Goal: Contribute content: Add original content to the website for others to see

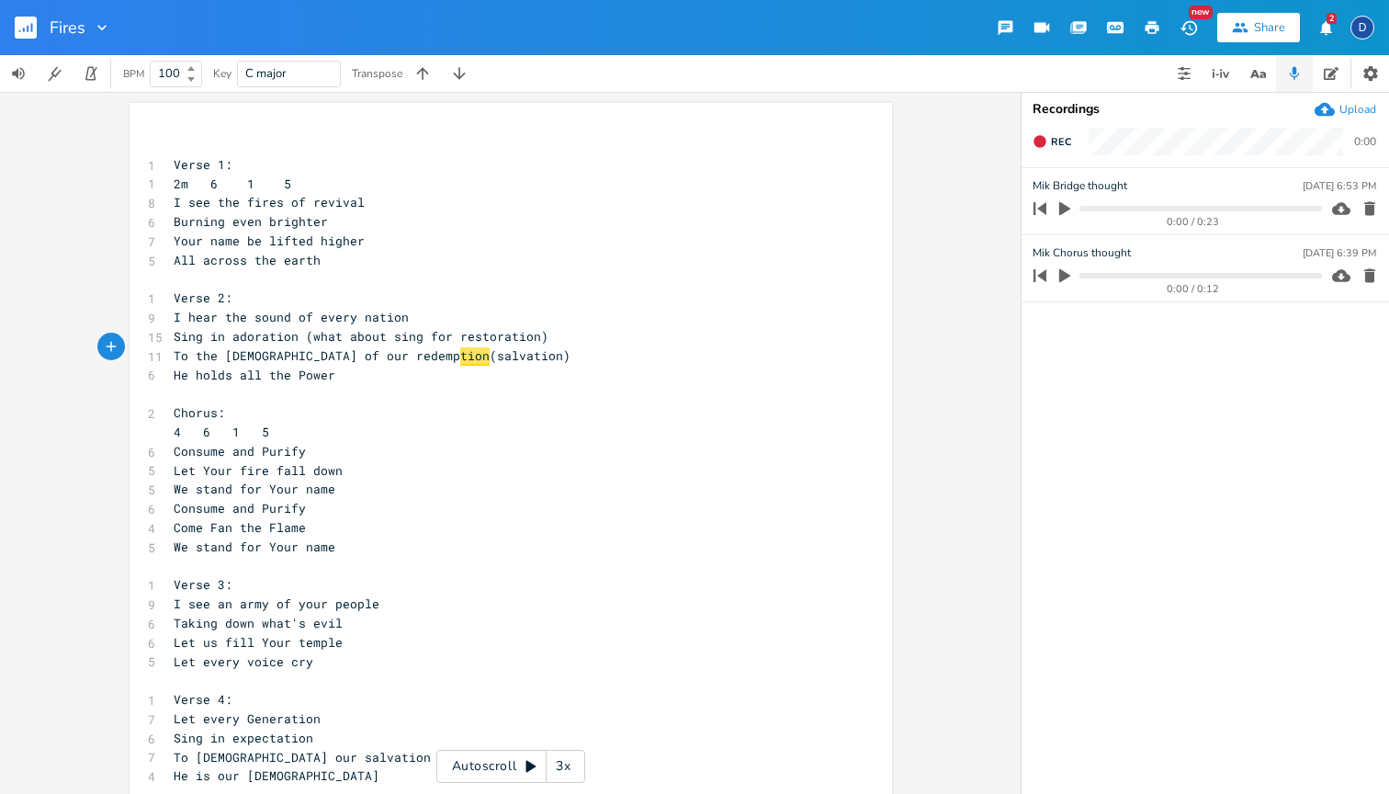
scroll to position [0, 1]
click at [460, 352] on span "tion" at bounding box center [474, 356] width 29 height 18
click at [370, 350] on span "To the [DEMOGRAPHIC_DATA] of our redemp tion (salvation)" at bounding box center [372, 355] width 397 height 17
click at [425, 384] on pre "​" at bounding box center [501, 393] width 663 height 19
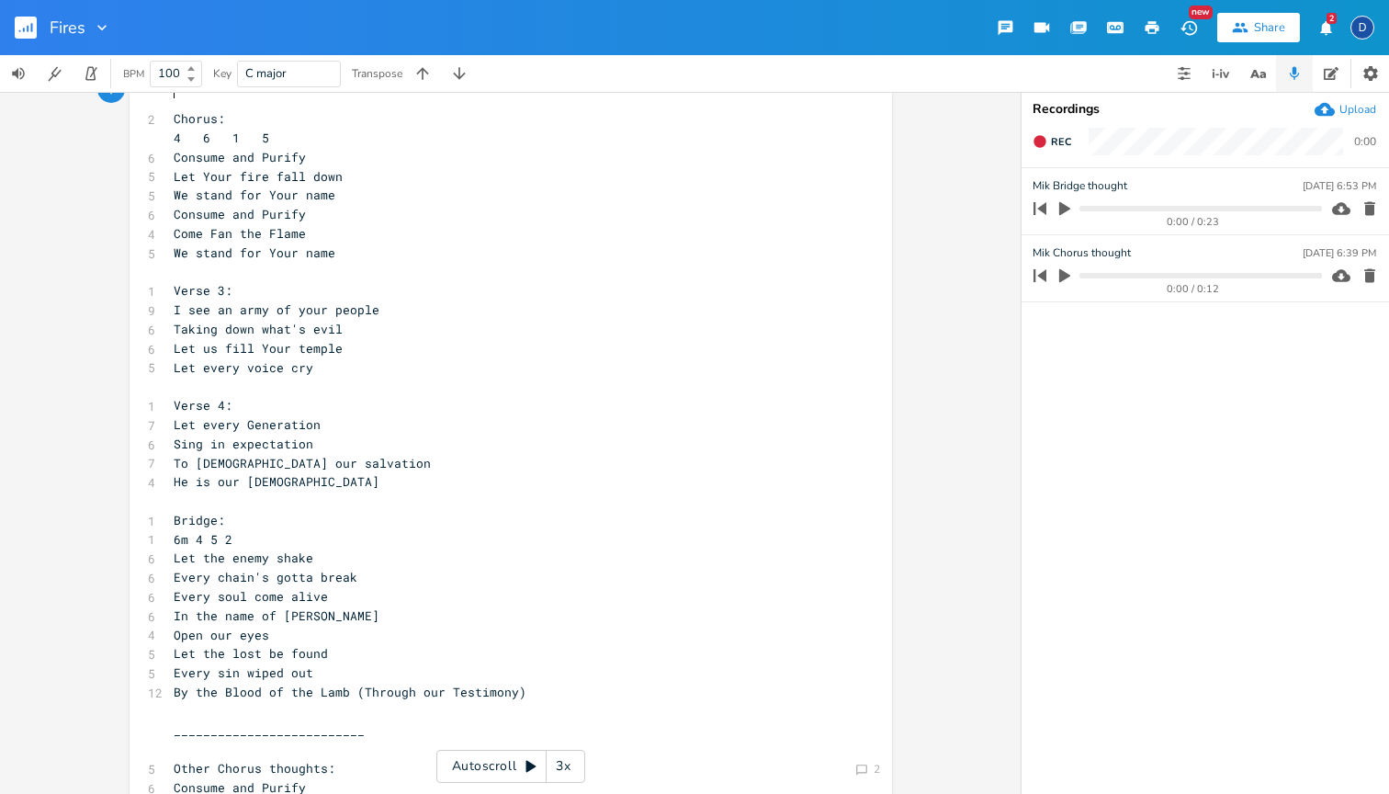
scroll to position [530, 0]
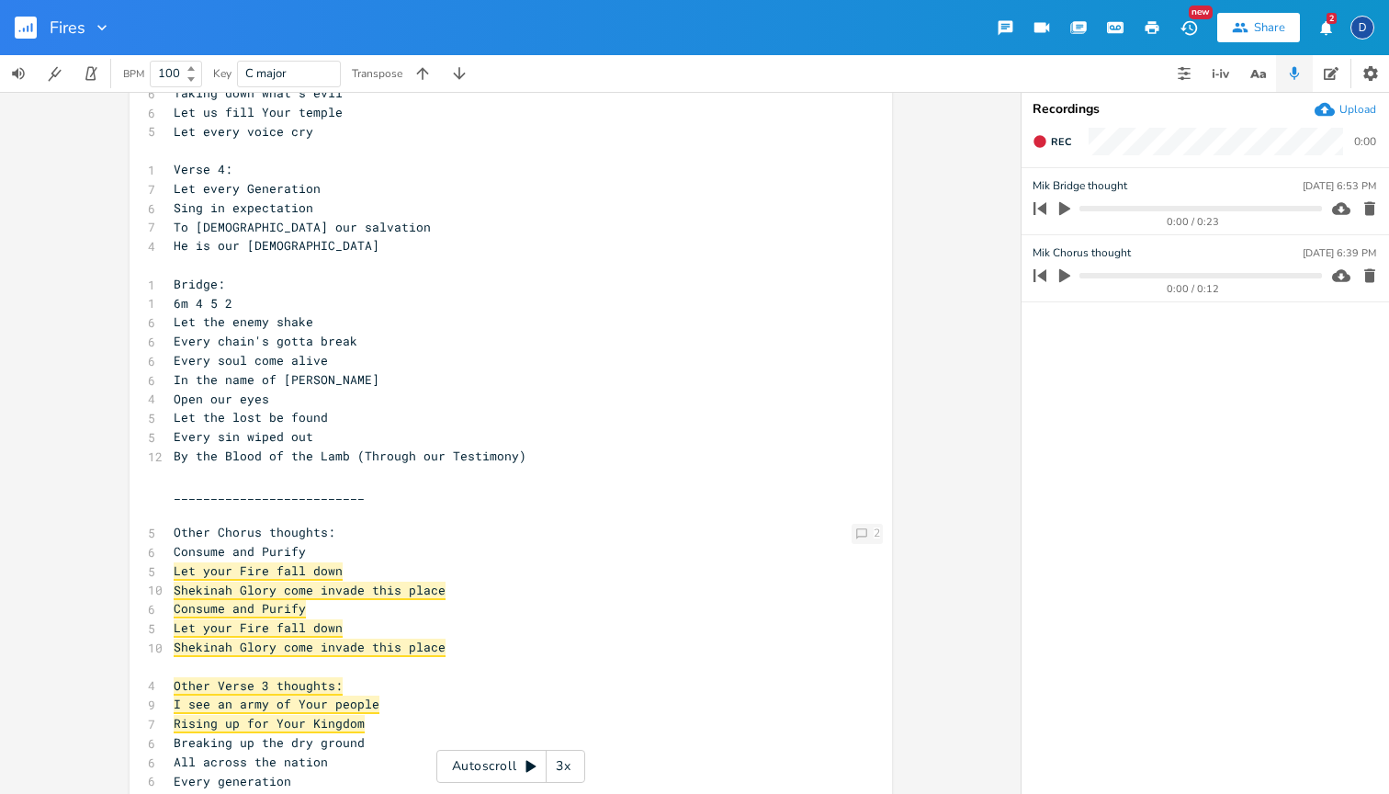
click at [874, 531] on div "2" at bounding box center [877, 532] width 6 height 11
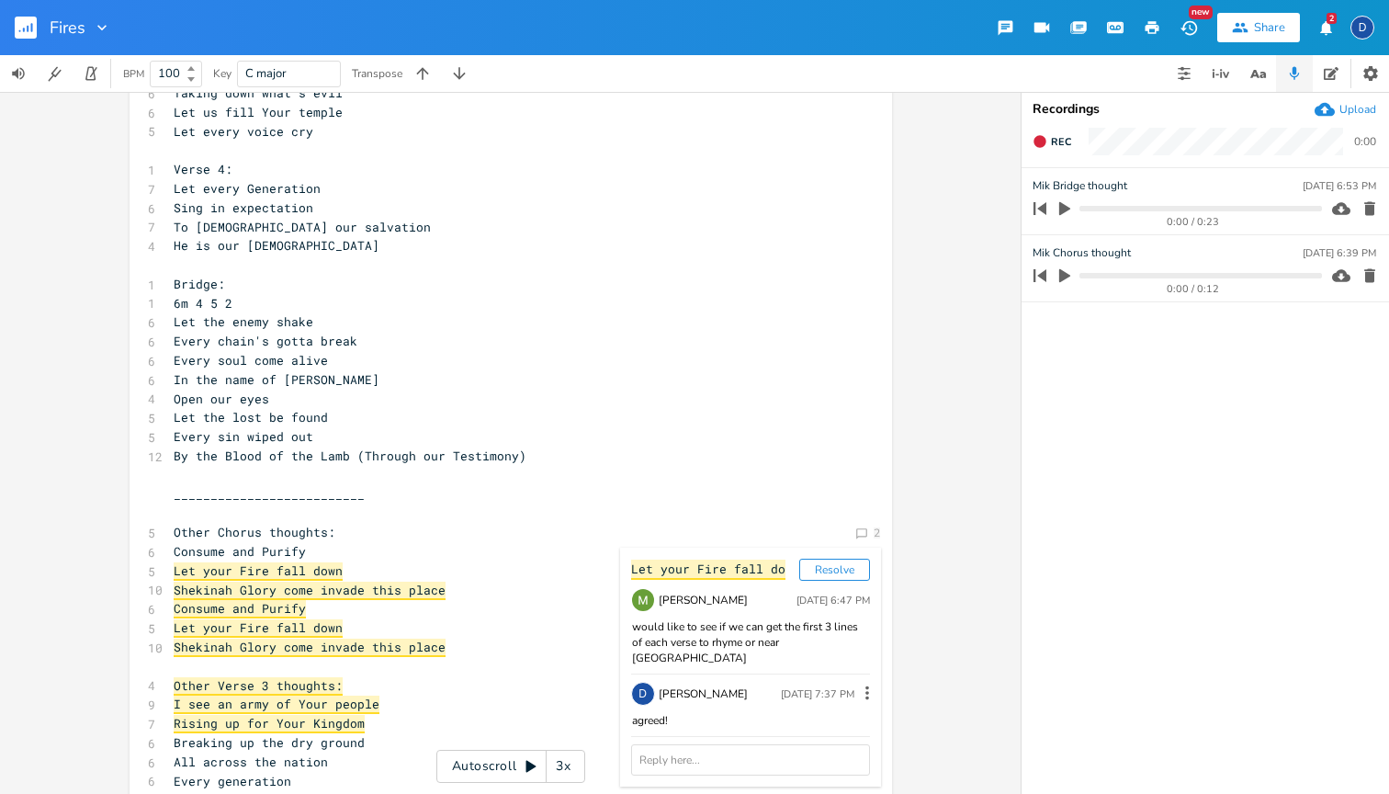
scroll to position [0, 0]
click at [822, 427] on pre "Every sin wiped out" at bounding box center [501, 436] width 663 height 19
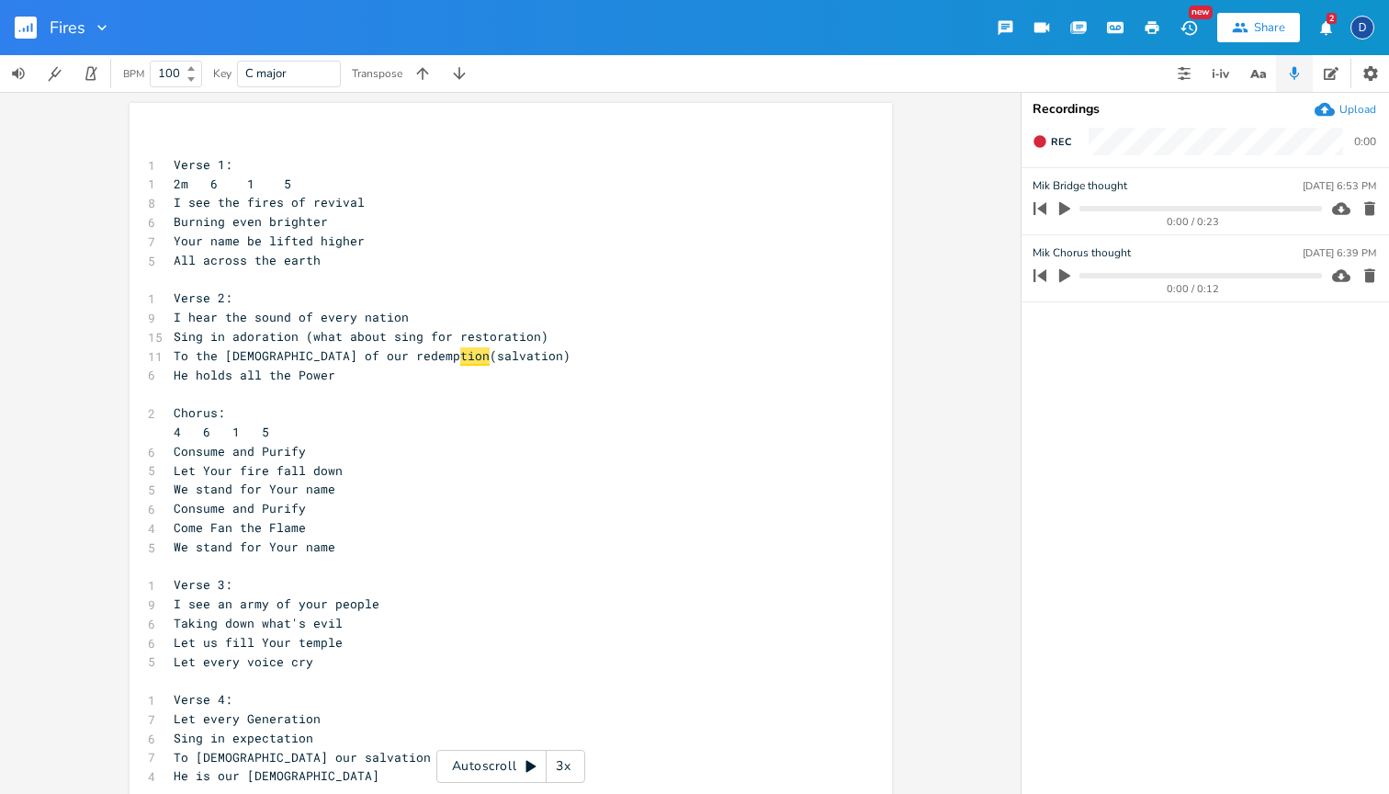
click at [460, 348] on span "tion" at bounding box center [474, 356] width 29 height 18
click at [460, 349] on span "tion" at bounding box center [474, 356] width 29 height 18
type textarea "tion"
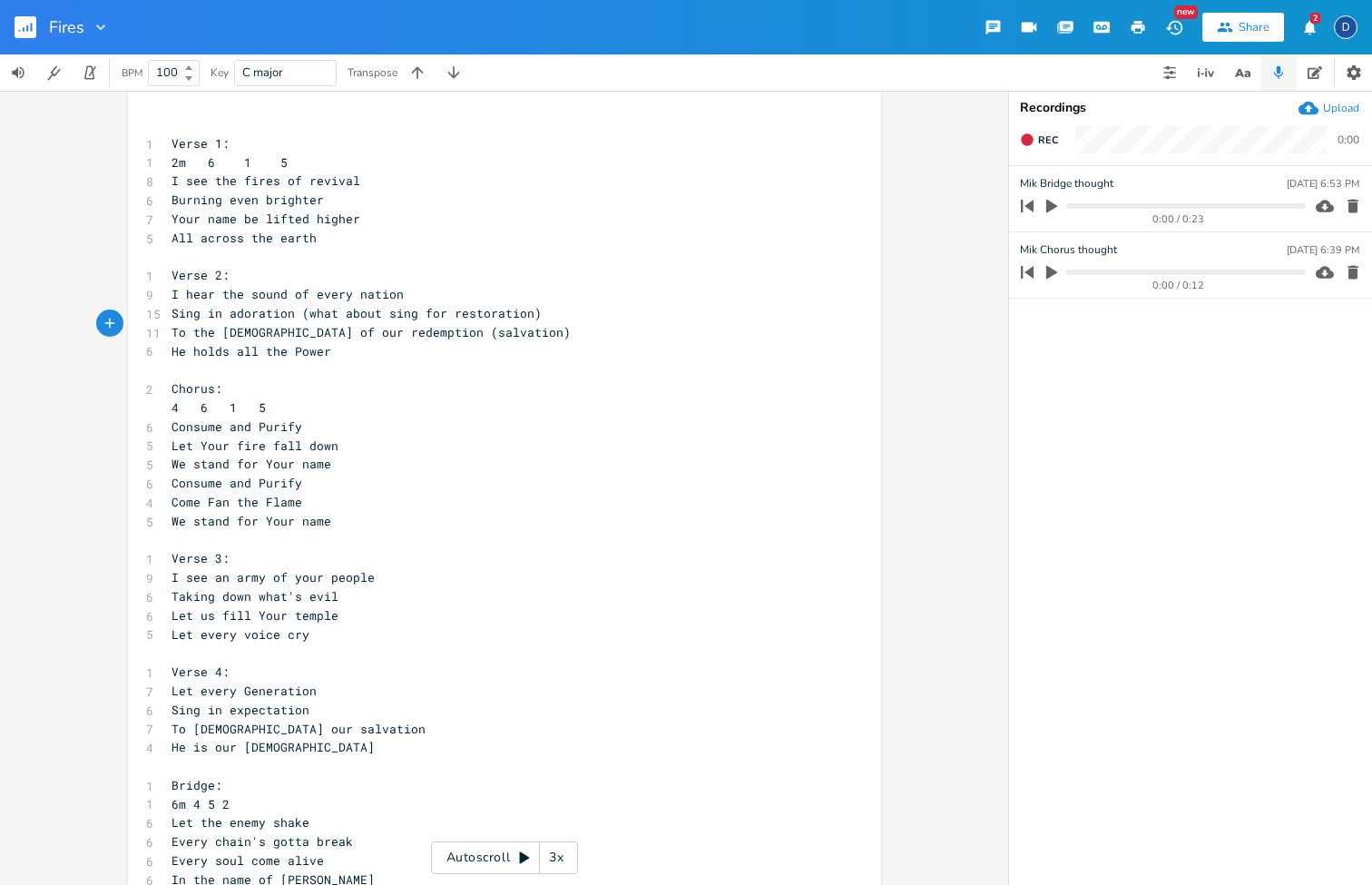
scroll to position [31, 0]
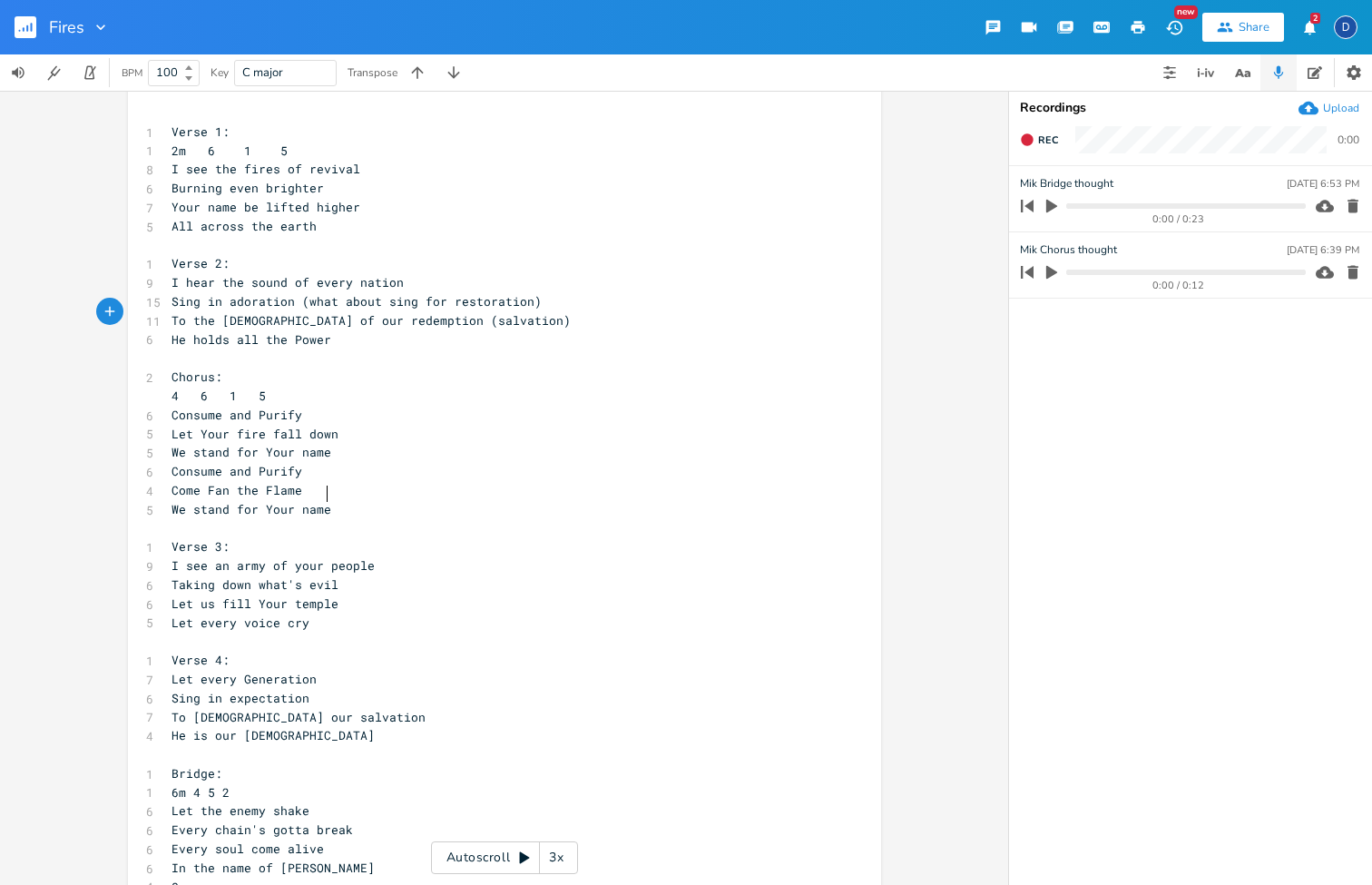
click at [332, 500] on pre "We stand for Your name" at bounding box center [495, 509] width 655 height 19
click at [180, 501] on span "We stand for Your name" at bounding box center [252, 509] width 160 height 17
type textarea "'ll"
click at [239, 519] on pre "​" at bounding box center [495, 527] width 655 height 19
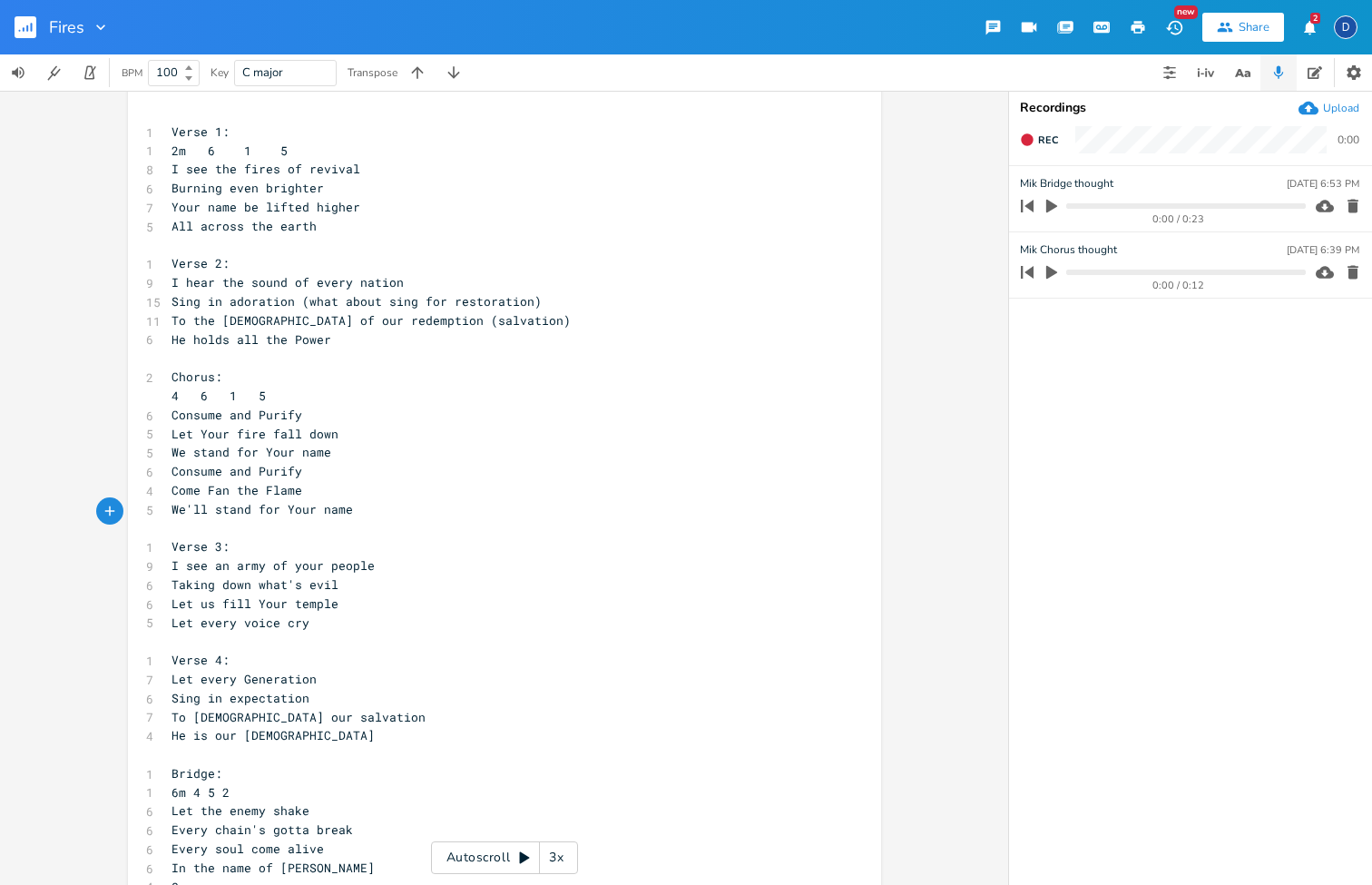
scroll to position [9, 0]
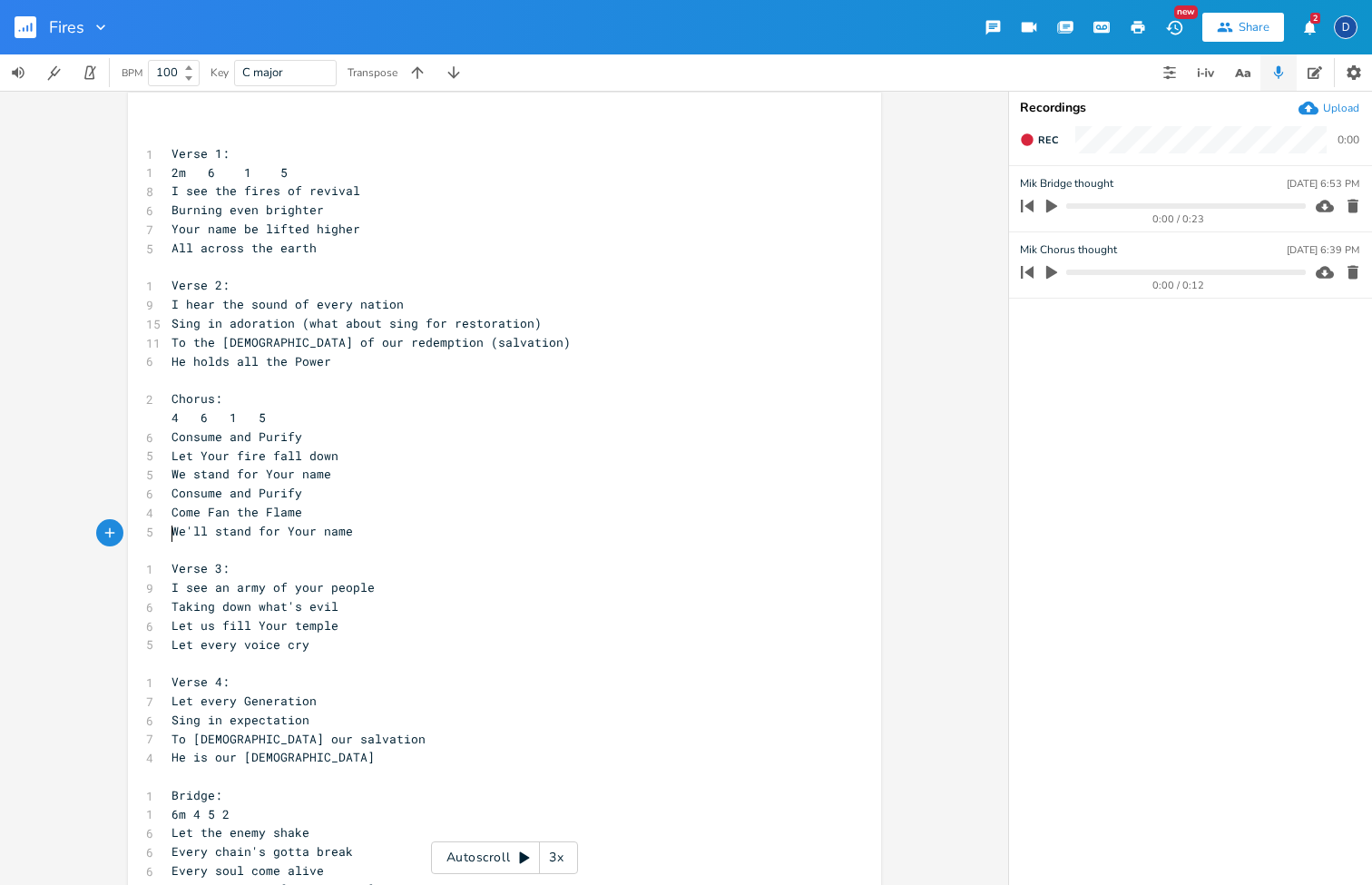
click at [197, 523] on span "We'll stand for Your name" at bounding box center [263, 530] width 182 height 17
type textarea "="
click at [201, 523] on span "We stand for Your name" at bounding box center [252, 530] width 160 height 17
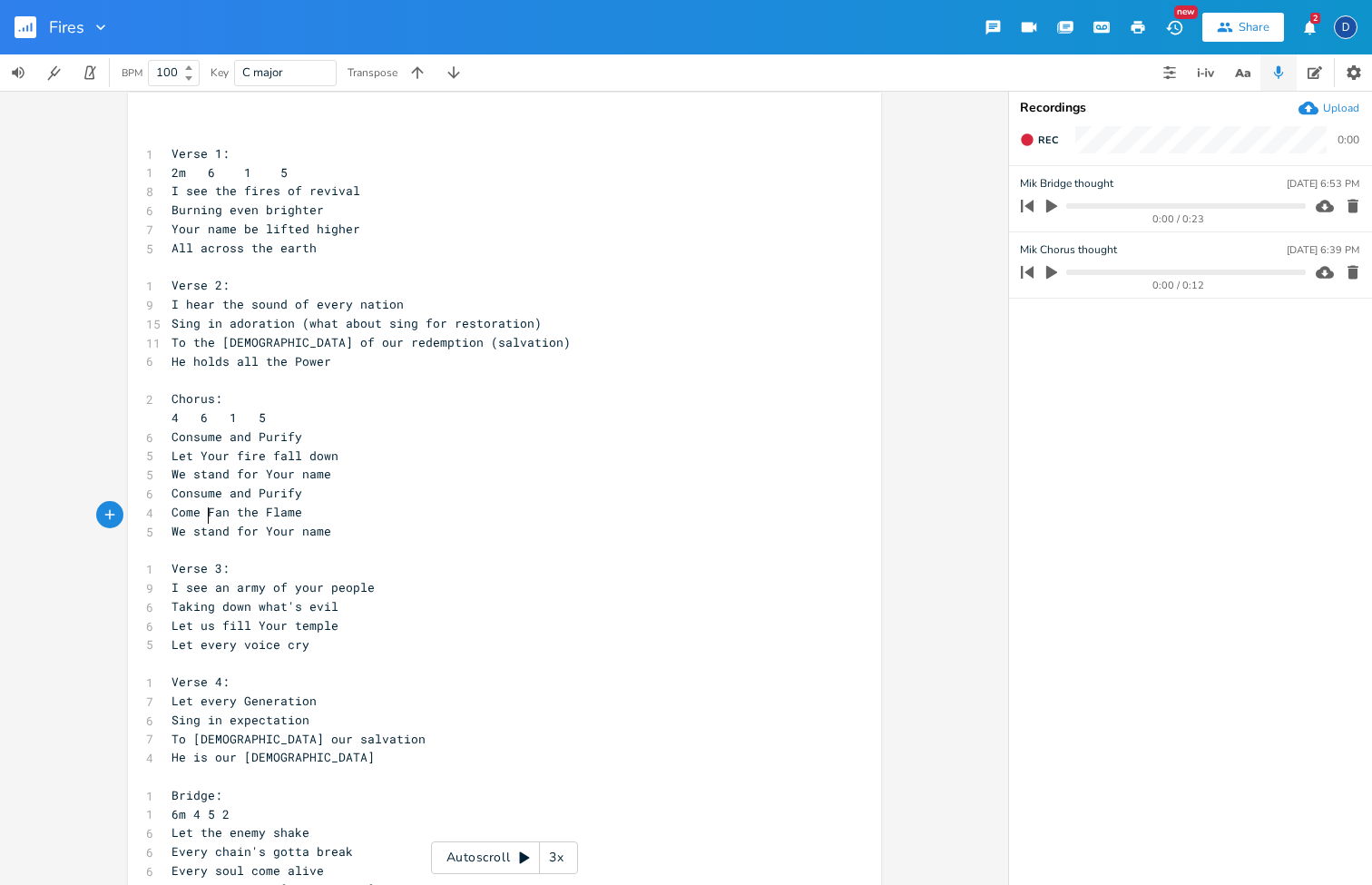
click at [312, 465] on span "We stand for Your name" at bounding box center [252, 473] width 160 height 17
click at [318, 447] on span "Let Your fire fall down" at bounding box center [255, 455] width 167 height 17
type textarea "down"
click at [318, 447] on span "Let Your fire fall down" at bounding box center [255, 455] width 167 height 17
click at [1207, 73] on icon "button" at bounding box center [1206, 72] width 2 height 8
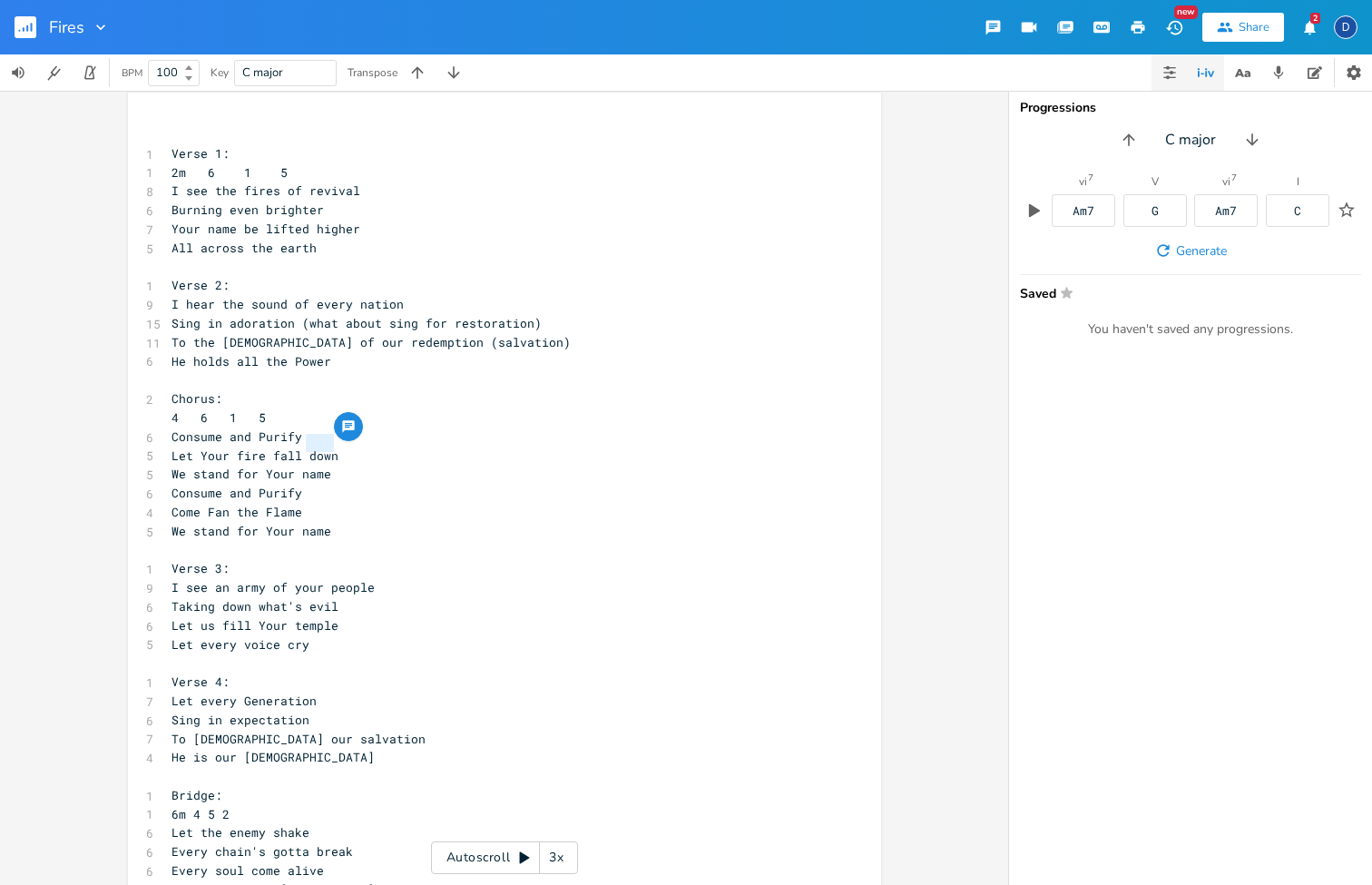
click at [1170, 78] on icon "button" at bounding box center [1170, 77] width 12 height 1
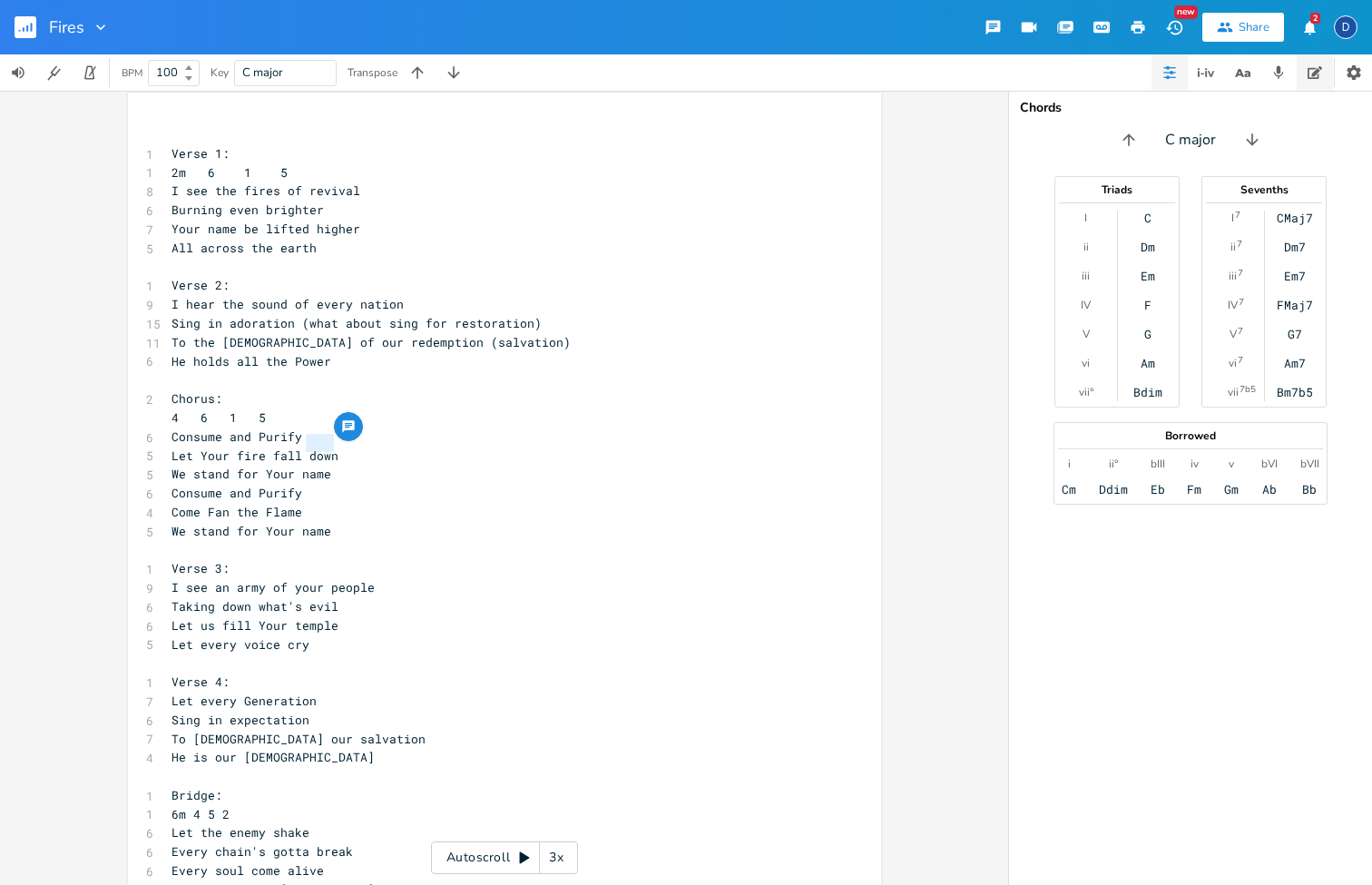
click at [1314, 78] on icon "button" at bounding box center [1315, 72] width 15 height 13
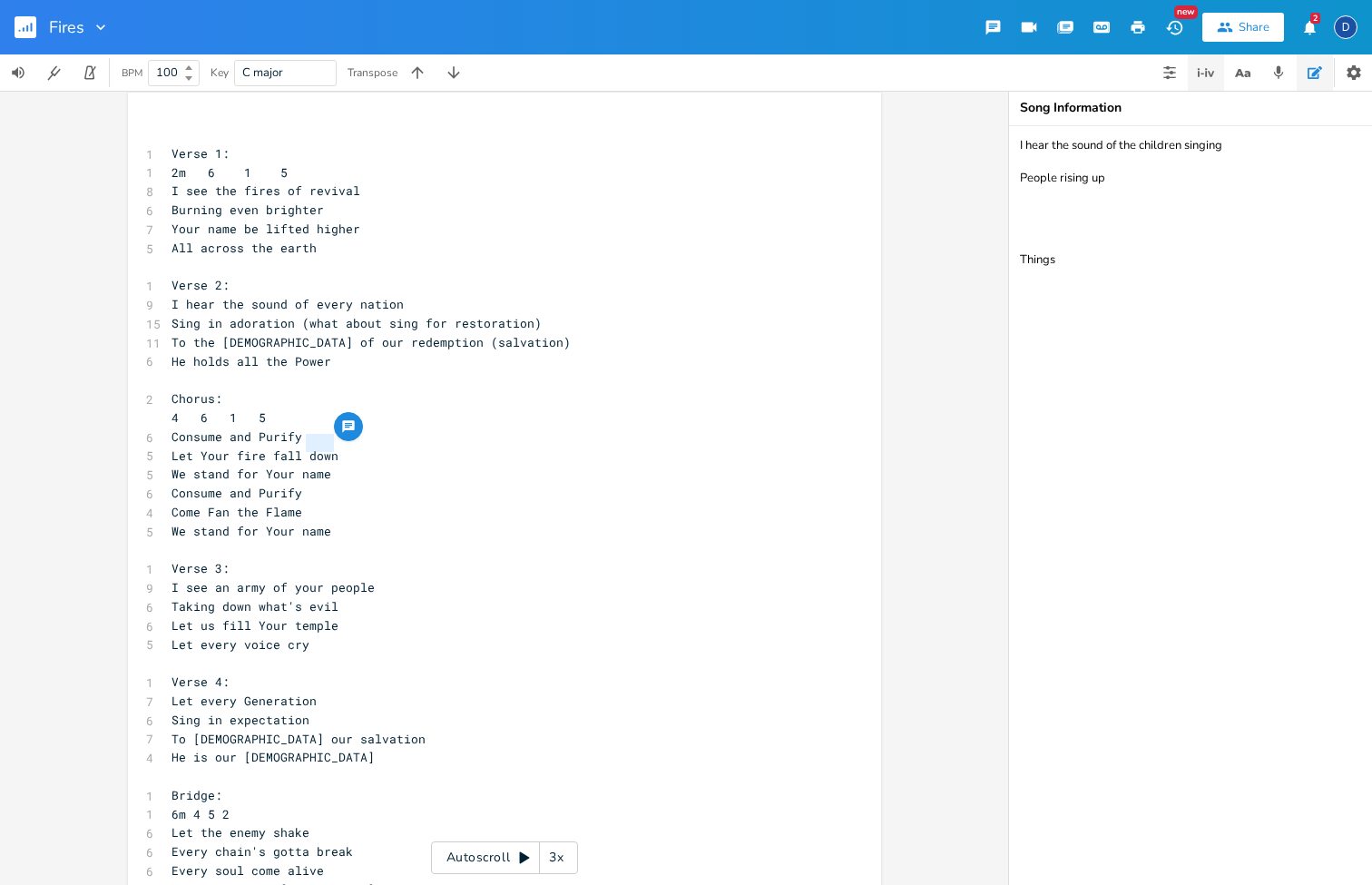
click at [1215, 78] on icon "button" at bounding box center [1206, 72] width 22 height 22
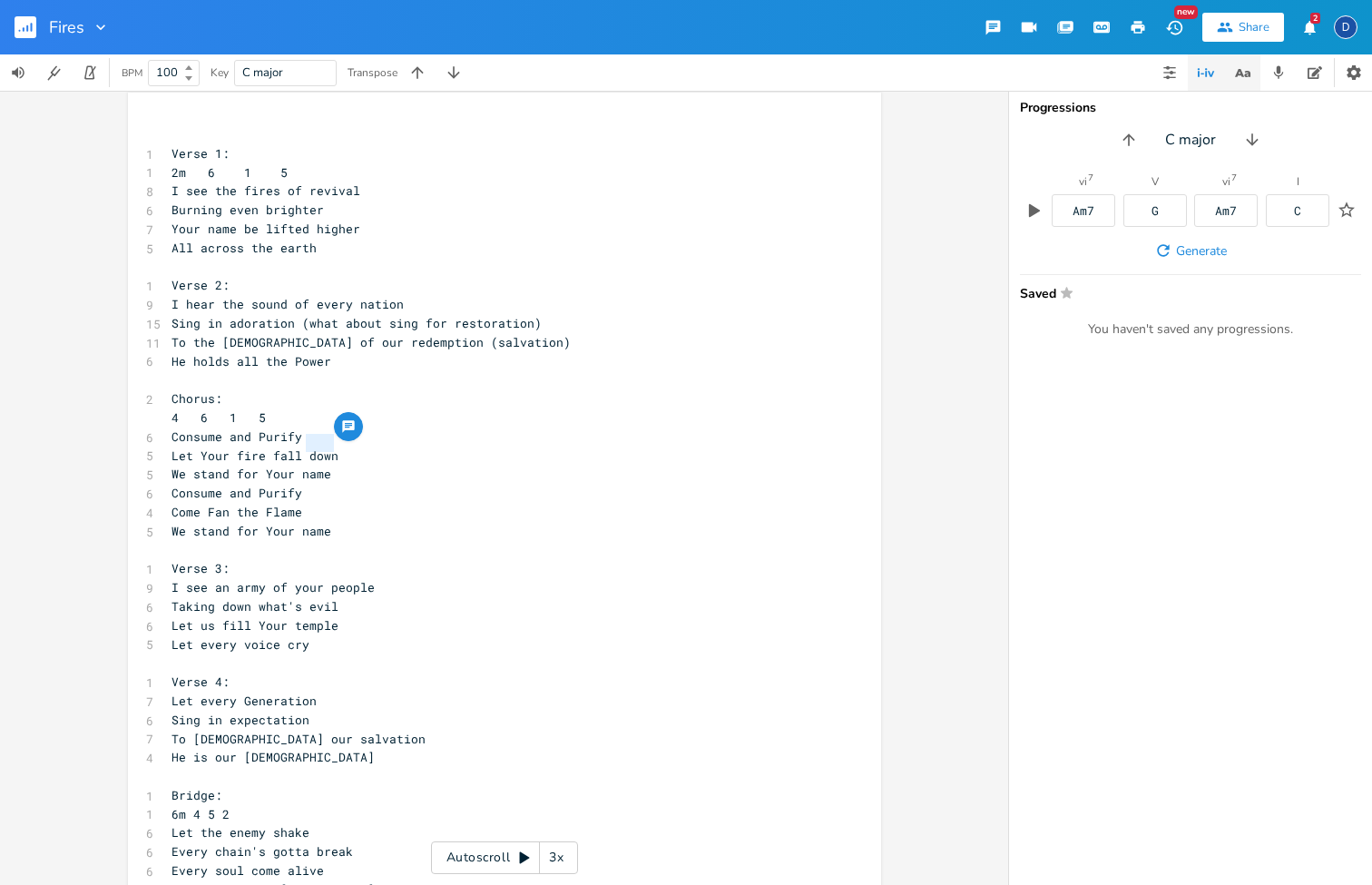
click at [1238, 78] on icon "button" at bounding box center [1243, 72] width 23 height 23
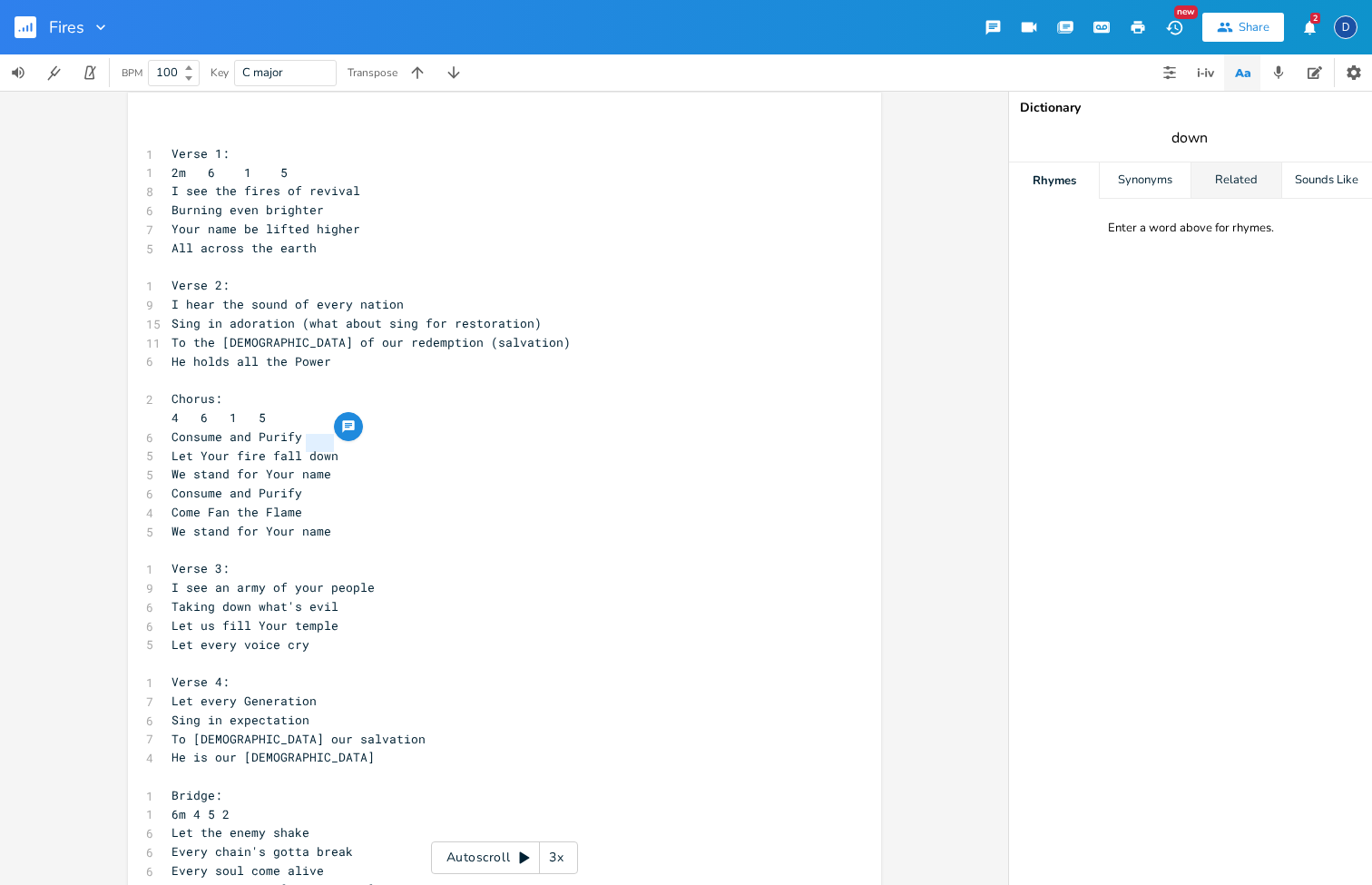
type input "down"
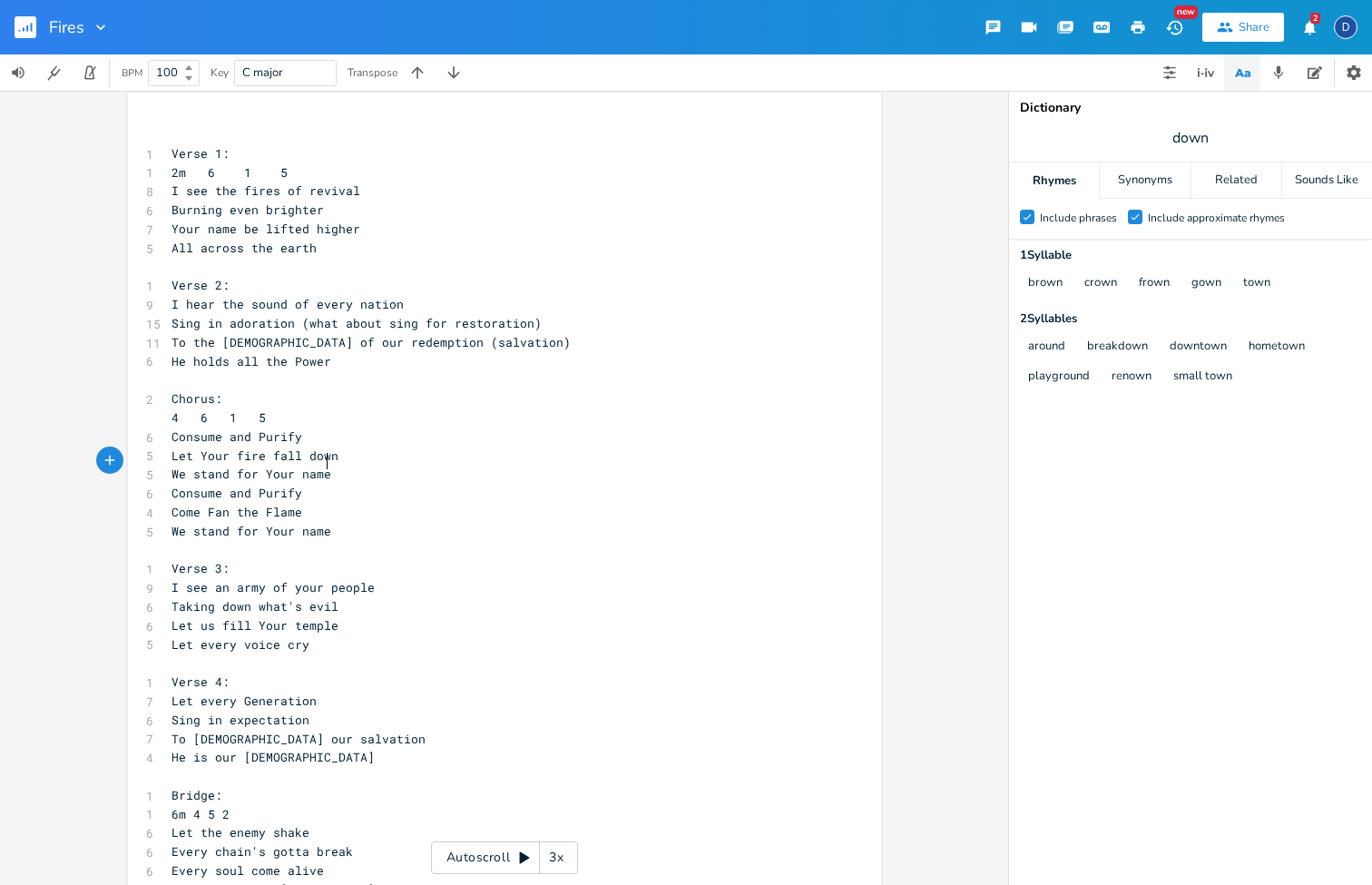
click at [335, 464] on pre "We stand for Your name" at bounding box center [495, 473] width 655 height 19
drag, startPoint x: 335, startPoint y: 460, endPoint x: 186, endPoint y: 463, distance: 149.0
click at [186, 464] on pre "We stand for Your name" at bounding box center [495, 473] width 655 height 19
type textarea "w"
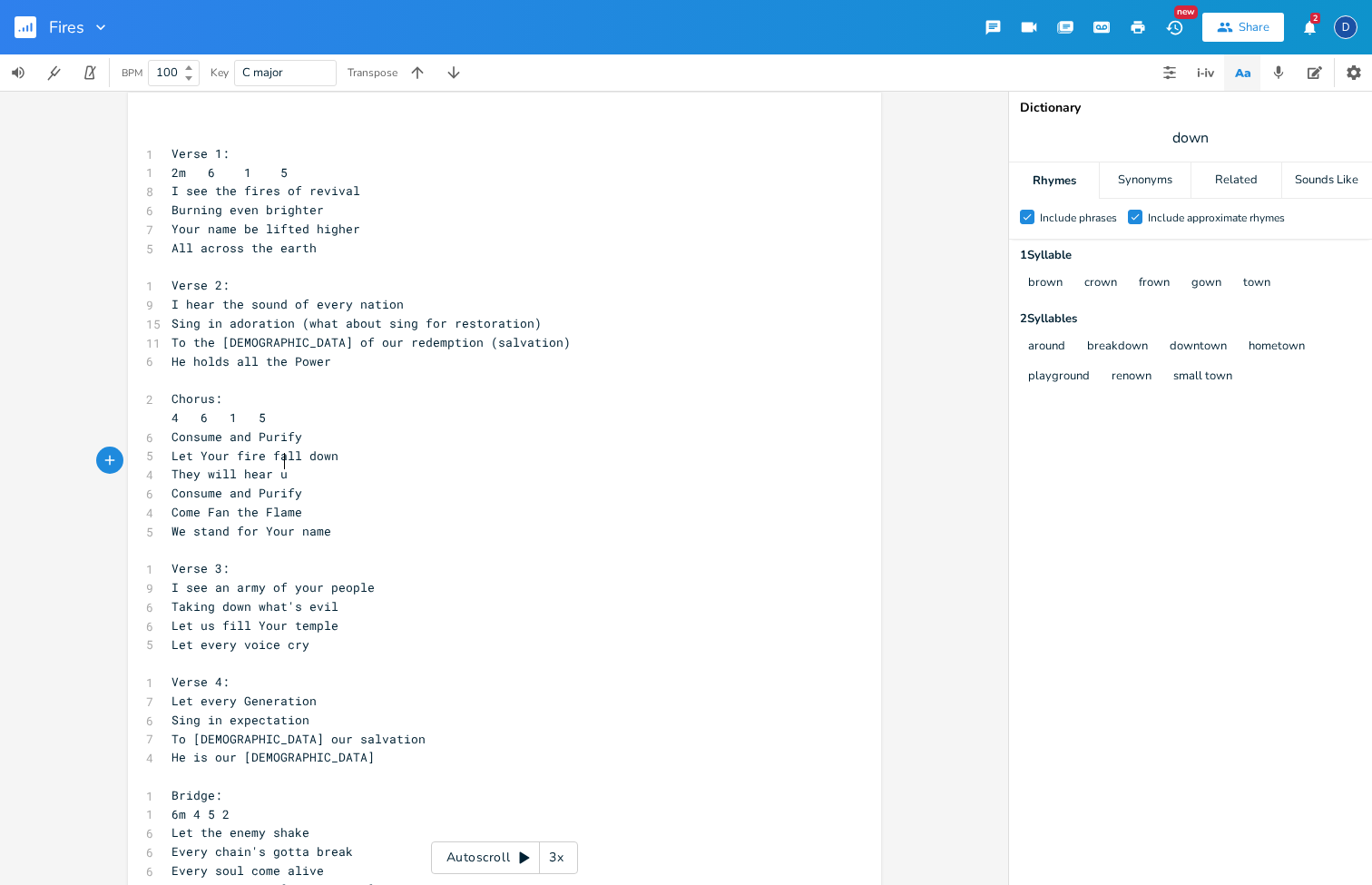
scroll to position [0, 79]
type textarea "They will hear us"
type textarea "us shiout"
type textarea "out"
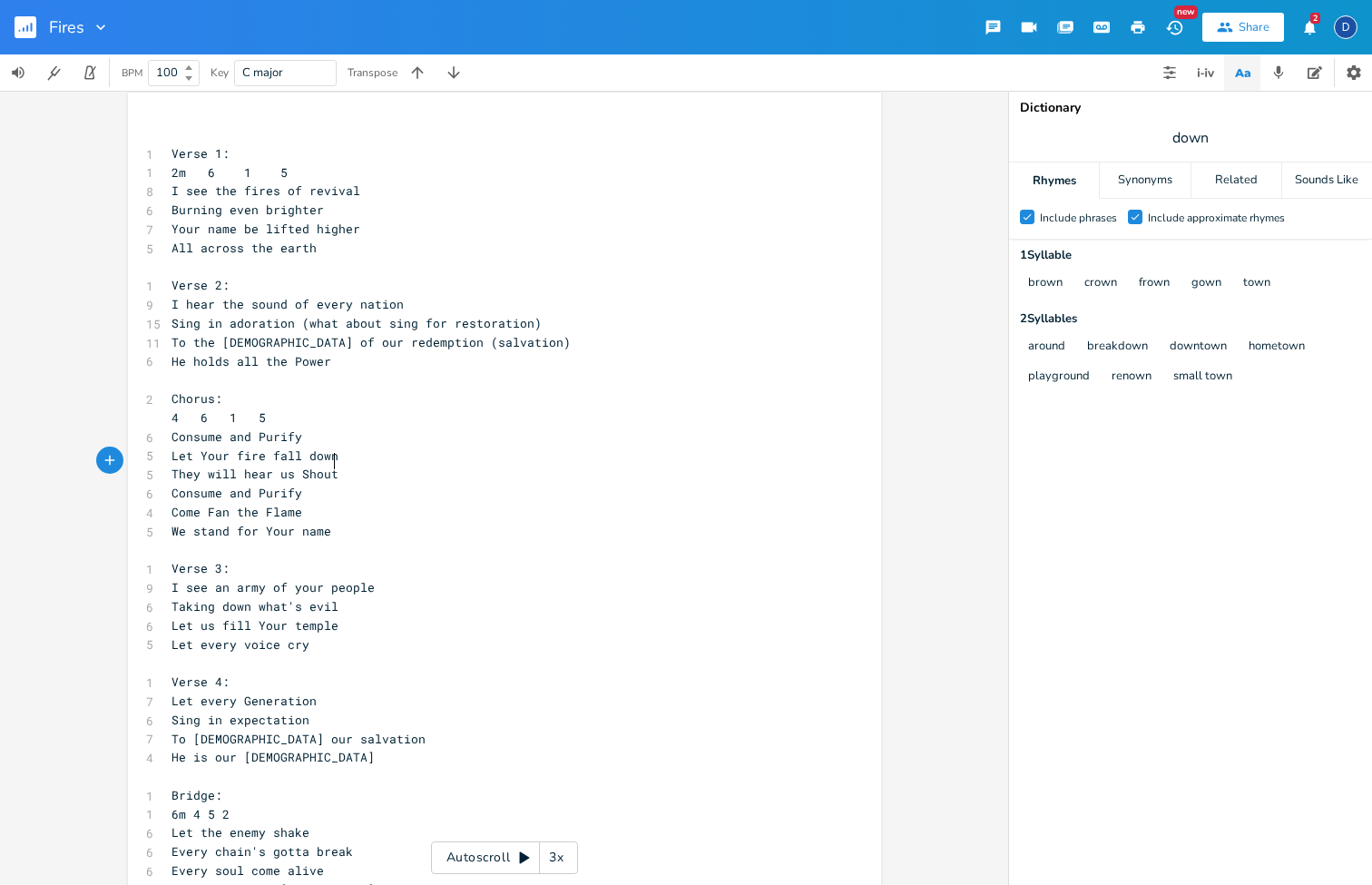
type textarea "Shout"
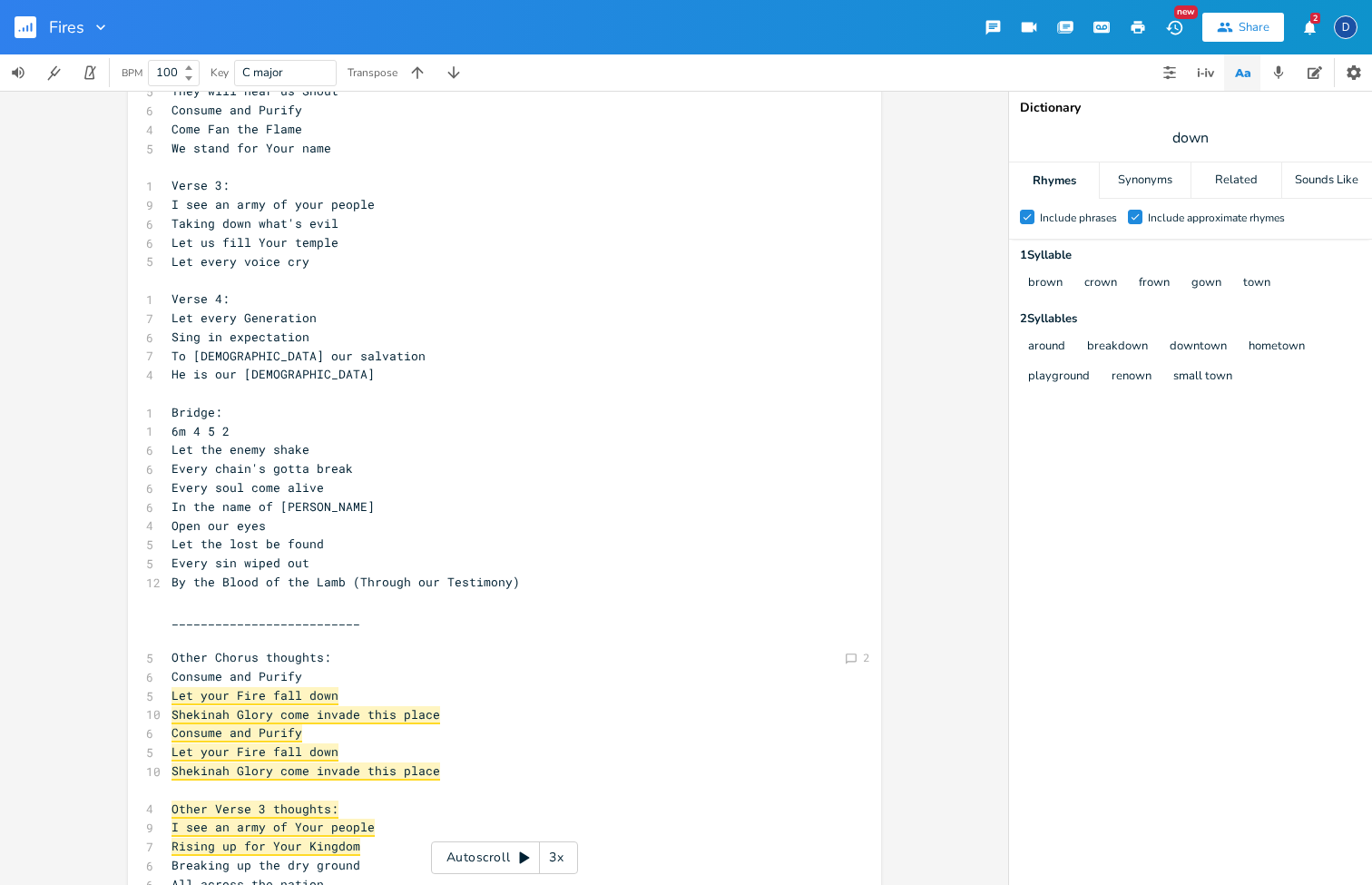
scroll to position [402, 0]
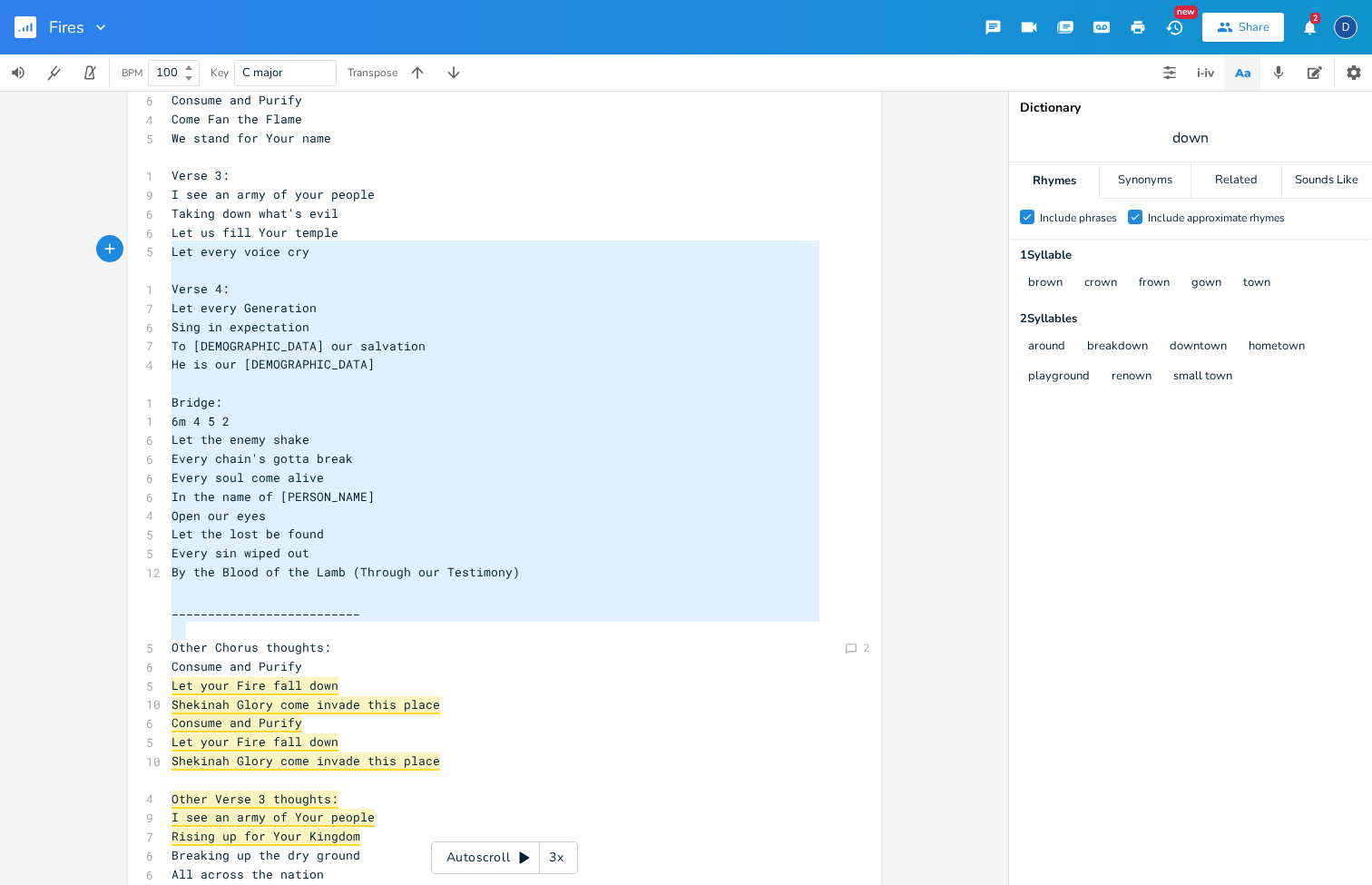
type textarea "Verse 4: Let every Generation Sing in expectation To [DEMOGRAPHIC_DATA] our sal…"
drag, startPoint x: 116, startPoint y: 347, endPoint x: 72, endPoint y: 271, distance: 87.8
click at [72, 271] on div "Comment 2 Verse 4: Let every Generation Sing in expectation To [DEMOGRAPHIC_DAT…" at bounding box center [504, 488] width 1009 height 794
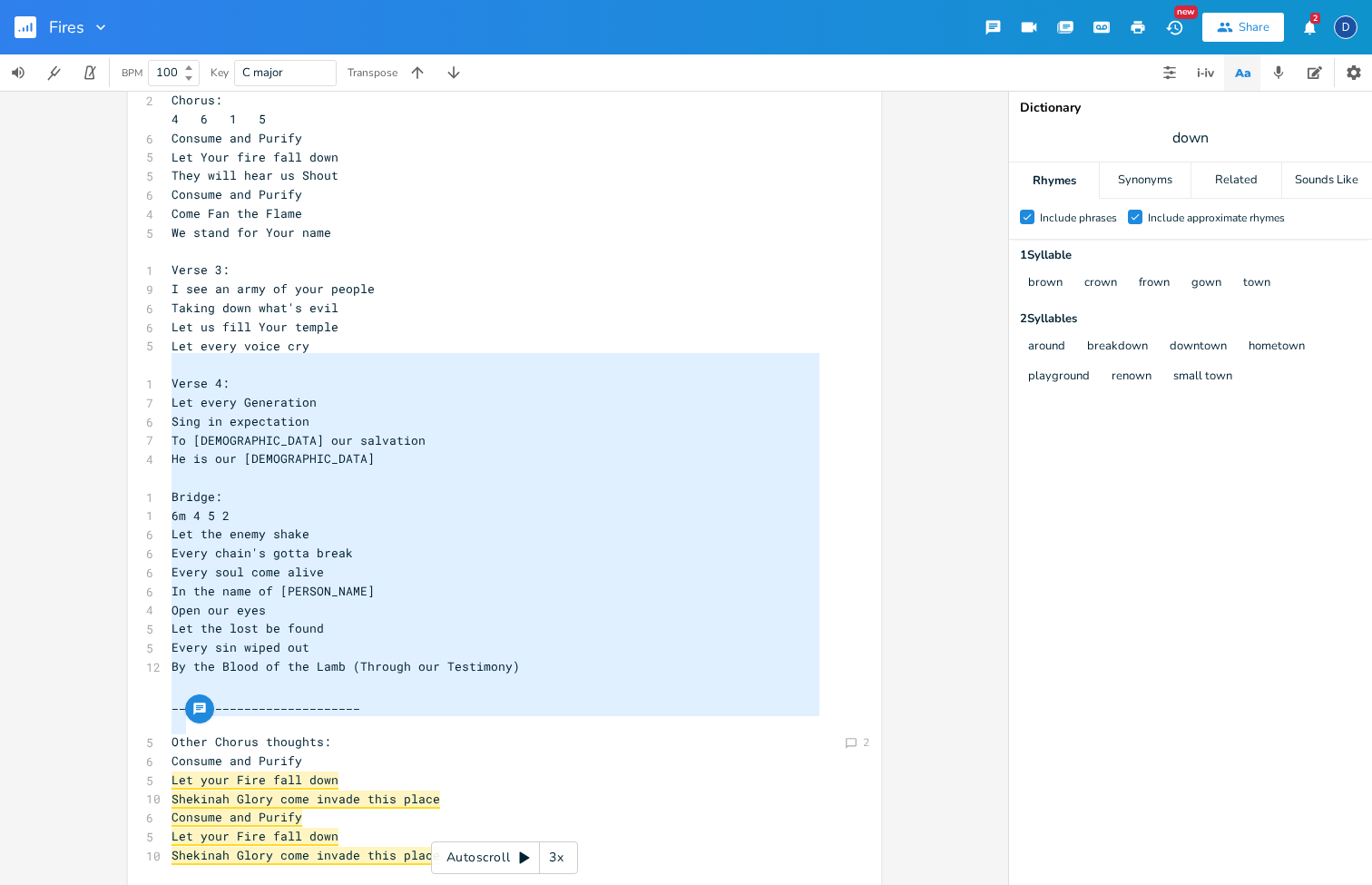
click at [276, 280] on pre "I see an army of your people" at bounding box center [495, 288] width 655 height 19
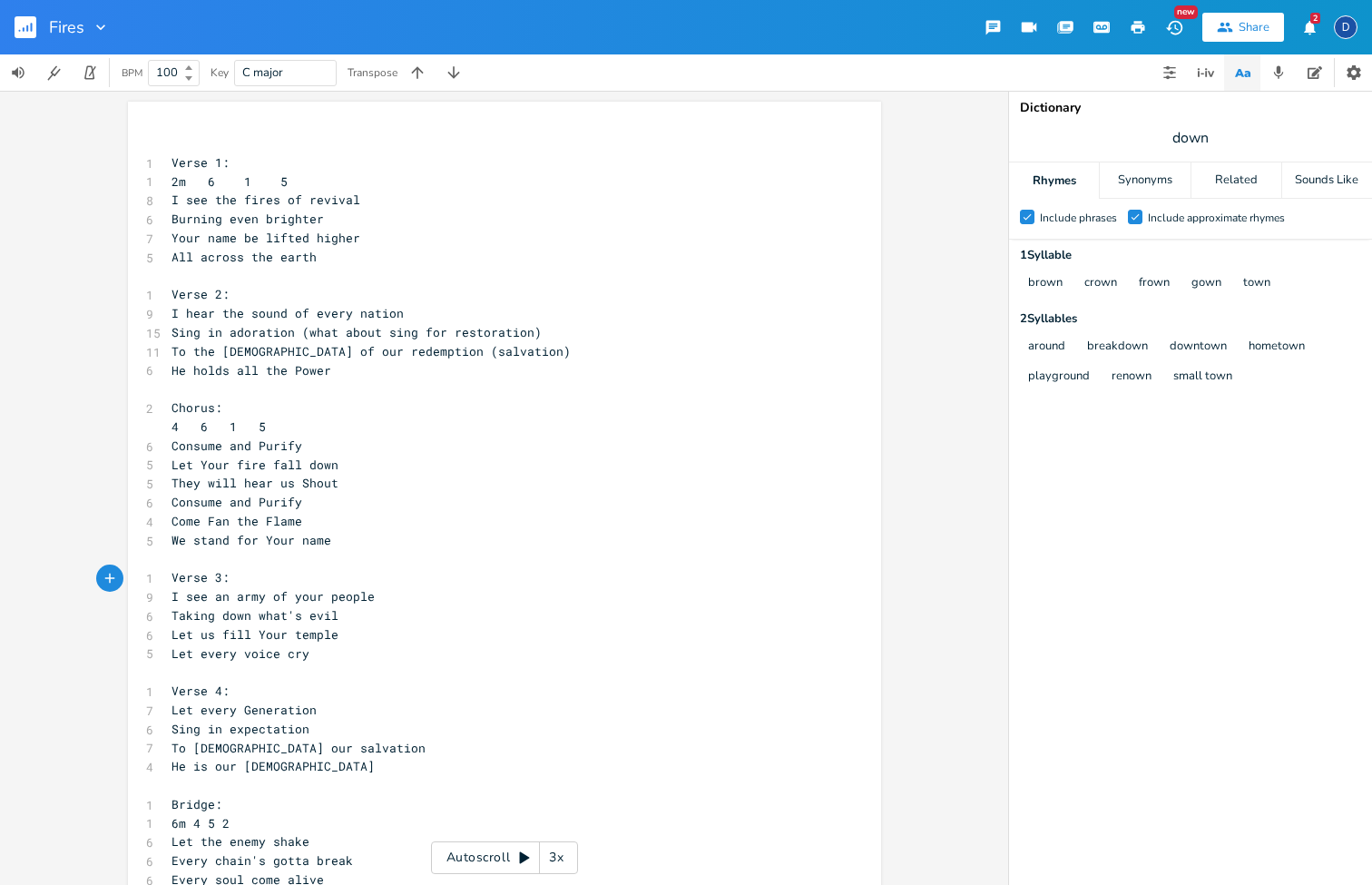
scroll to position [0, 0]
click at [259, 332] on span "Sing in adoration (what about sing for restoration)" at bounding box center [357, 332] width 370 height 17
type textarea "e"
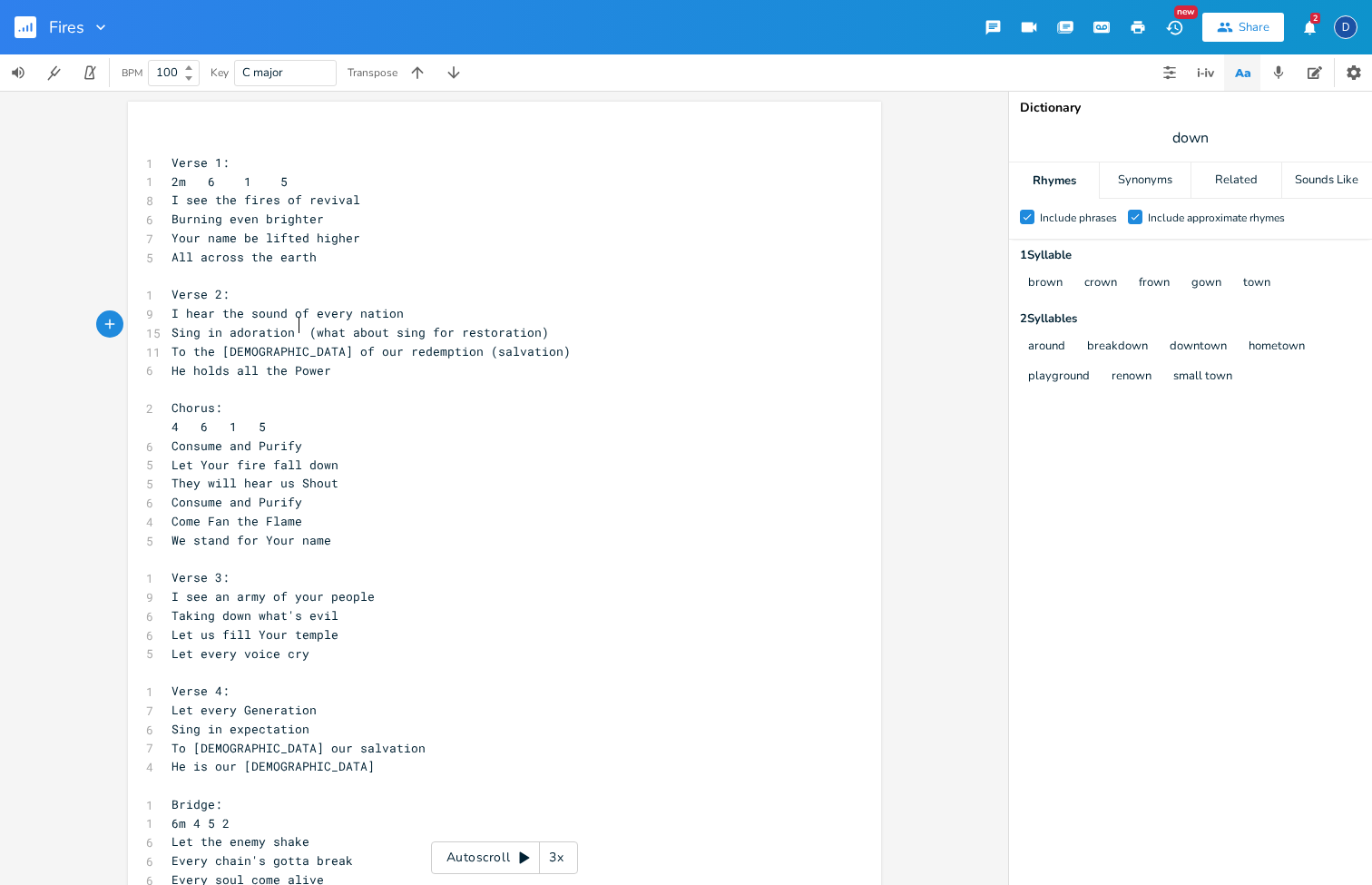
type textarea "adoration or"
click at [523, 324] on span "Sing in adoration (what about sing for restoration)" at bounding box center [357, 332] width 370 height 17
type textarea "or a"
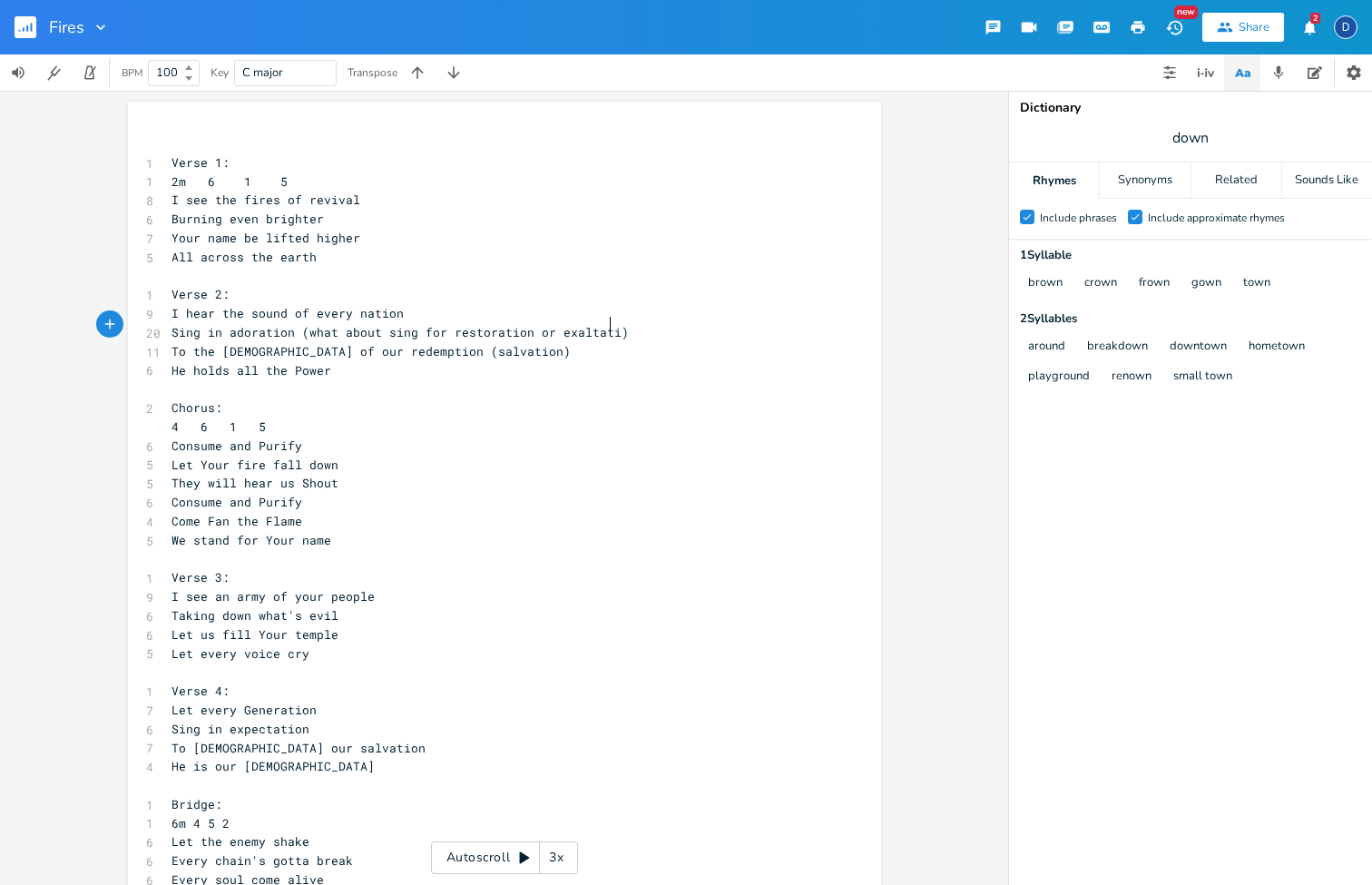
type textarea "exaltation"
click at [595, 324] on span "Sing in adoration (what about sing for restoration or exaltation)" at bounding box center [408, 332] width 472 height 17
type textarea "exaltation"
click at [595, 324] on span "Sing in adoration (what about sing for restoration or exaltation)" at bounding box center [408, 332] width 472 height 17
click at [1194, 130] on input "down" at bounding box center [1190, 138] width 38 height 20
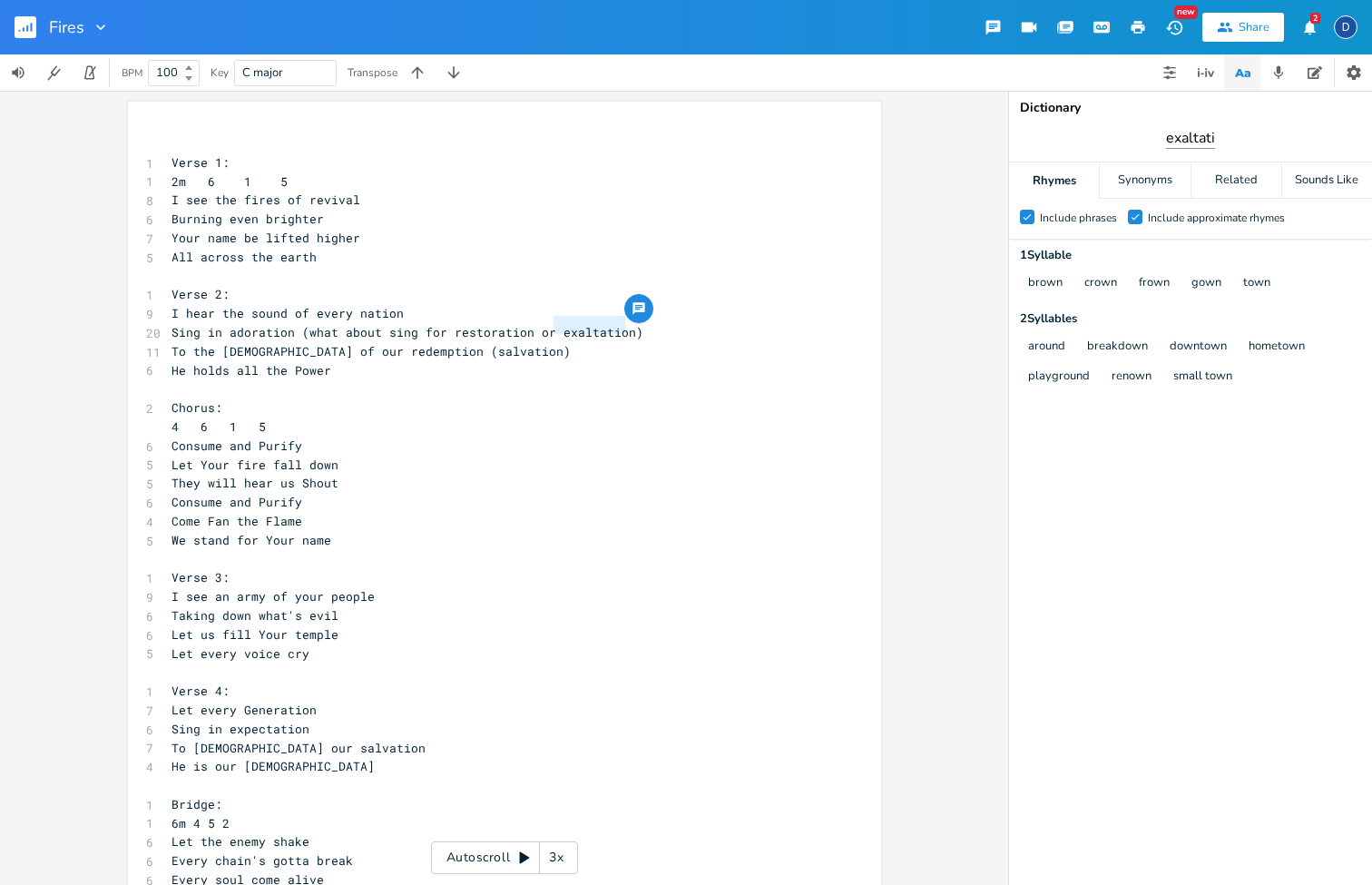
type input "exaltation"
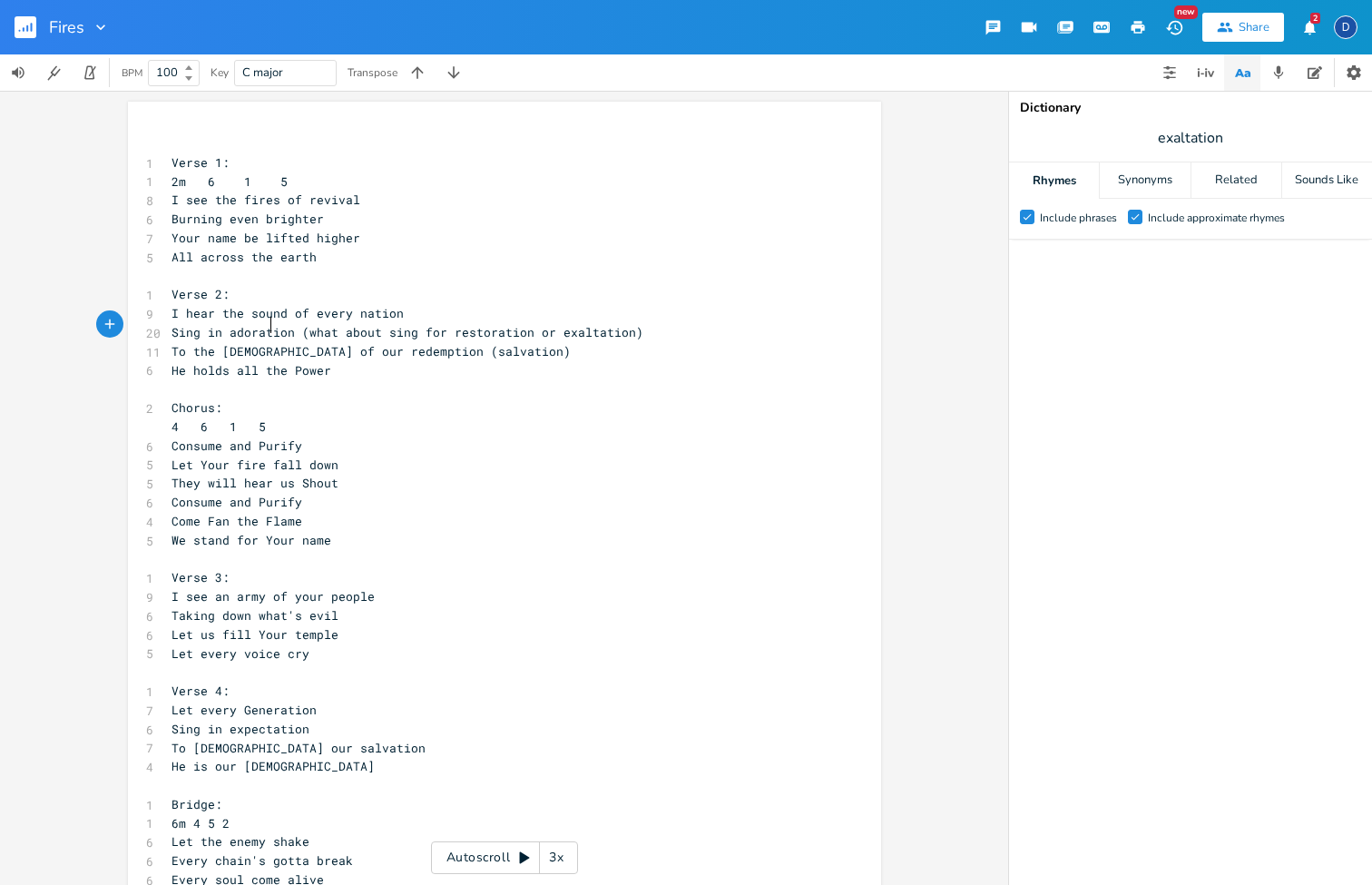
click at [267, 324] on span "Sing in adoration (what about sing for restoration or exaltation)" at bounding box center [408, 332] width 472 height 17
type textarea "adoration"
click at [267, 324] on span "Sing in adoration (what about sing for restoration or exaltation)" at bounding box center [408, 332] width 472 height 17
click at [607, 332] on span "Sing in adoration (what about sing for restoration or exaltation)" at bounding box center [408, 332] width 472 height 17
click at [546, 329] on span "Sing in adoration (what about sing for restoration or exaltation)" at bounding box center [408, 332] width 472 height 17
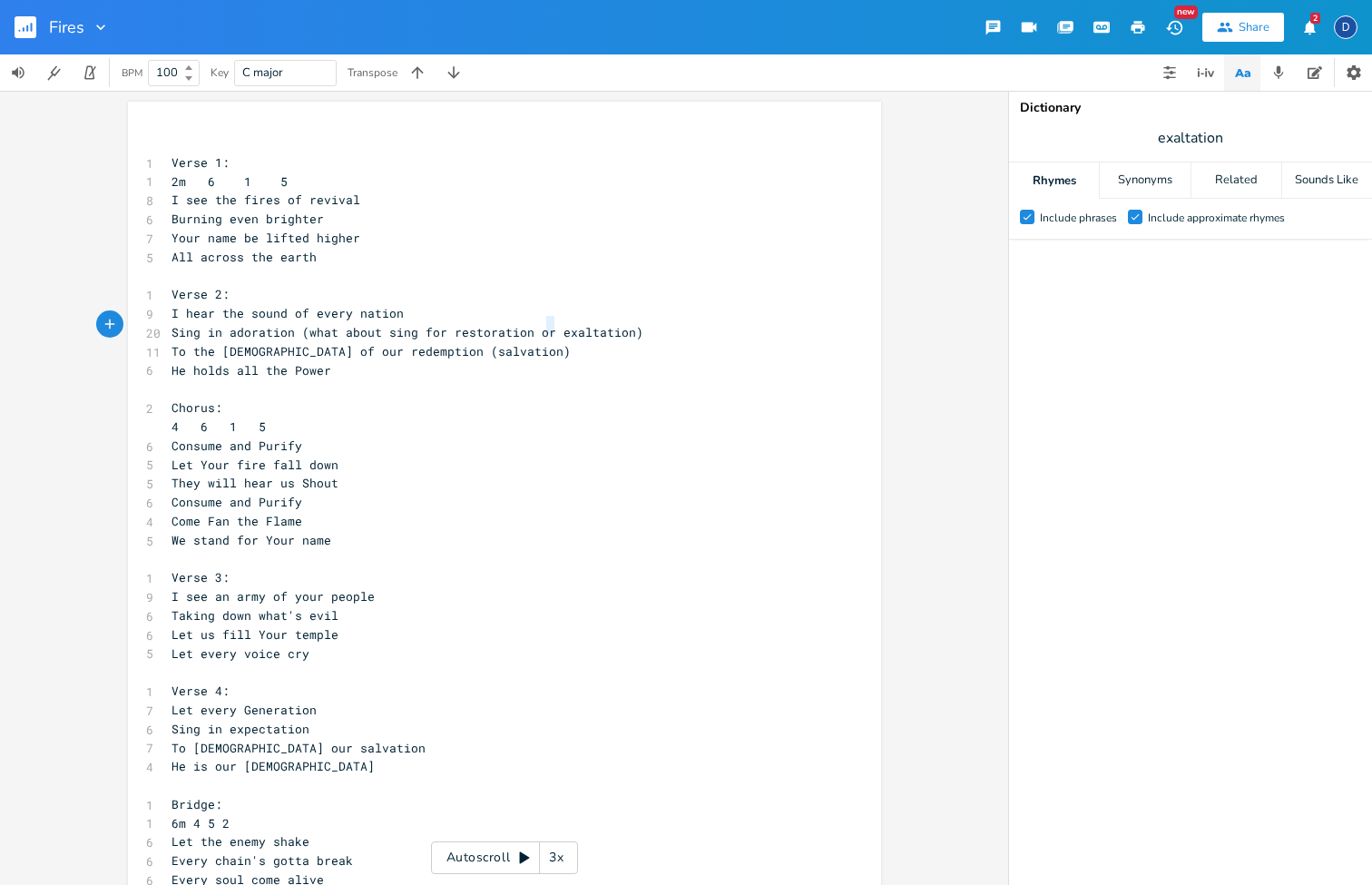
click at [546, 329] on span "Sing in adoration (what about sing for restoration or exaltation)" at bounding box center [408, 332] width 472 height 17
type textarea ","
click at [605, 326] on span "Sing in adoration (what about sing for restoration, exaltation)" at bounding box center [400, 332] width 457 height 17
type textarea ", adoration"
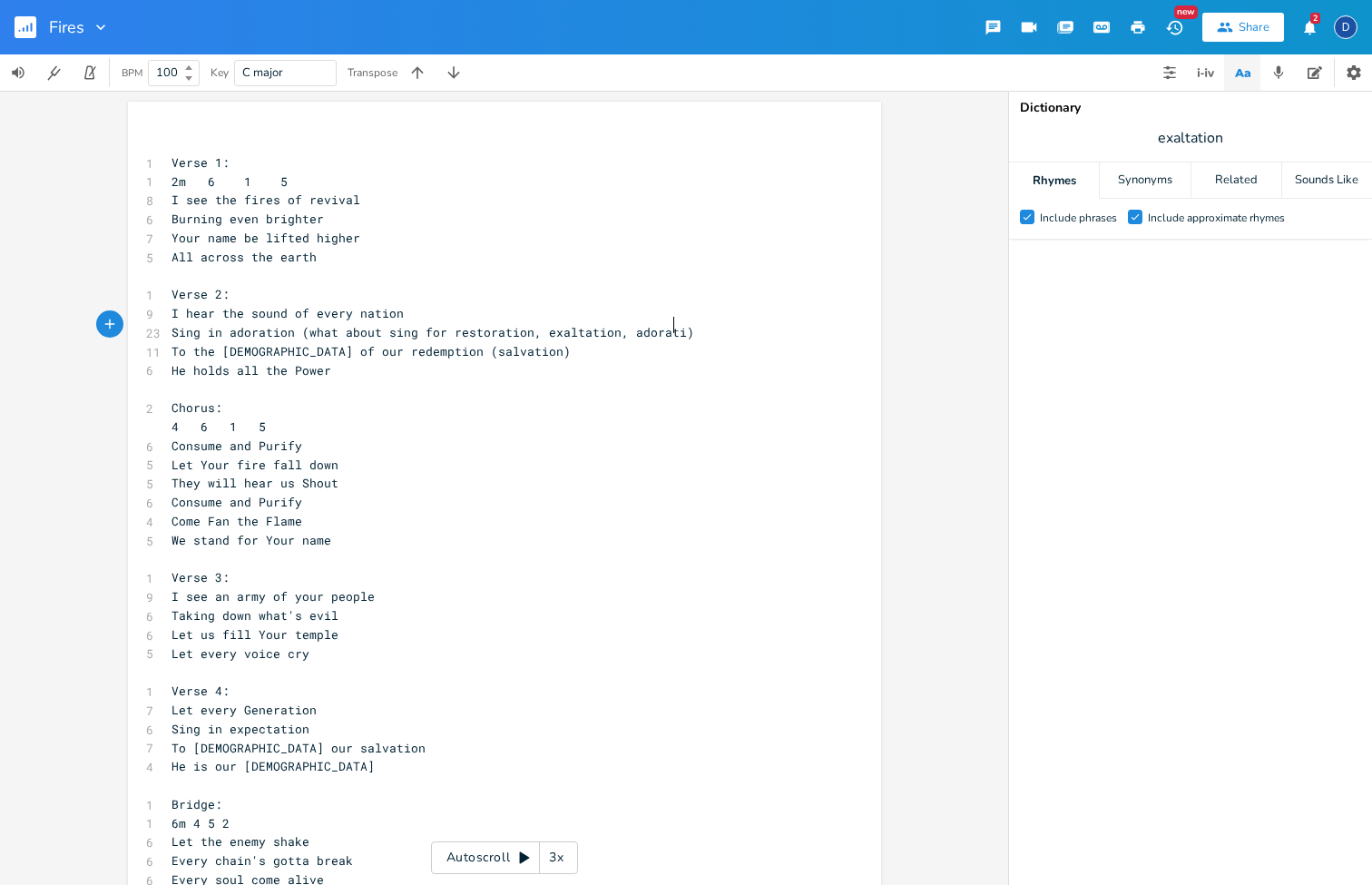
scroll to position [0, 47]
click at [242, 313] on span "I hear the sound of every nation" at bounding box center [287, 313] width 232 height 17
click at [242, 327] on span "Sing in adoration (what about sing for restoration, exaltation, adoration)" at bounding box center [441, 332] width 537 height 17
type textarea "exalra"
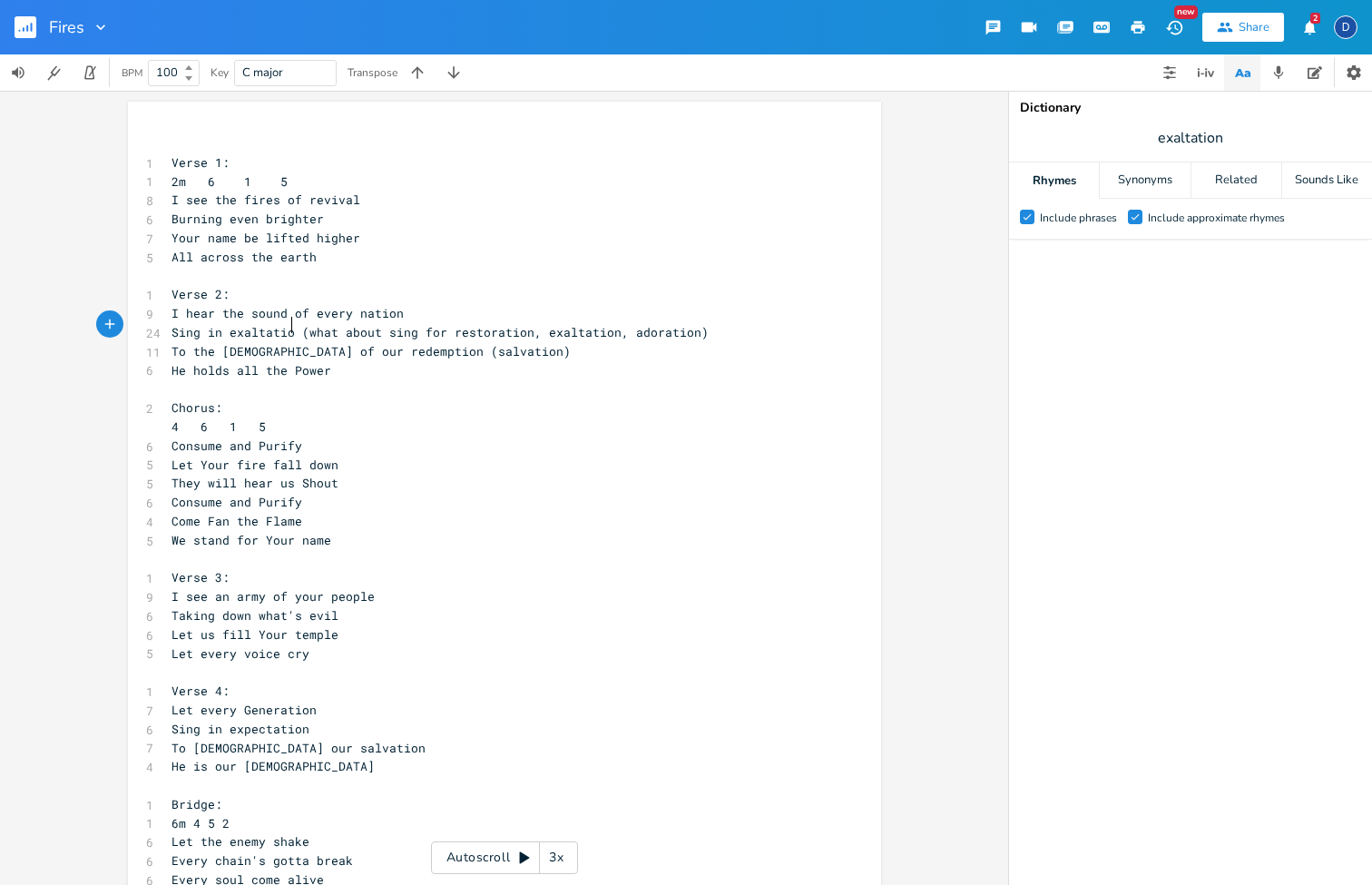
type textarea "tation"
type textarea "(what about sing for restoration, exaltation, adoration)"
drag, startPoint x: 695, startPoint y: 323, endPoint x: 296, endPoint y: 330, distance: 399.1
click at [296, 330] on pre "Sing in exaltation (what about sing for restoration, exaltation, adoration)" at bounding box center [495, 332] width 655 height 19
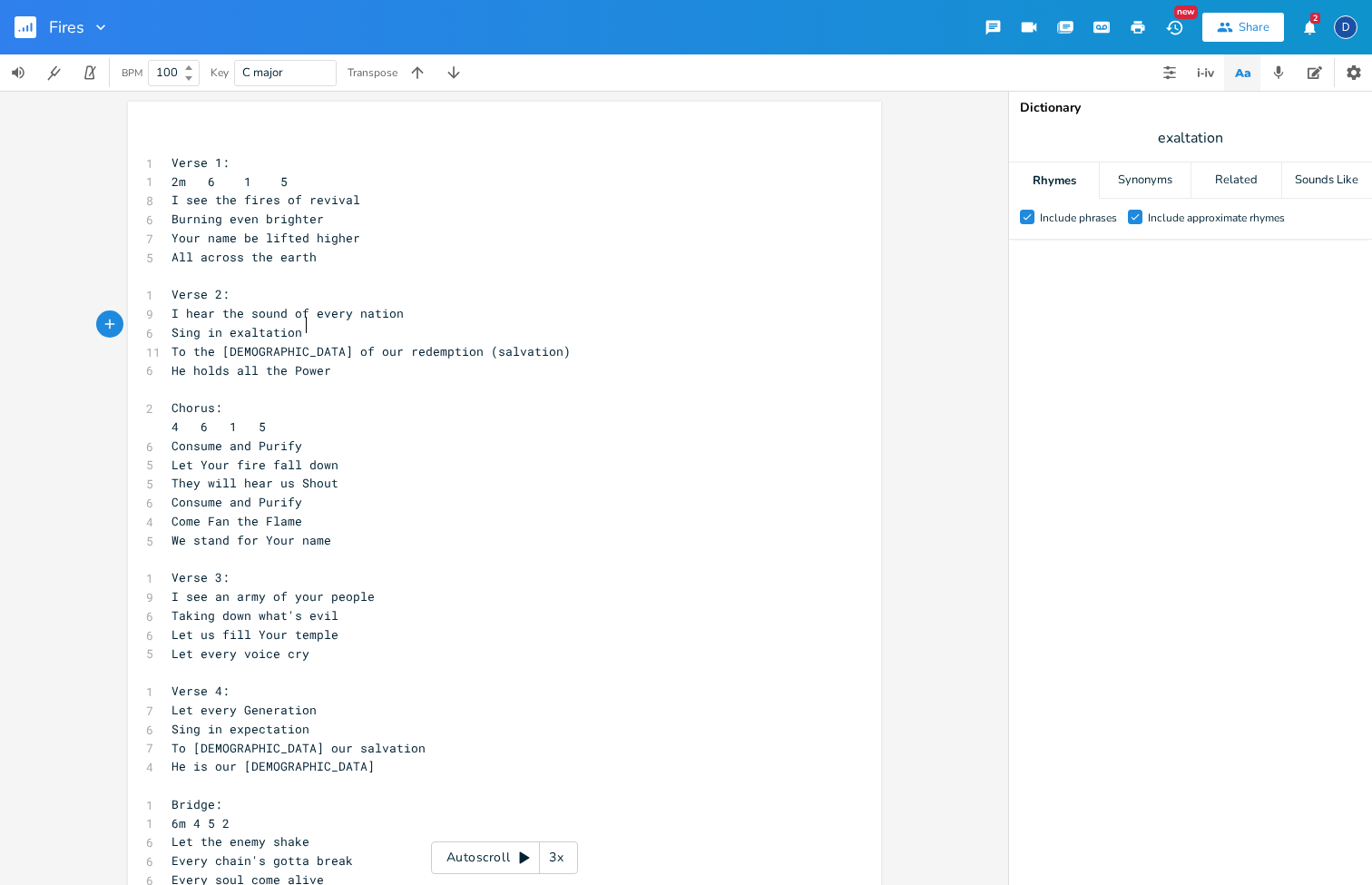
type textarea "(what about sing for restoration, exaltation, adoration)"
click at [263, 329] on span "Sing in exaltation" at bounding box center [237, 332] width 130 height 17
type textarea "exaltation"
click at [263, 329] on span "Sing in exaltation" at bounding box center [237, 332] width 130 height 17
click at [306, 312] on icon "button" at bounding box center [313, 308] width 15 height 15
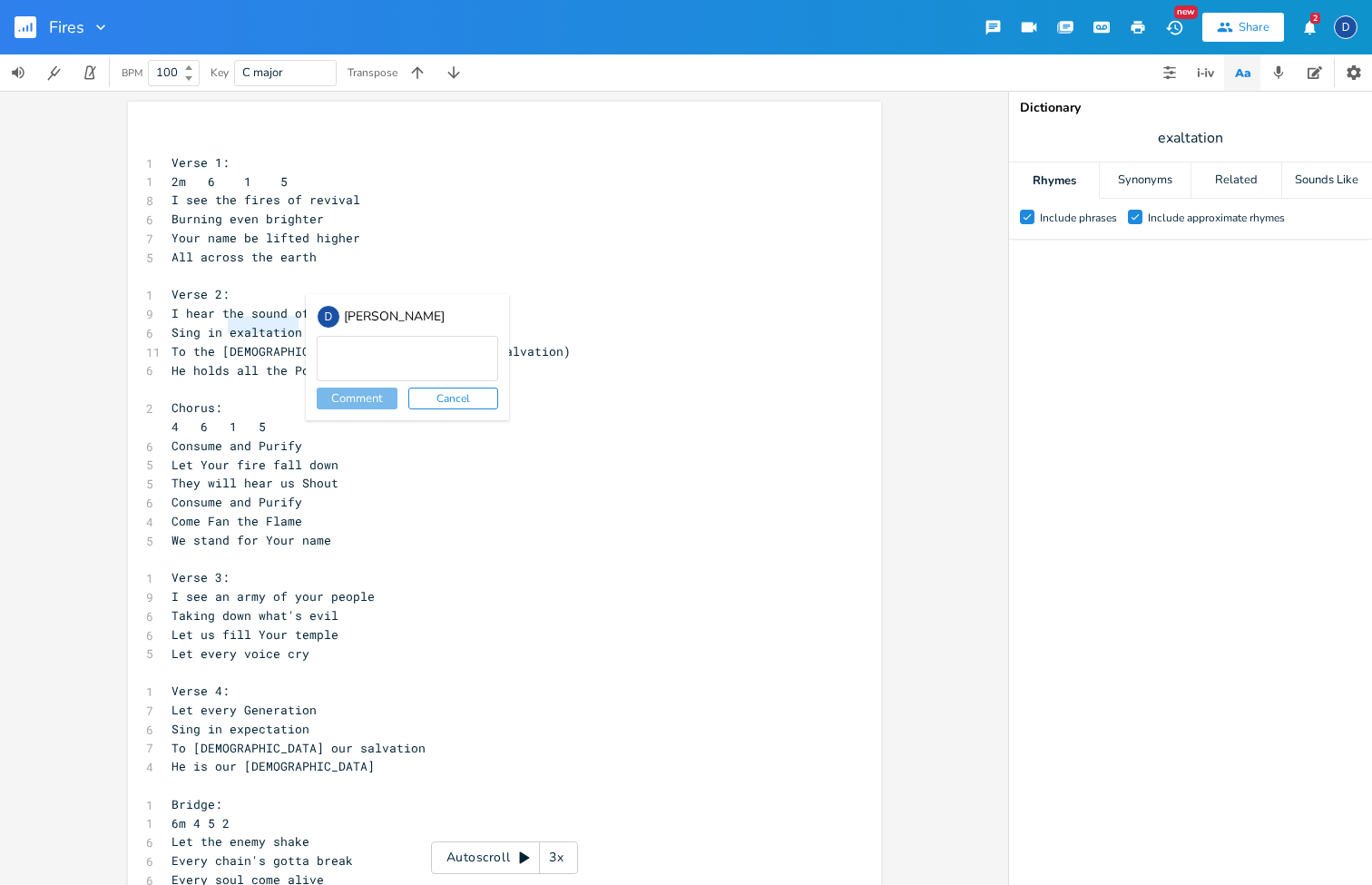
type textarea "(what about sing for restoration, exaltation, adoration)"
click at [385, 398] on button "Comment" at bounding box center [358, 398] width 81 height 22
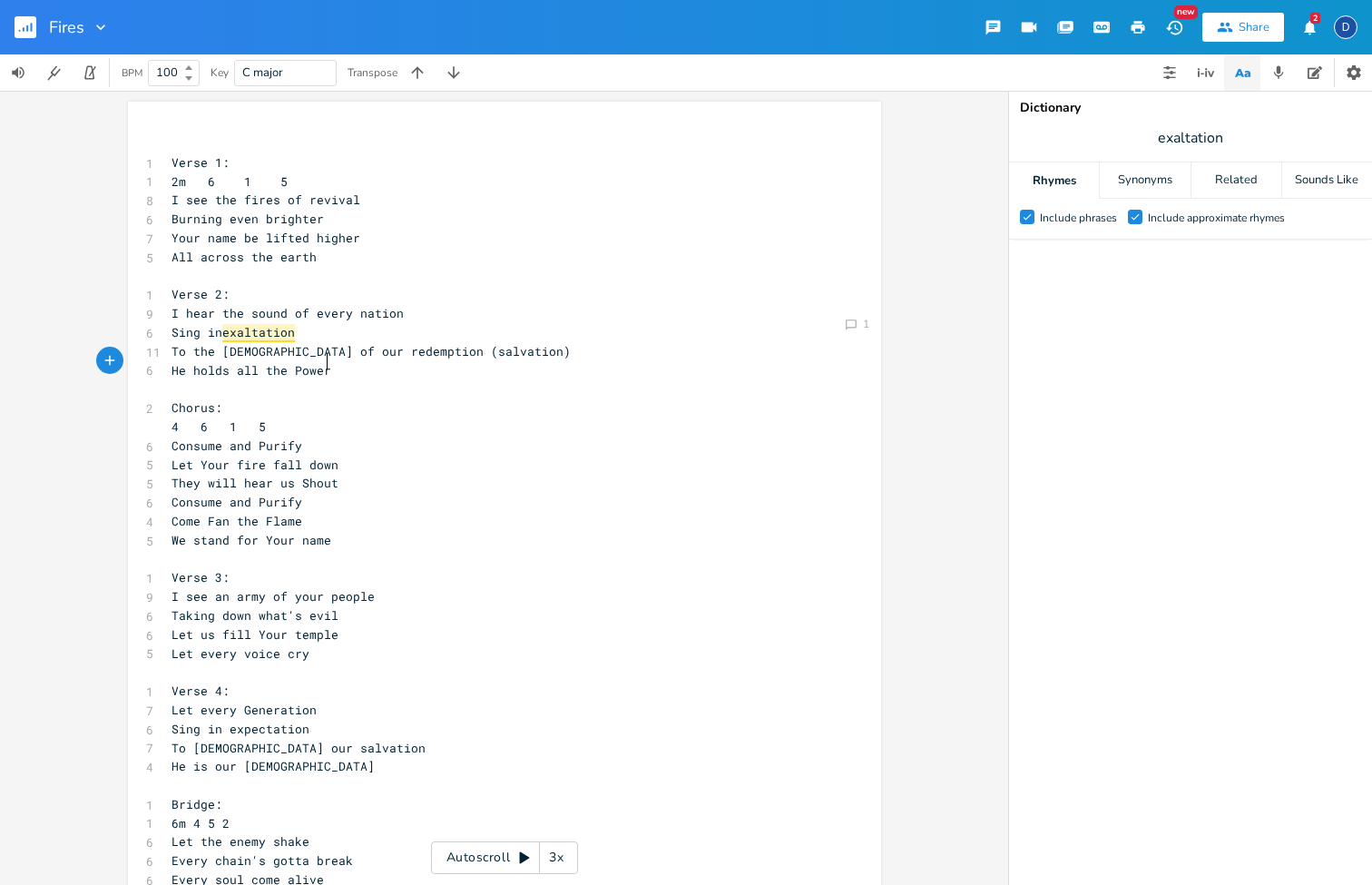
click at [388, 362] on pre "He holds all the Power" at bounding box center [495, 370] width 655 height 19
type textarea "(salvation)"
drag, startPoint x: 453, startPoint y: 345, endPoint x: 373, endPoint y: 346, distance: 80.0
click at [373, 346] on pre "To the [DEMOGRAPHIC_DATA] of our redemption (salvation)" at bounding box center [495, 351] width 655 height 19
click at [343, 343] on span "To the [DEMOGRAPHIC_DATA] of our redemption" at bounding box center [328, 351] width 312 height 17
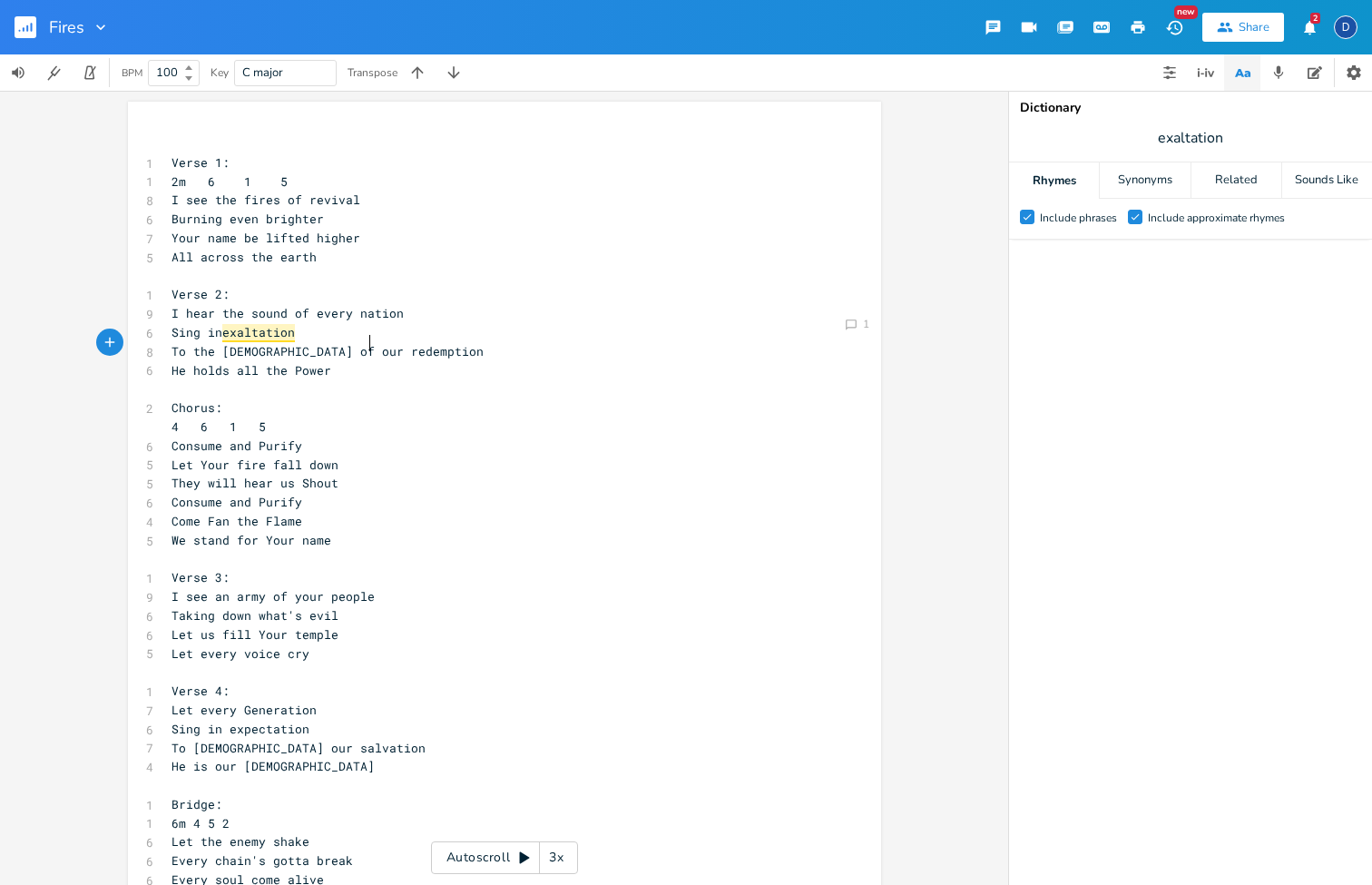
type textarea "redemption"
click at [343, 343] on span "To the [DEMOGRAPHIC_DATA] of our redemption" at bounding box center [328, 351] width 312 height 17
click at [376, 331] on icon "button" at bounding box center [383, 326] width 15 height 15
type textarea "(salvation)"
click at [410, 413] on button "Comment" at bounding box center [428, 417] width 81 height 22
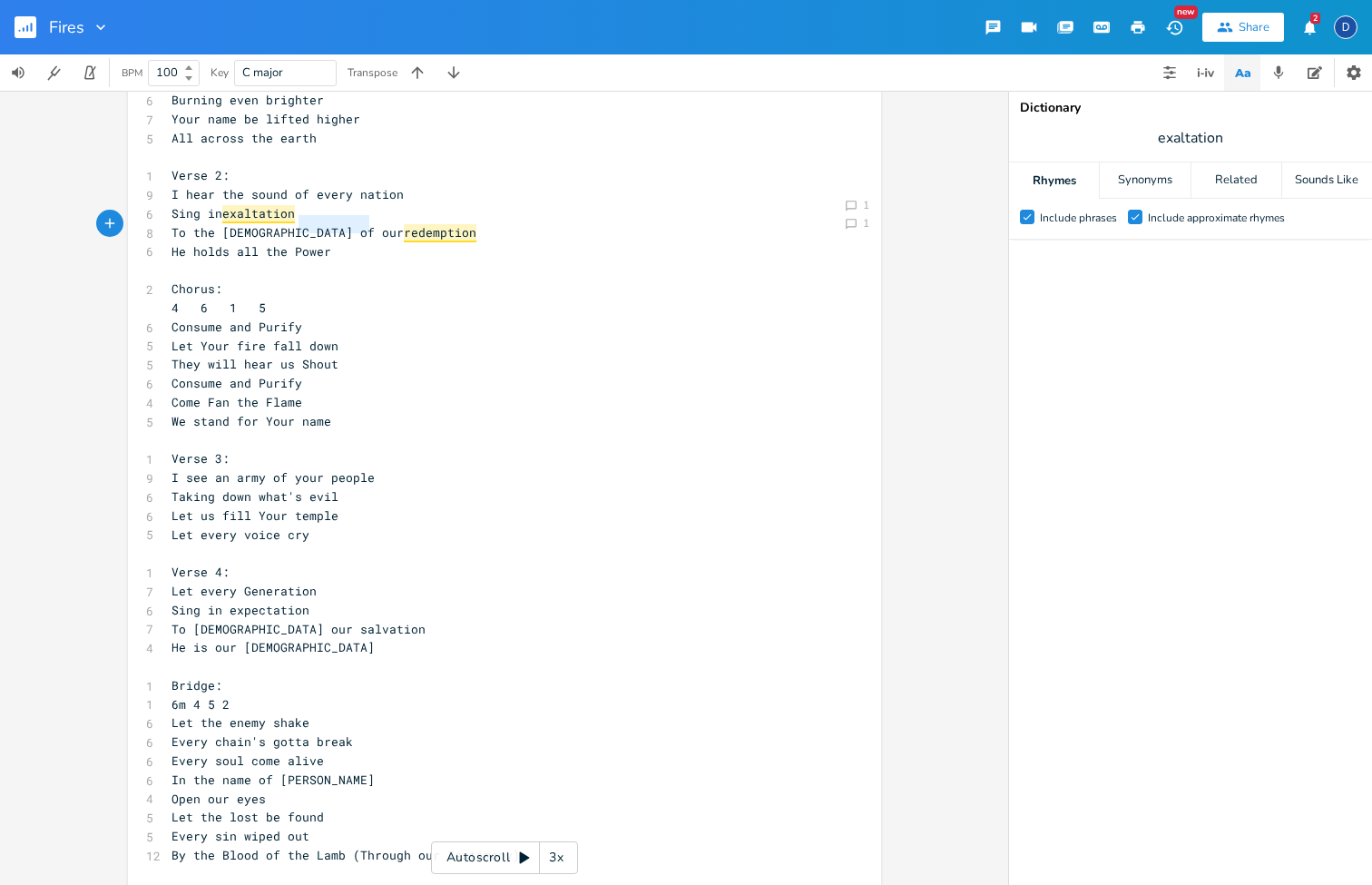
scroll to position [110, 0]
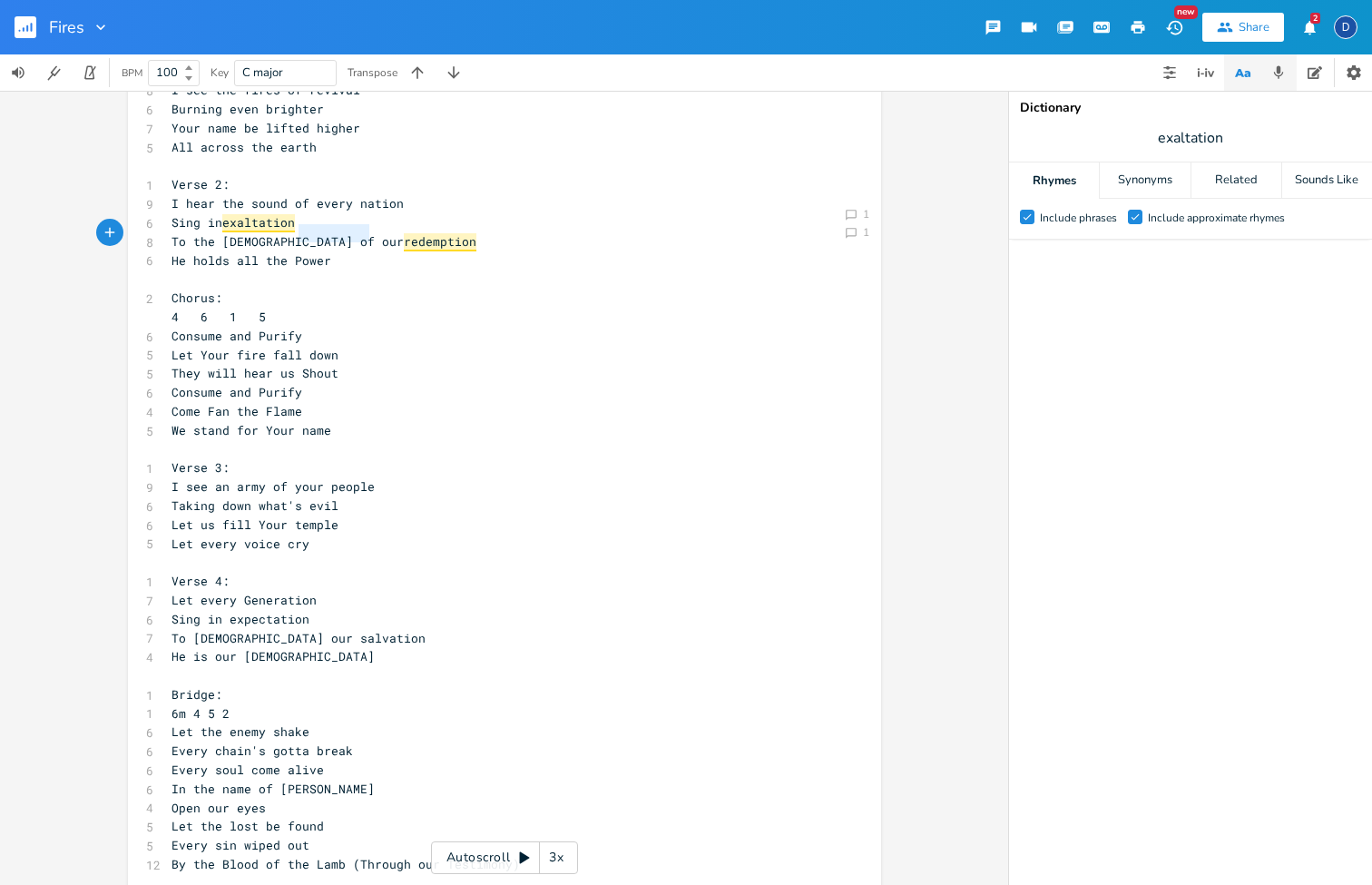
click at [1284, 75] on icon "button" at bounding box center [1278, 72] width 17 height 17
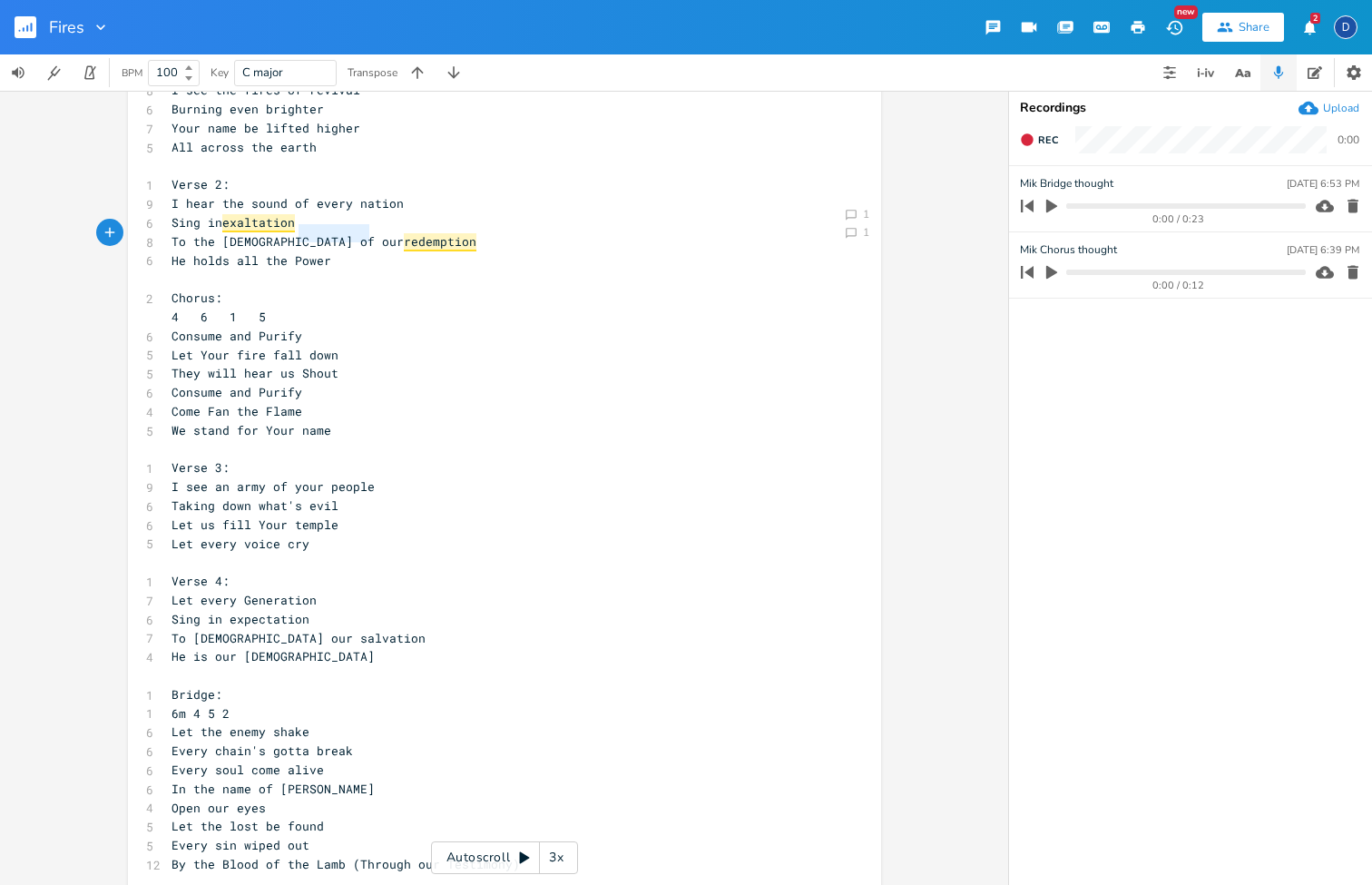
click at [1340, 111] on div "Upload" at bounding box center [1340, 108] width 37 height 15
click at [1055, 183] on div "Fires [DATE] 4:30 PM" at bounding box center [1190, 183] width 340 height 17
type input "Fires - [PERSON_NAME]'s thought of the song together"
click at [1082, 417] on ul "Fires - [PERSON_NAME]'s thought of the song together [DATE] 4:30 PM 0:00 / 4:40…" at bounding box center [1190, 524] width 363 height 718
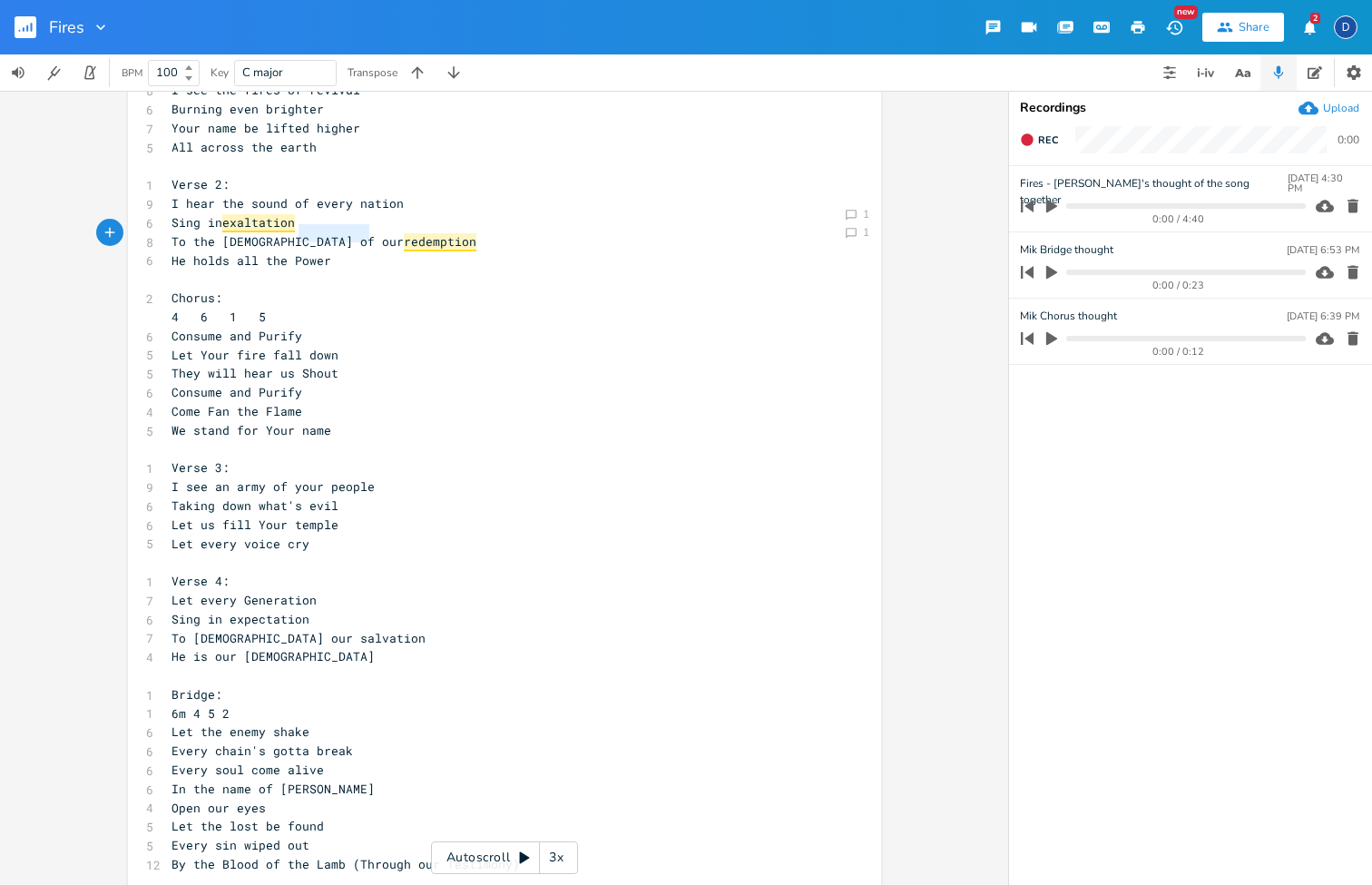
click at [1052, 207] on icon "button" at bounding box center [1051, 206] width 11 height 14
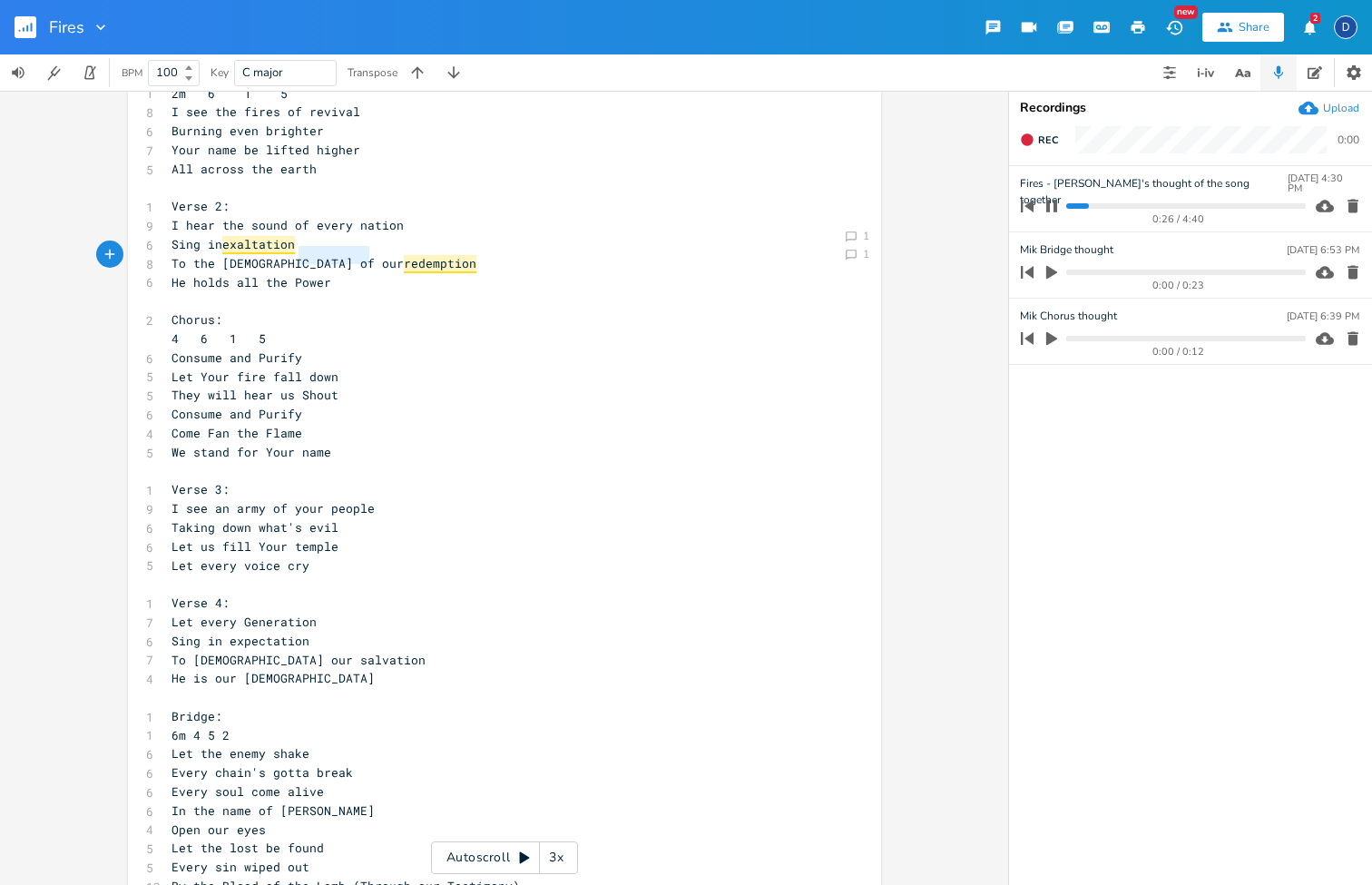
scroll to position [85, 0]
click at [276, 389] on span "They will hear us Shout" at bounding box center [255, 397] width 167 height 17
type textarea "our"
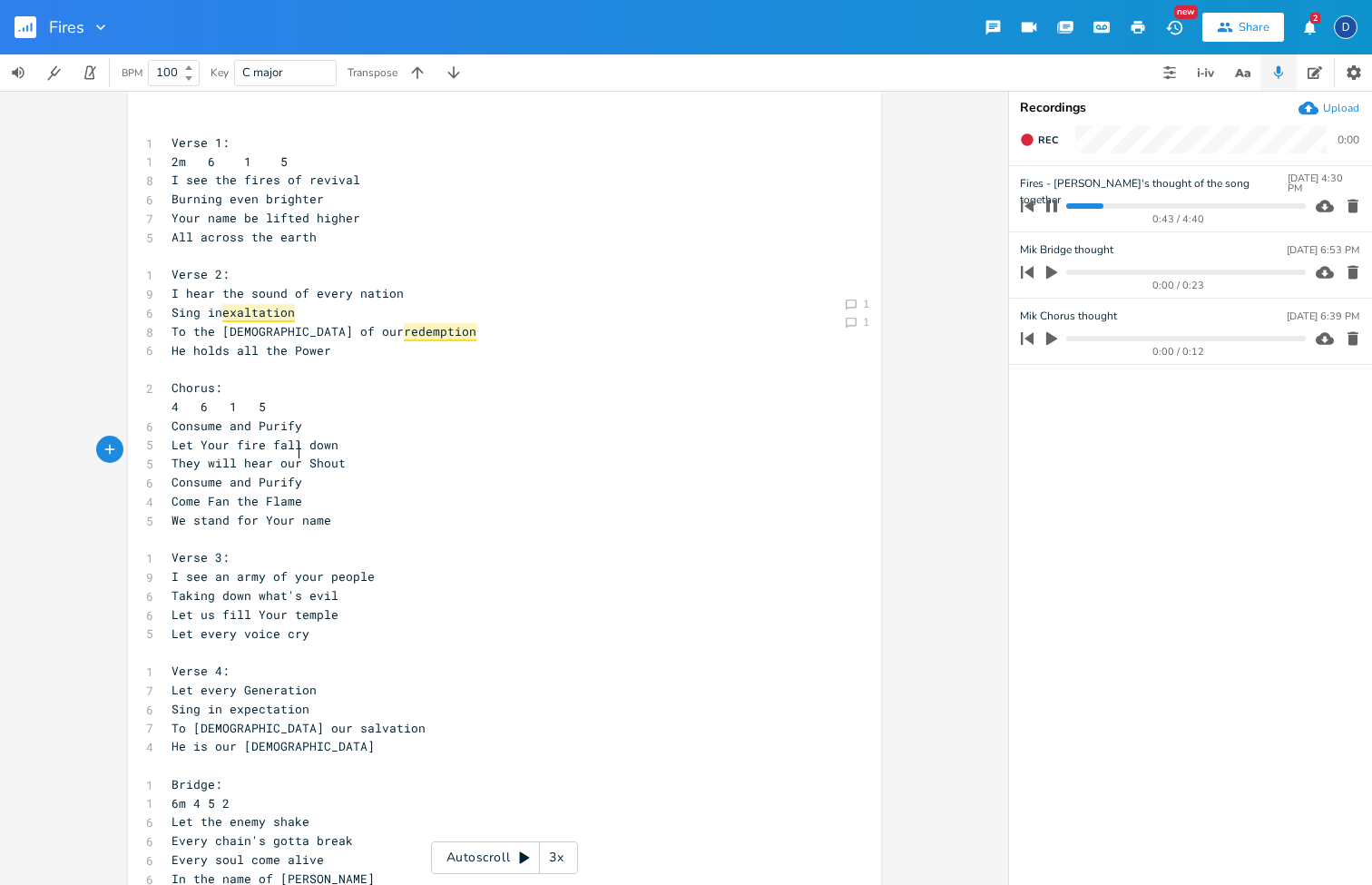
scroll to position [21, 0]
click at [305, 453] on span "They will hear our Shout" at bounding box center [259, 461] width 174 height 17
type textarea "s"
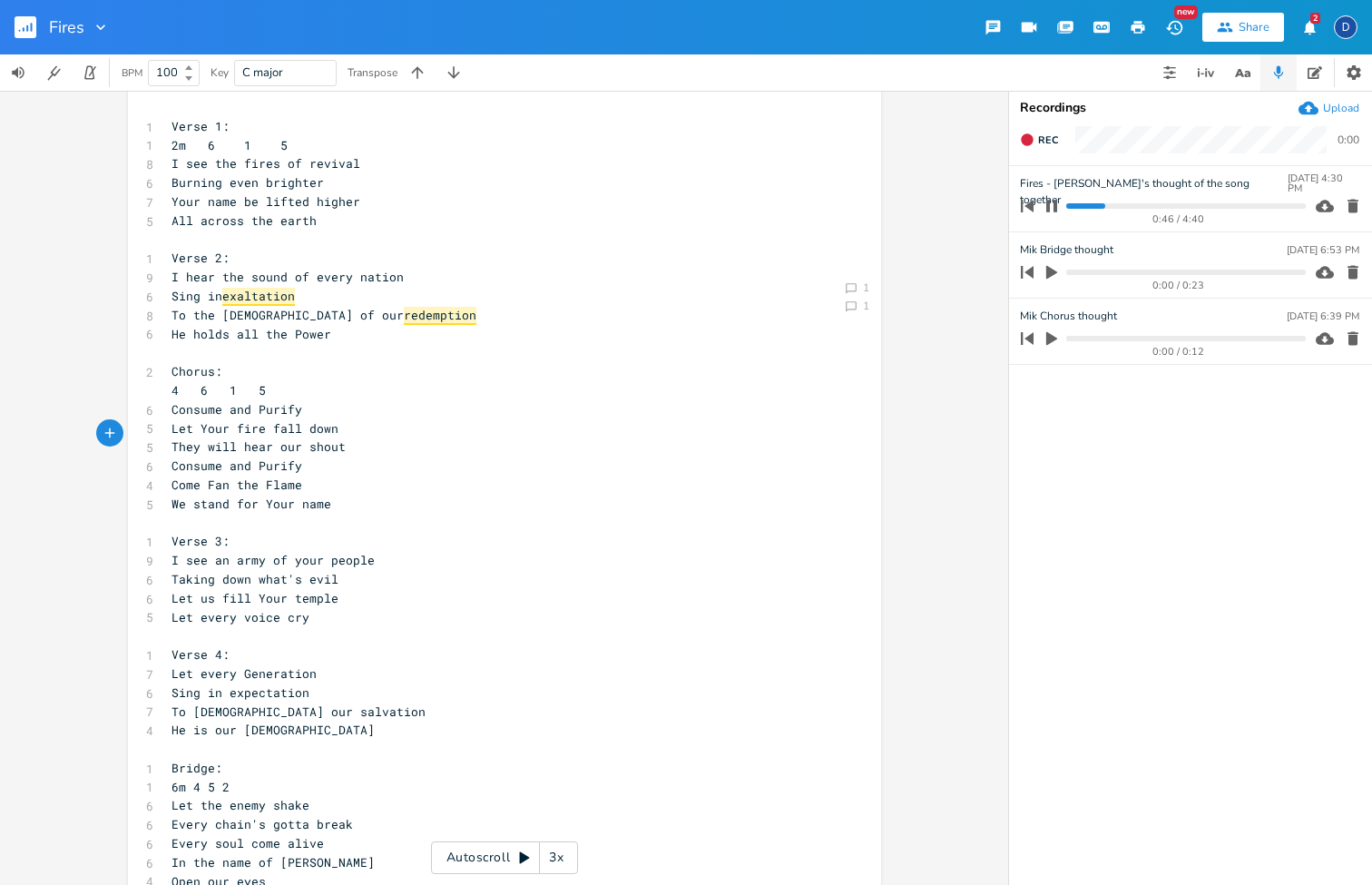
scroll to position [38, 0]
click at [197, 475] on span "Come Fan the Flame" at bounding box center [237, 483] width 130 height 17
type textarea "and"
type textarea "f"
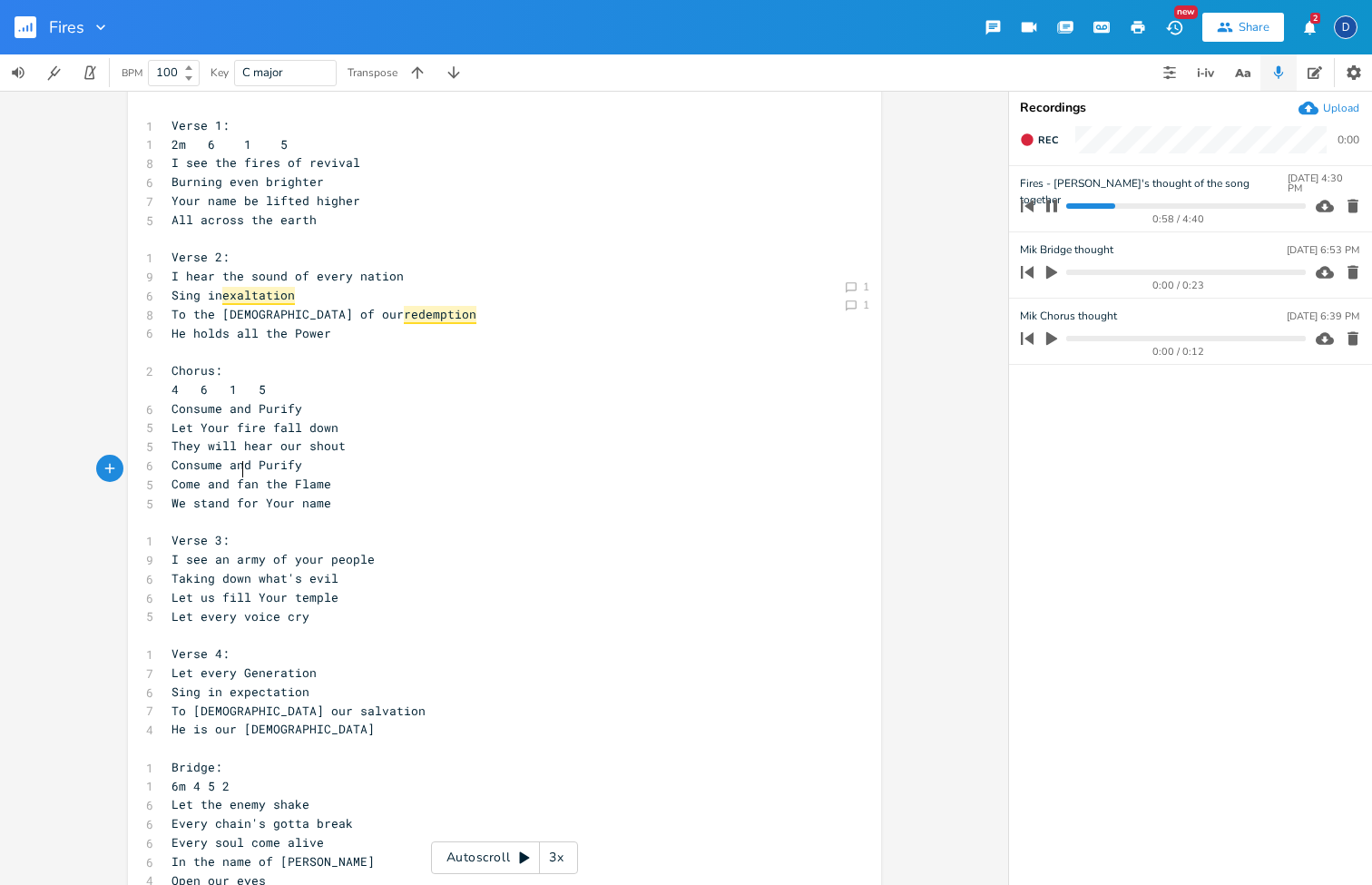
scroll to position [0, 3]
type textarea "is"
type textarea "e"
click at [295, 475] on span "Come and fan the Flame" at bounding box center [252, 483] width 160 height 17
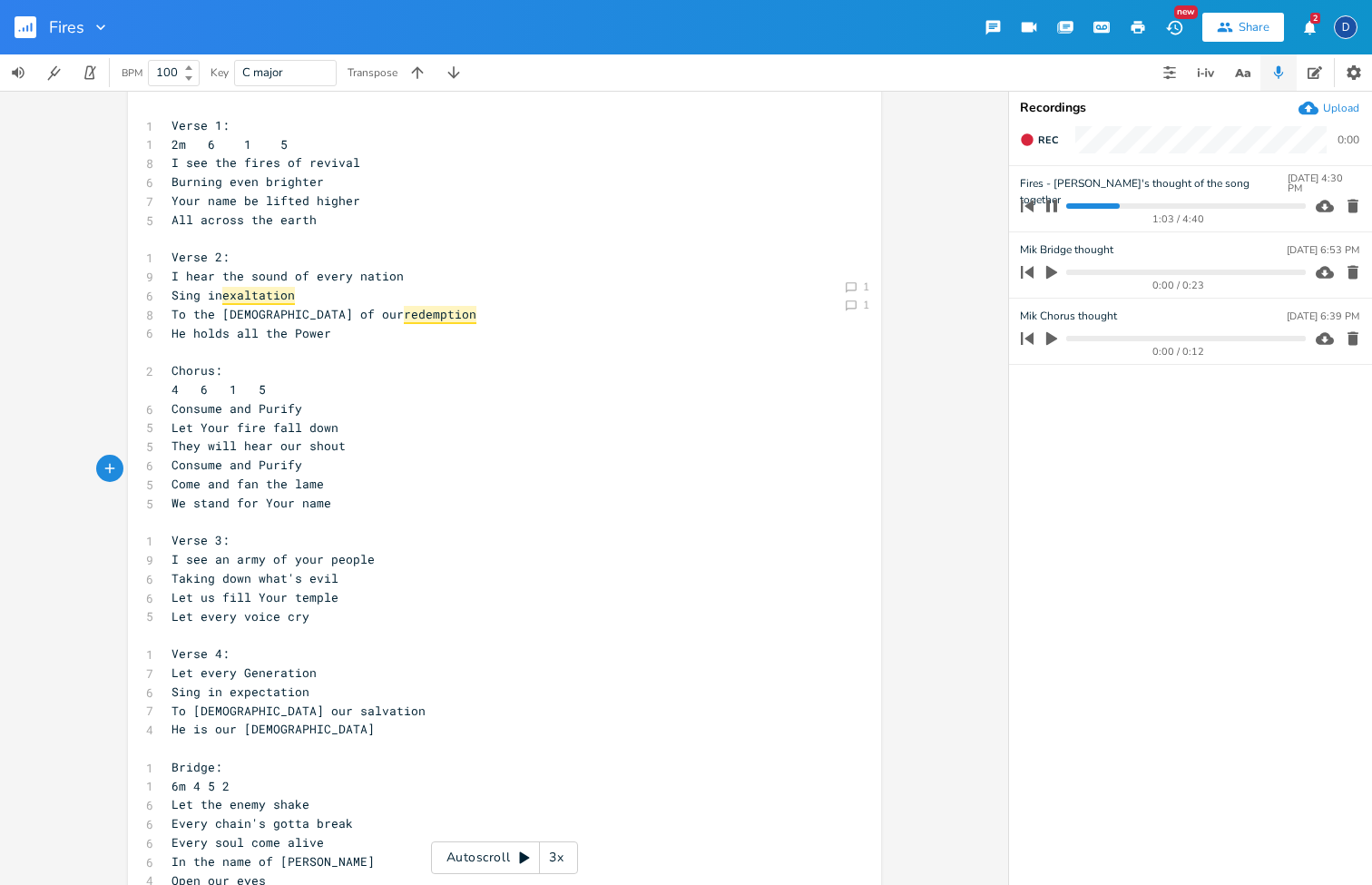
type textarea "f"
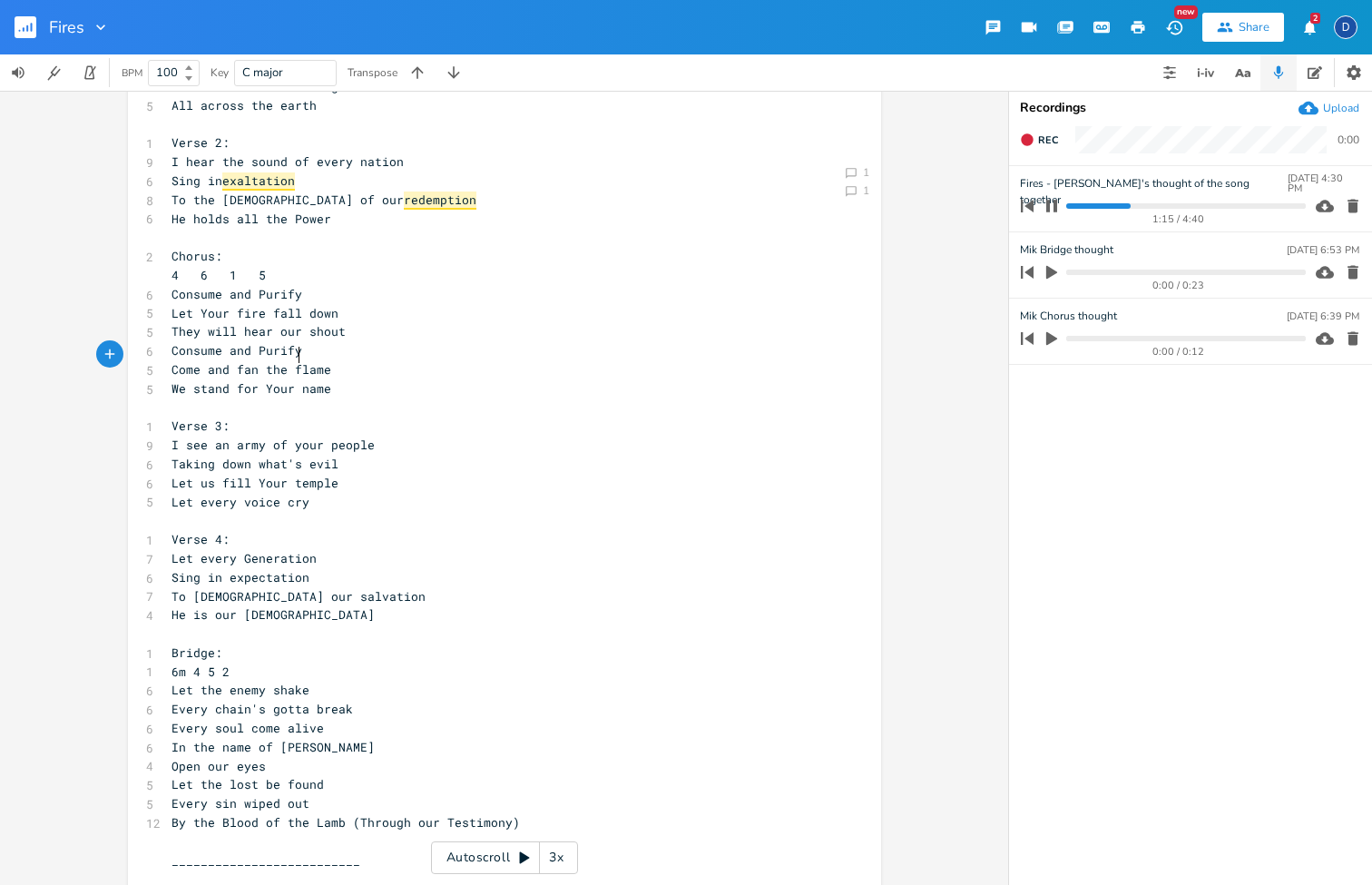
scroll to position [188, 0]
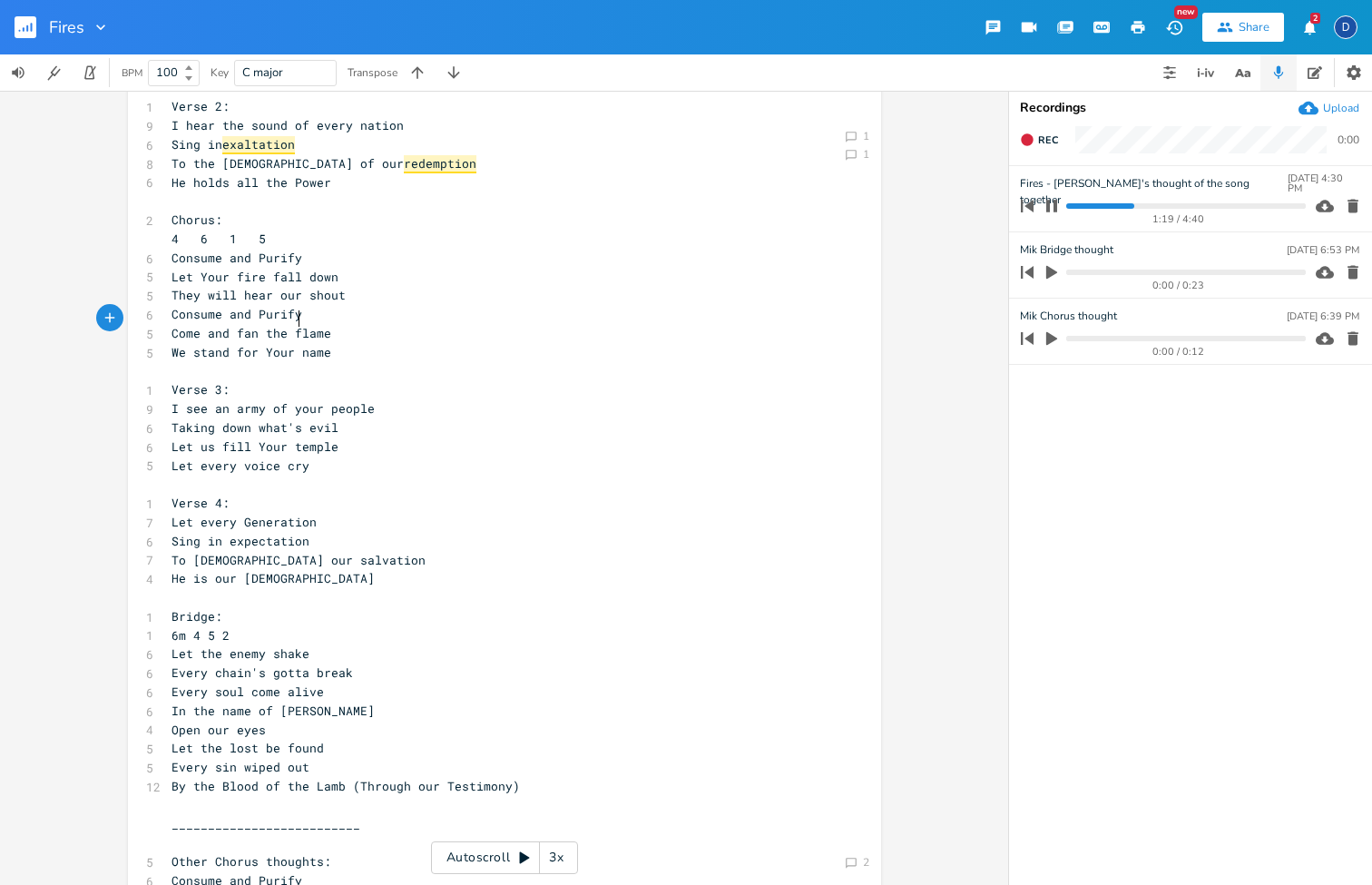
click at [243, 514] on span "Let every Generation" at bounding box center [244, 522] width 145 height 17
type textarea "g"
click at [207, 532] on span "Sing in expectation" at bounding box center [241, 540] width 138 height 17
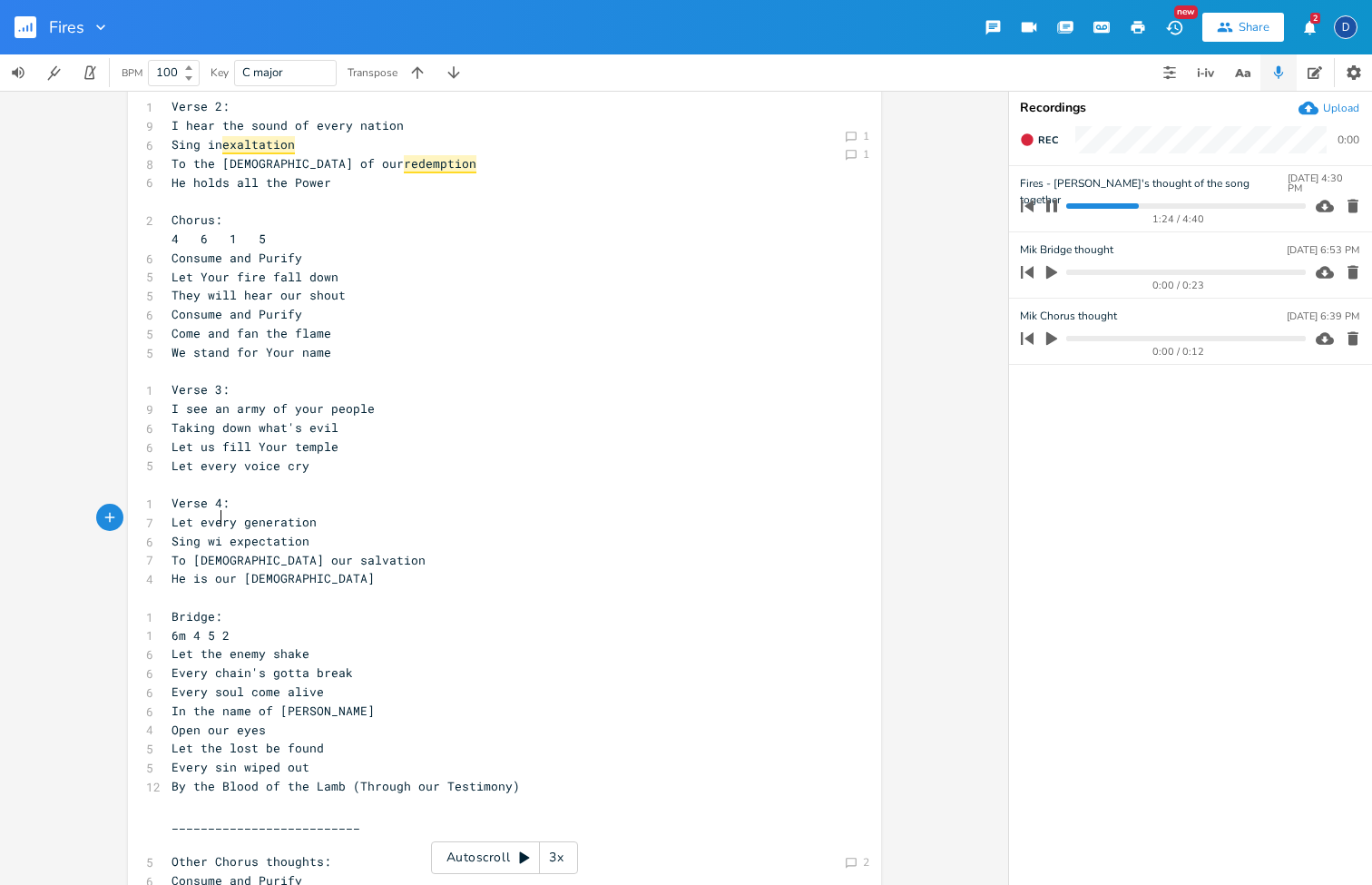
type textarea "with"
click at [284, 569] on pre "He is our [DEMOGRAPHIC_DATA]" at bounding box center [495, 578] width 655 height 19
click at [266, 552] on span "To [DEMOGRAPHIC_DATA] our salvation" at bounding box center [298, 560] width 254 height 17
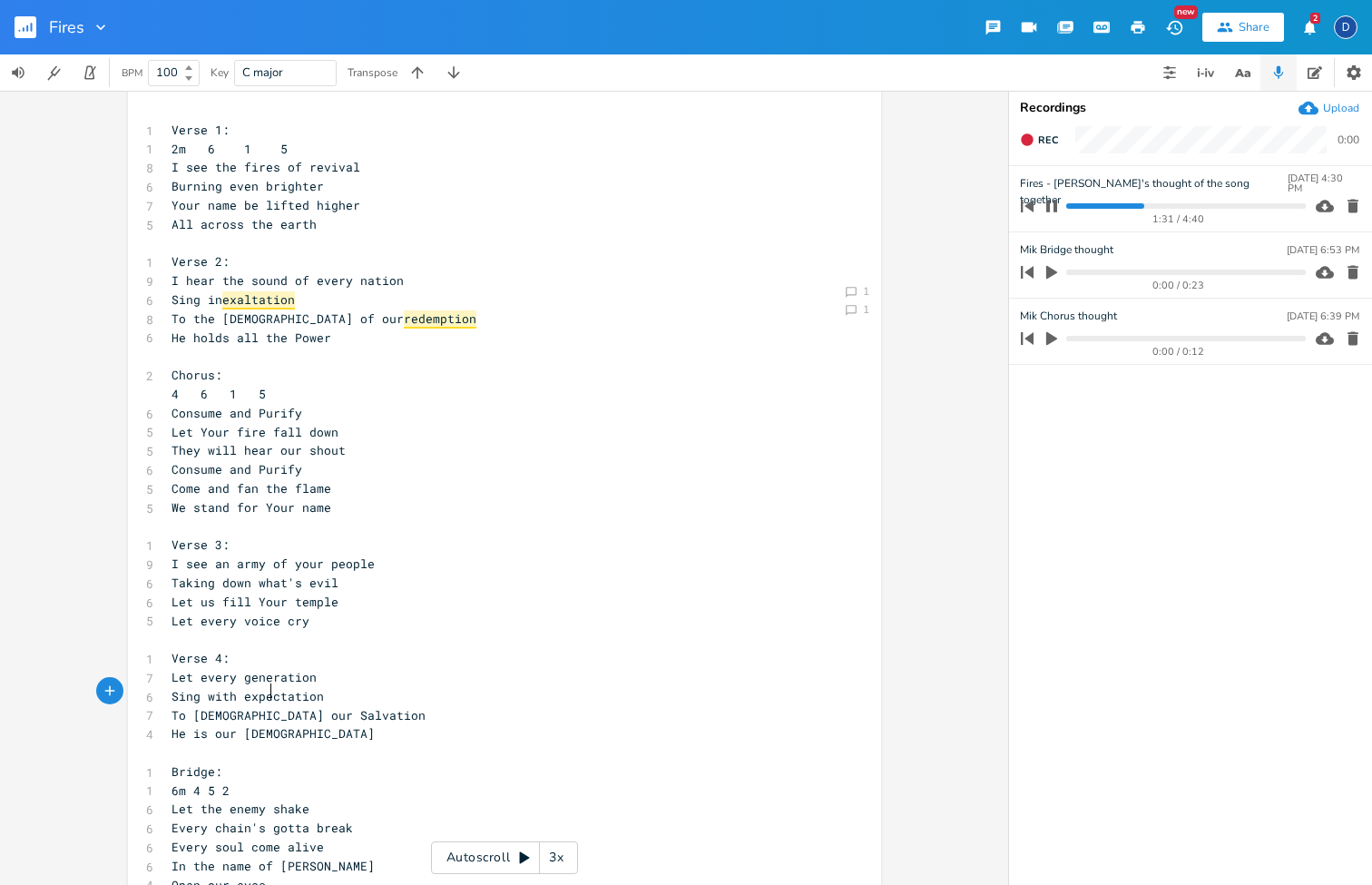
scroll to position [33, 0]
type textarea "S"
click at [1052, 205] on icon "button" at bounding box center [1051, 205] width 15 height 15
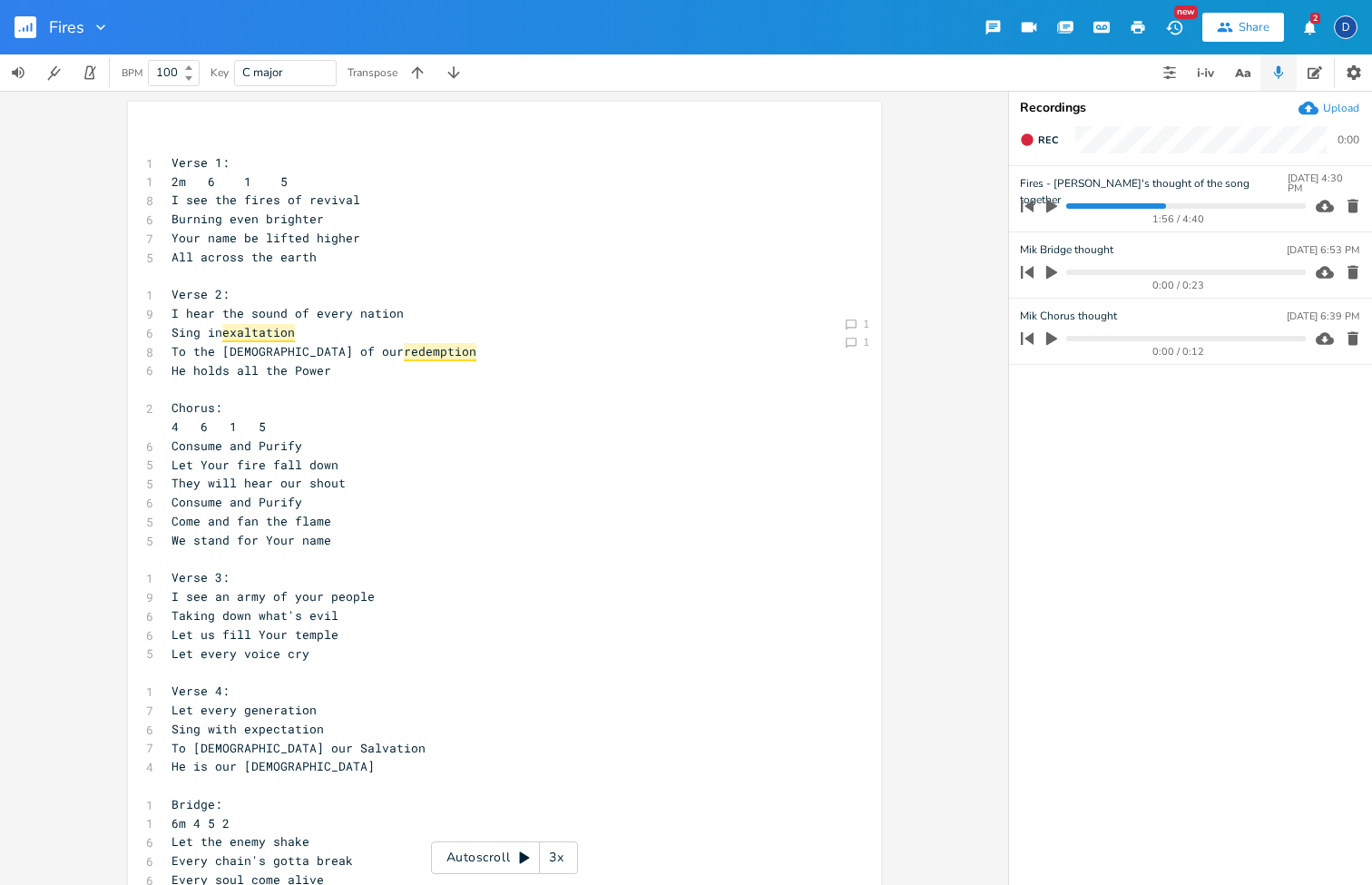
scroll to position [0, 0]
click at [1052, 205] on icon "button" at bounding box center [1051, 206] width 11 height 14
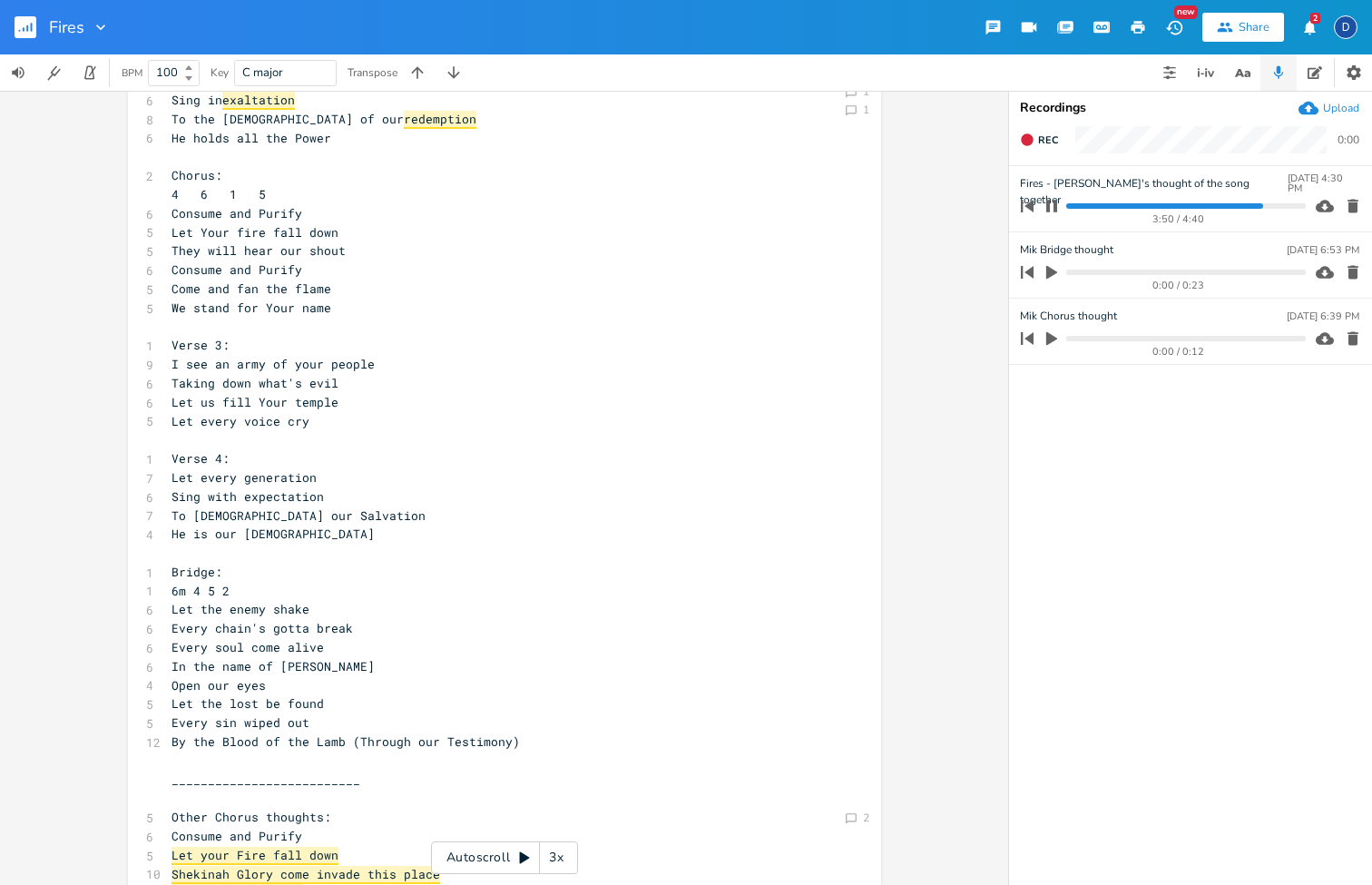
scroll to position [209, 0]
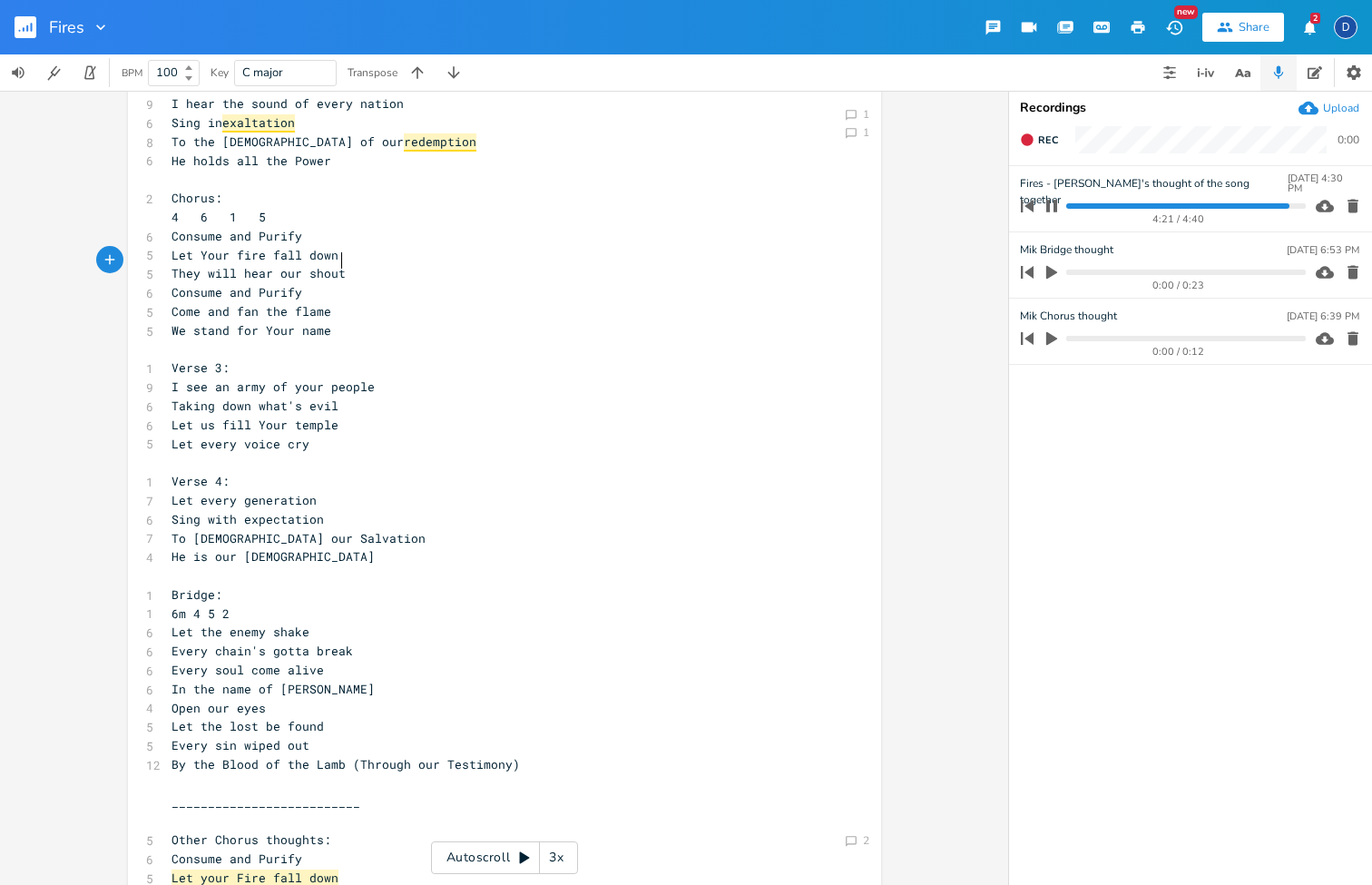
click at [346, 264] on pre "They will hear our shout" at bounding box center [495, 273] width 655 height 19
type textarea "("
type textarea "They will hear our shout"
drag, startPoint x: 340, startPoint y: 262, endPoint x: 128, endPoint y: 262, distance: 212.0
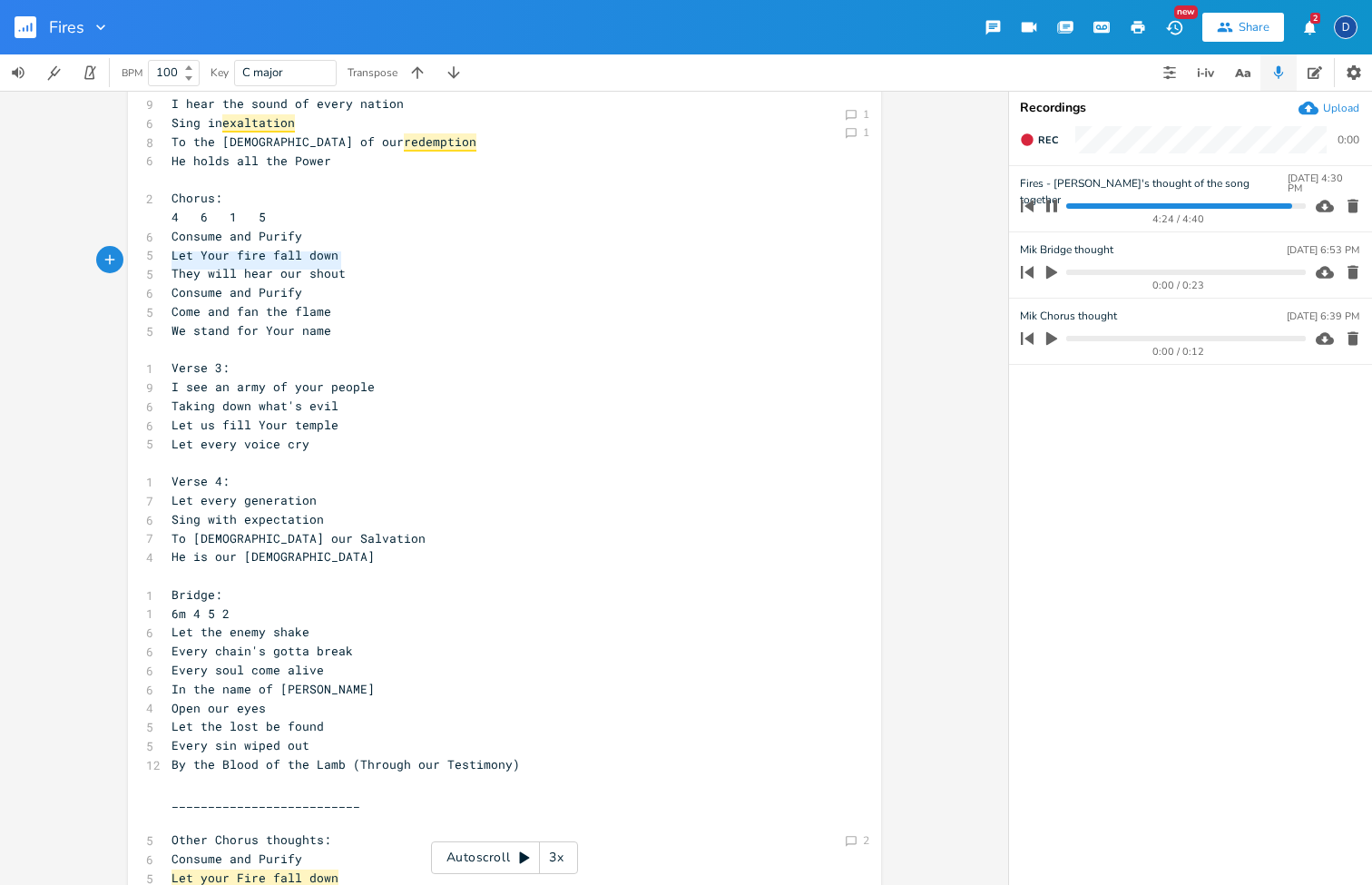
click at [128, 262] on div "They will hear our shout x ​ 1 Verse 1: 1 2m 6 1 5 8 I see the fires of revival…" at bounding box center [505, 845] width 753 height 1907
click at [350, 247] on icon "button" at bounding box center [356, 244] width 12 height 12
type textarea "Our hearts will Shout?"
click at [402, 333] on button "Comment" at bounding box center [400, 334] width 81 height 22
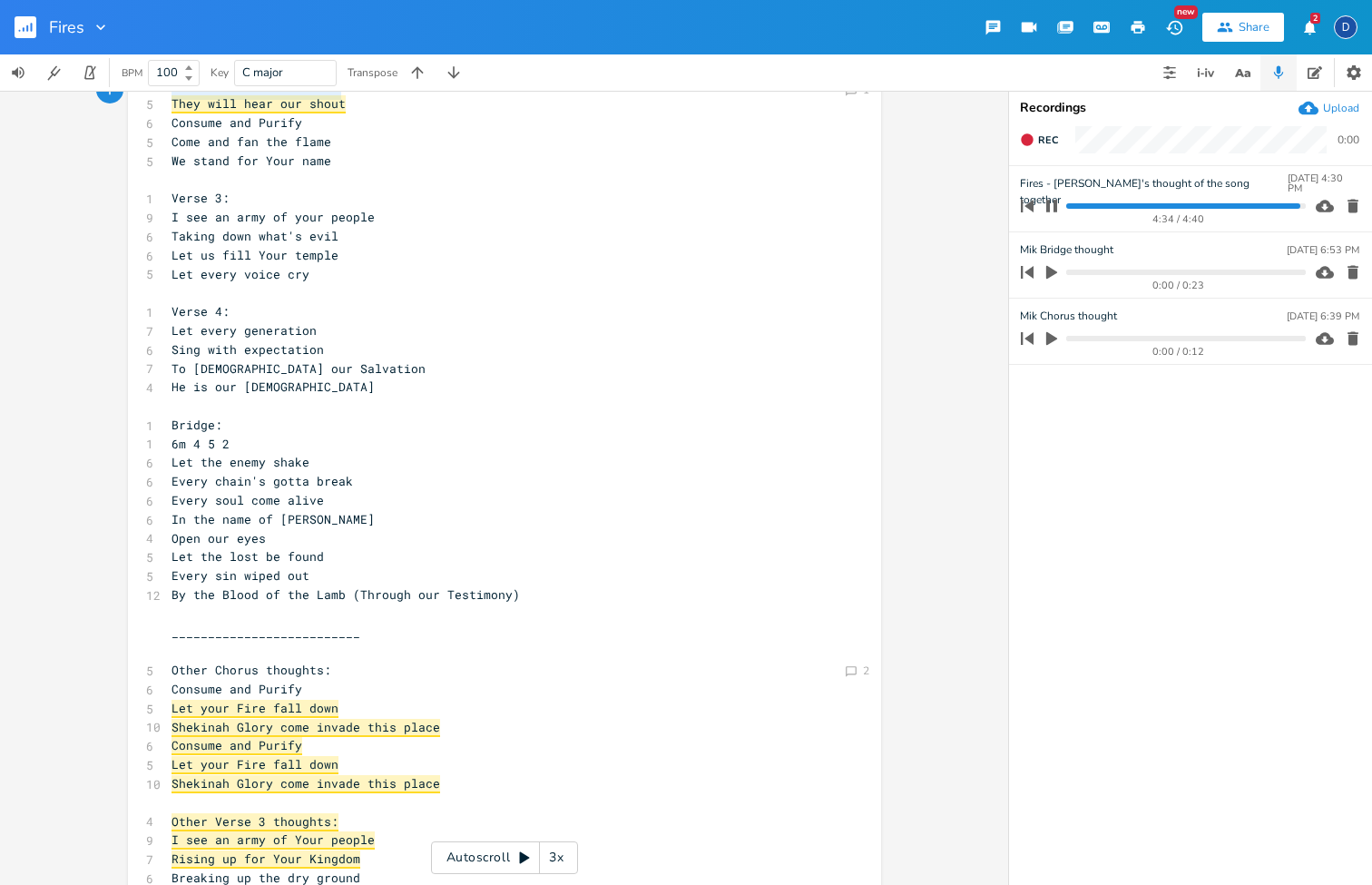
scroll to position [379, 0]
type textarea "(Through our Testimony)"
drag, startPoint x: 513, startPoint y: 563, endPoint x: 341, endPoint y: 555, distance: 172.2
click at [341, 586] on pre "By the Blood of the Lamb (Through our Testimony)" at bounding box center [495, 595] width 655 height 19
click at [316, 586] on span "By the Blood of the Lamb" at bounding box center [259, 594] width 174 height 17
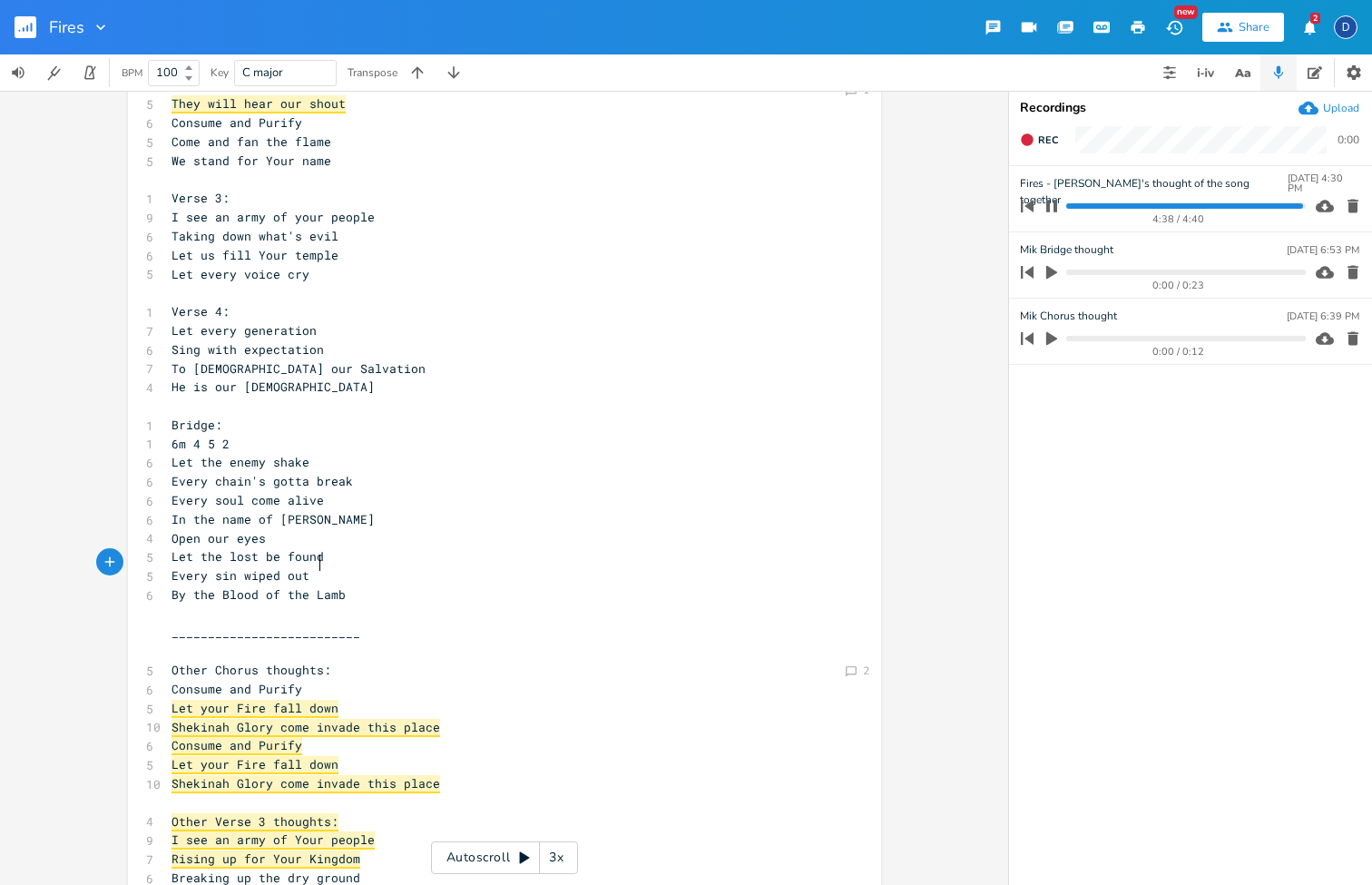
click at [316, 586] on span "By the Blood of the Lamb" at bounding box center [259, 594] width 174 height 17
type textarea "By the Blood of the Lamb"
click at [316, 586] on span "By the Blood of the Lamb" at bounding box center [259, 594] width 174 height 17
click at [410, 604] on pre "​" at bounding box center [495, 613] width 655 height 19
type textarea "(Through our Testimony)"
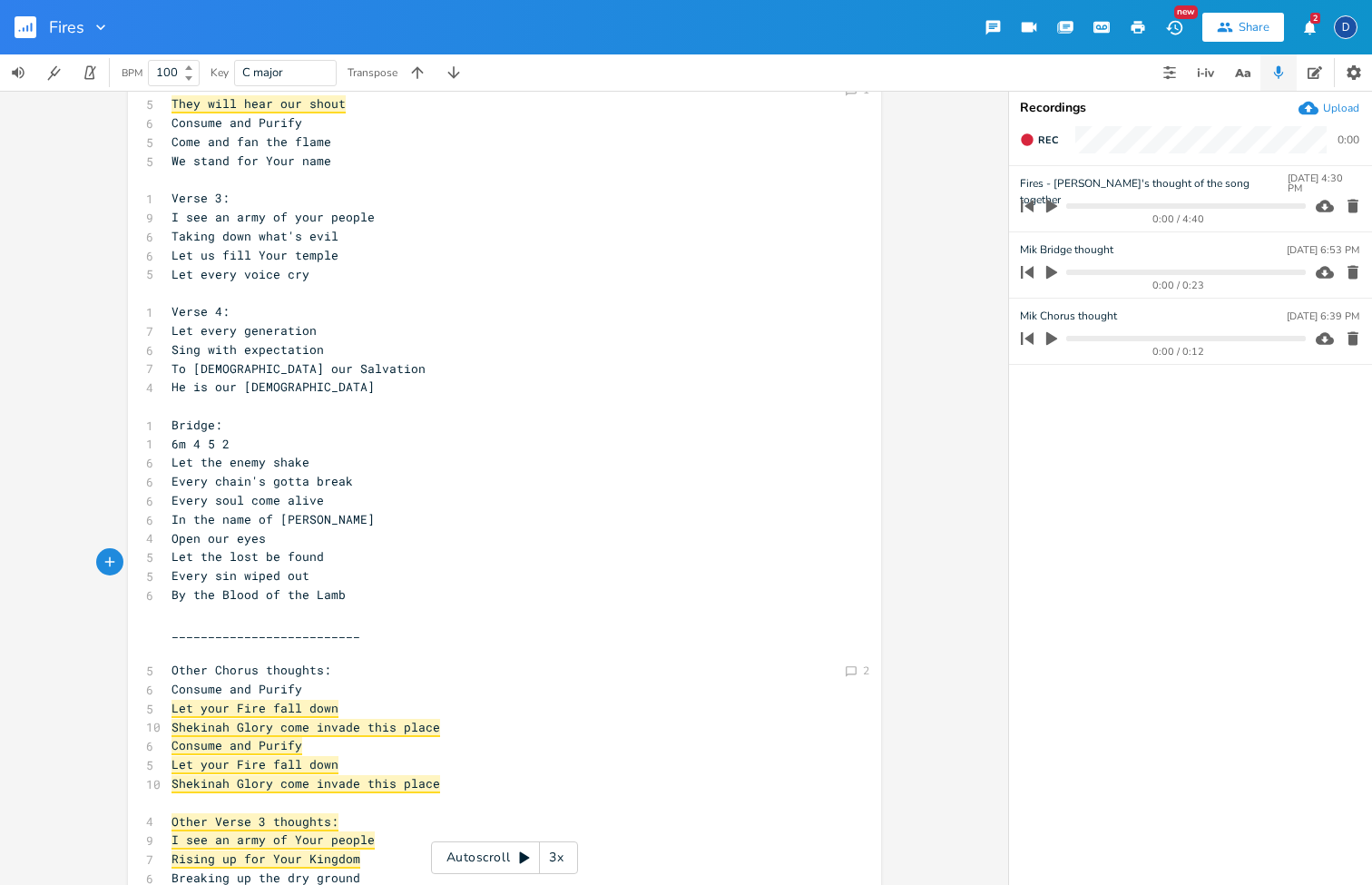
click at [318, 586] on span "By the Blood of the Lamb" at bounding box center [259, 594] width 174 height 17
type textarea "By the Blood of the Lamb"
click at [318, 586] on span "By the Blood of the Lamb" at bounding box center [259, 594] width 174 height 17
click at [841, 574] on div "button" at bounding box center [850, 564] width 29 height 29
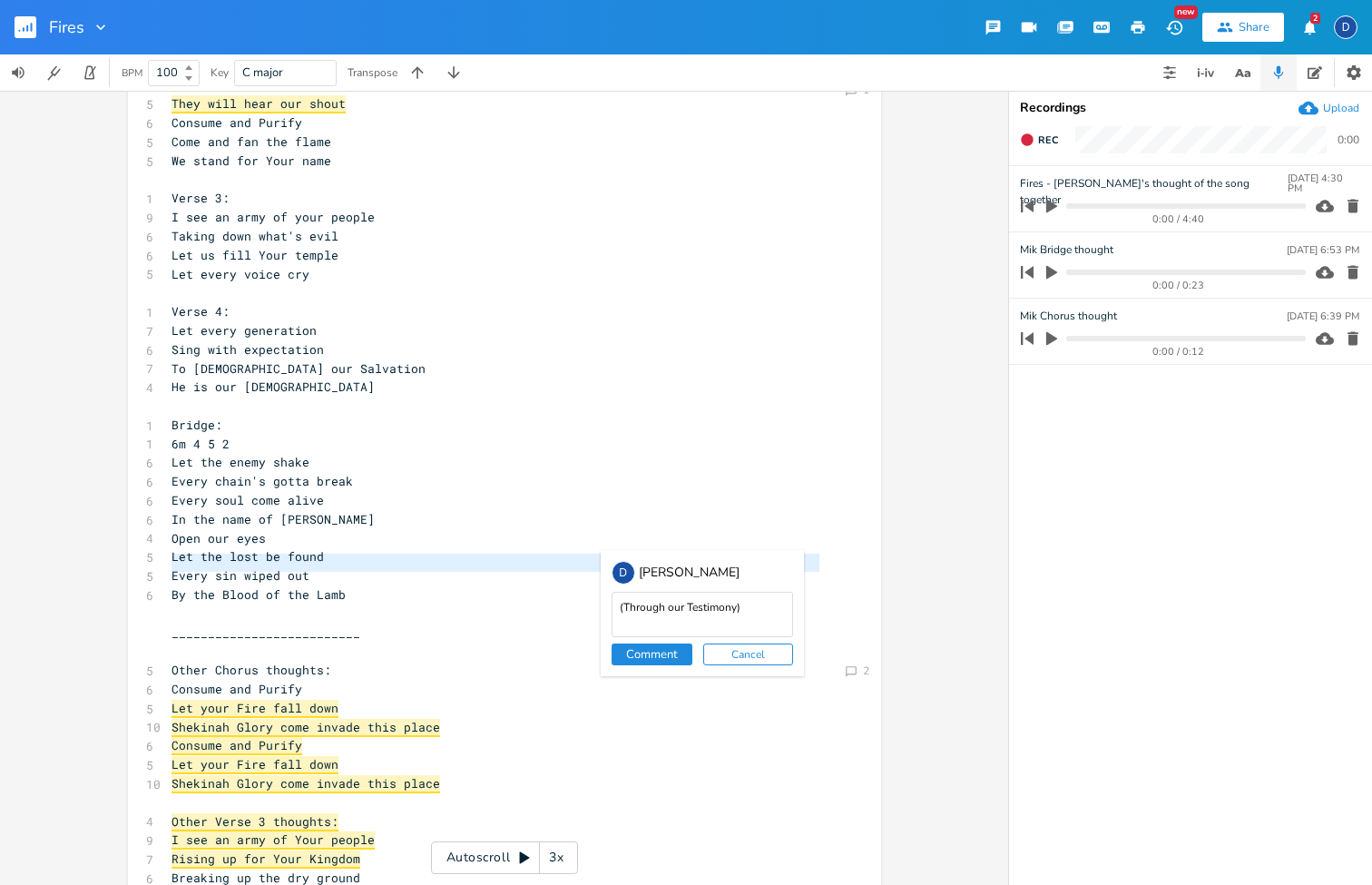
type textarea "(Through our Testimony)"
click at [656, 655] on button "Comment" at bounding box center [652, 654] width 81 height 22
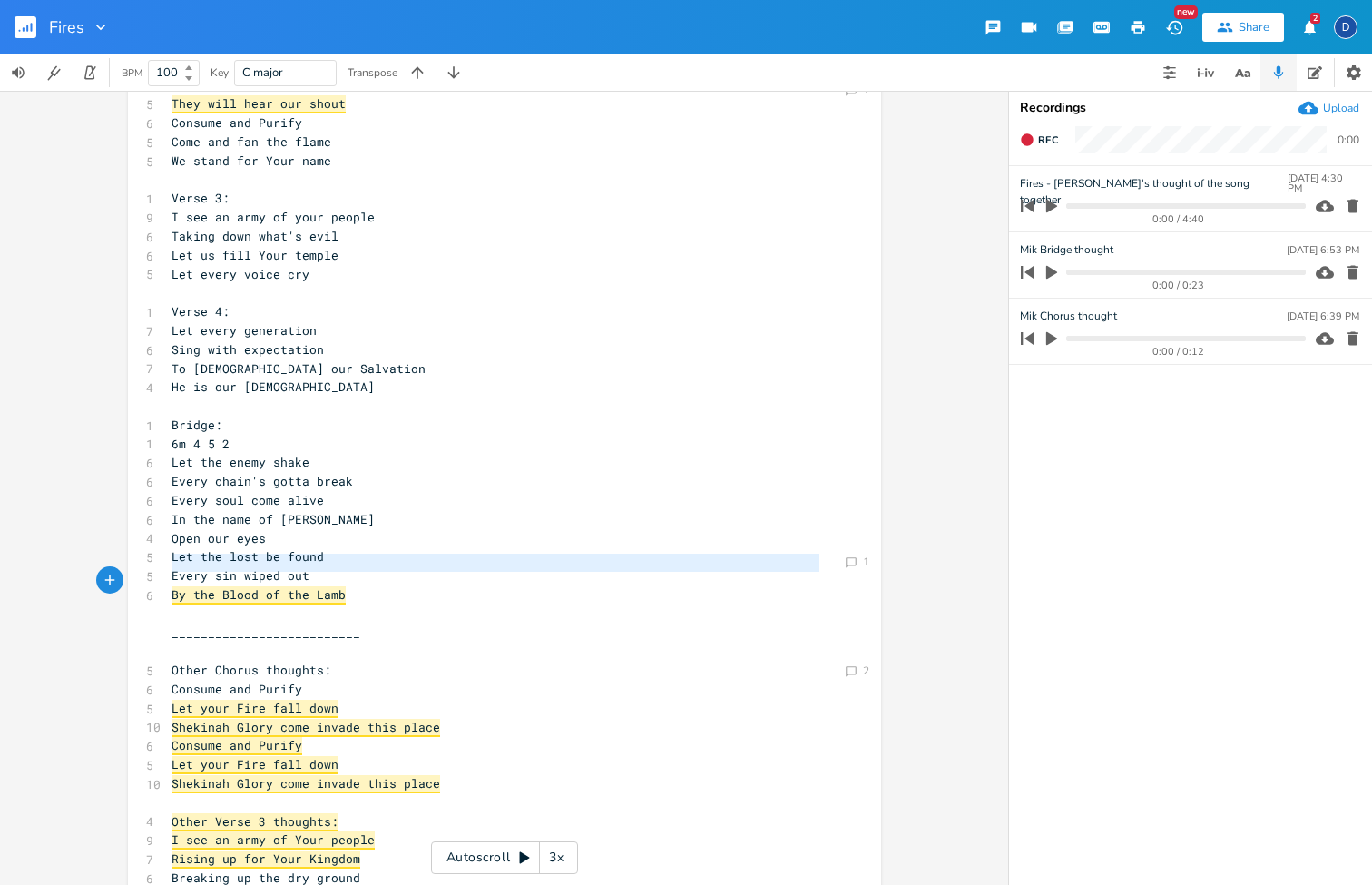
click at [637, 604] on pre "​" at bounding box center [495, 613] width 655 height 19
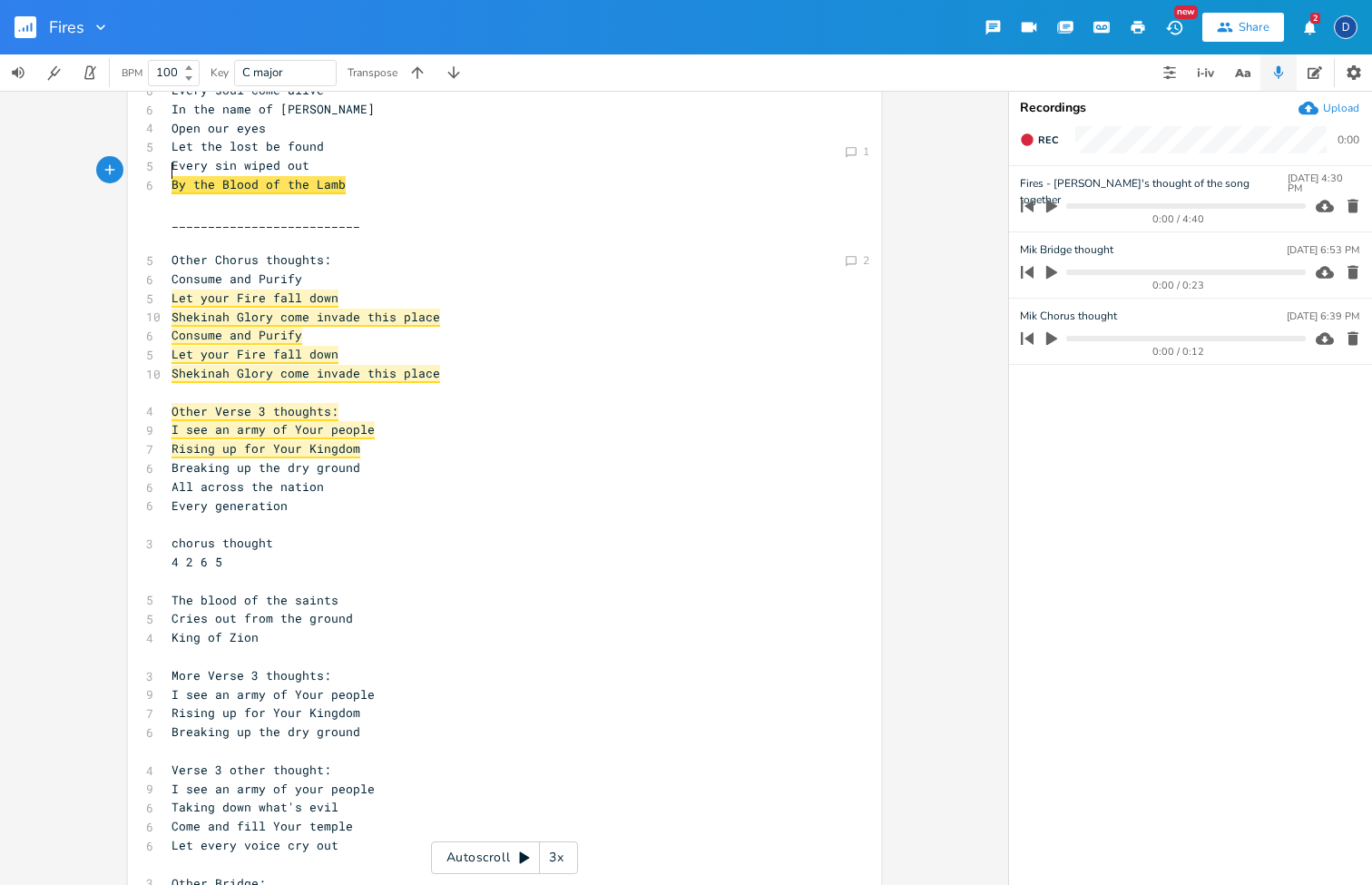
scroll to position [812, 0]
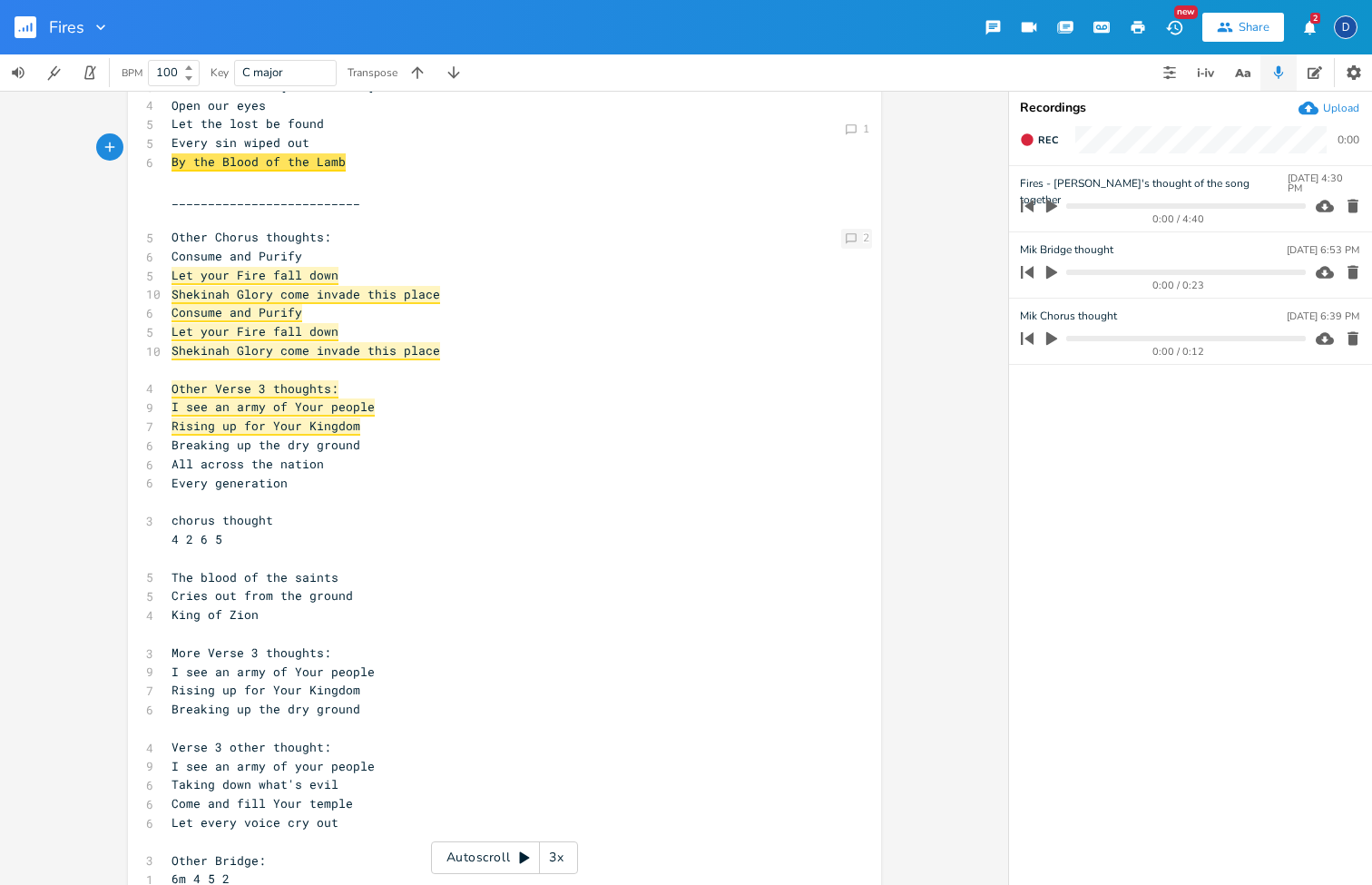
click at [847, 236] on icon "Comment" at bounding box center [850, 238] width 13 height 13
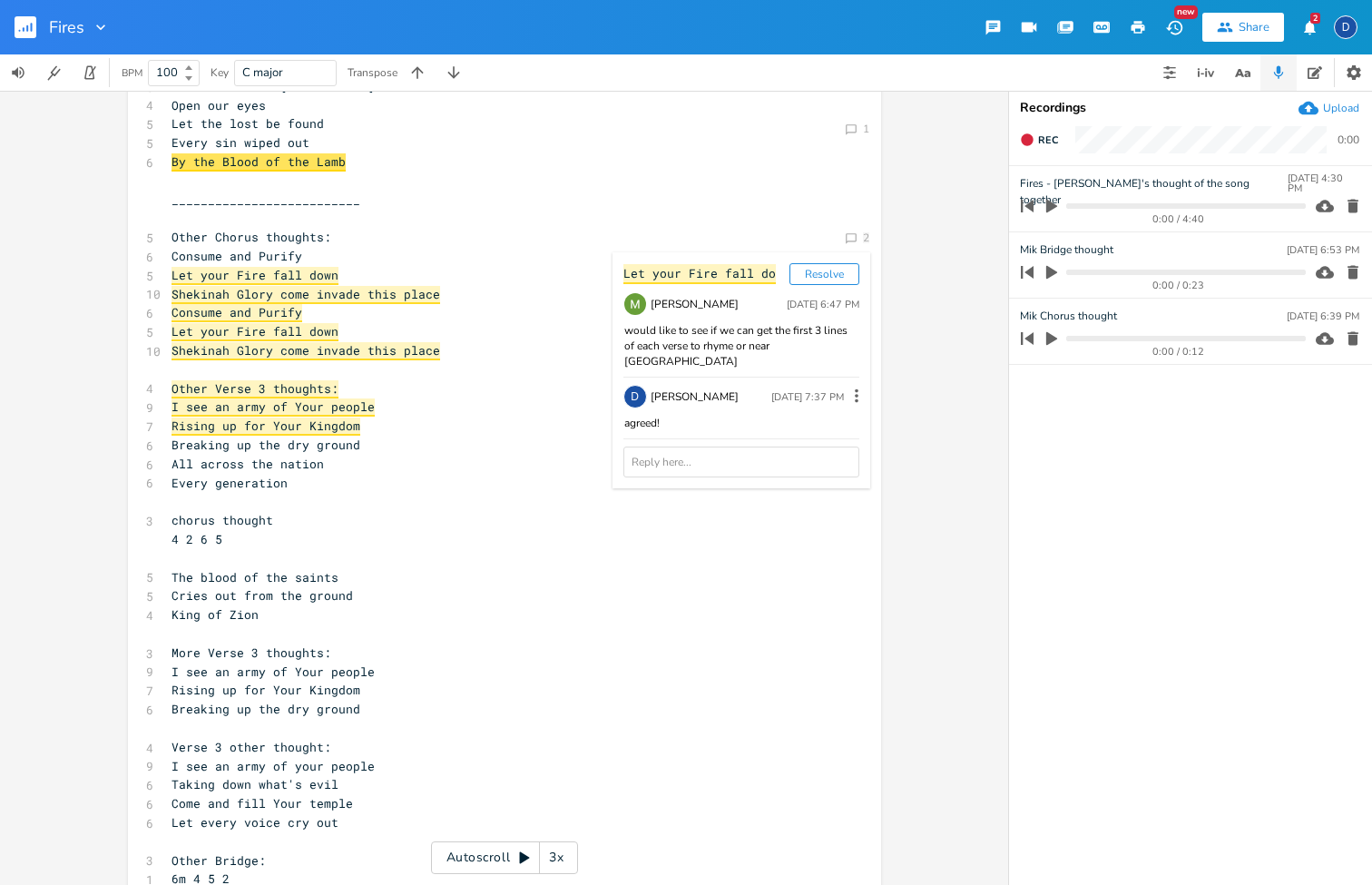
click at [858, 528] on div "x ​ 1 Verse 1: 1 2m 6 1 5 8 I see the fires of revival 6 Burning even brighter …" at bounding box center [518, 247] width 700 height 1857
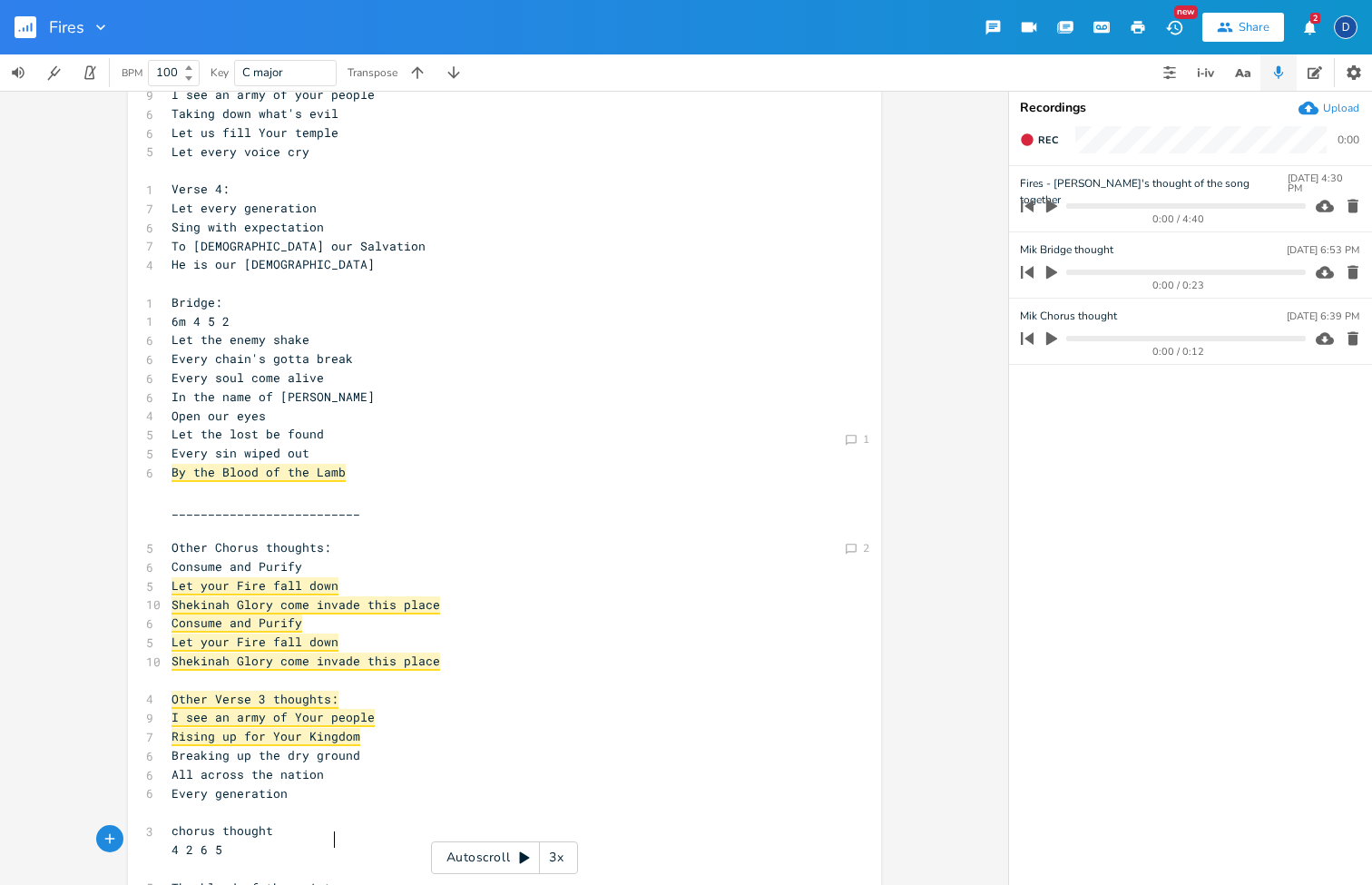
scroll to position [562, 0]
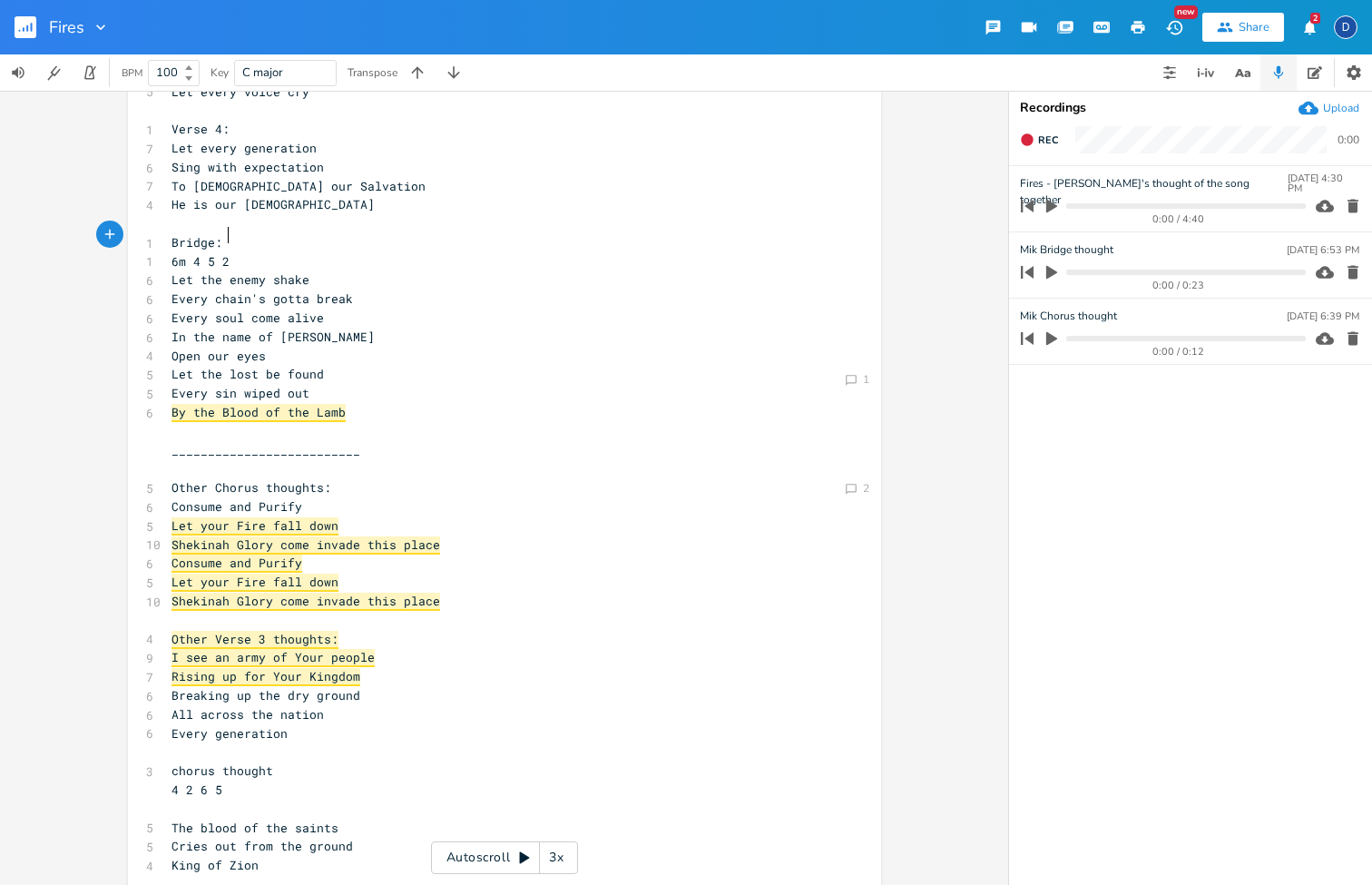
click at [313, 252] on pre "6m 4 5 2" at bounding box center [495, 261] width 655 height 19
click at [350, 422] on pre "​" at bounding box center [495, 431] width 655 height 19
click at [357, 459] on pre "​" at bounding box center [495, 468] width 655 height 19
type textarea "Bridge thourhgt"
type textarea "ghts:"
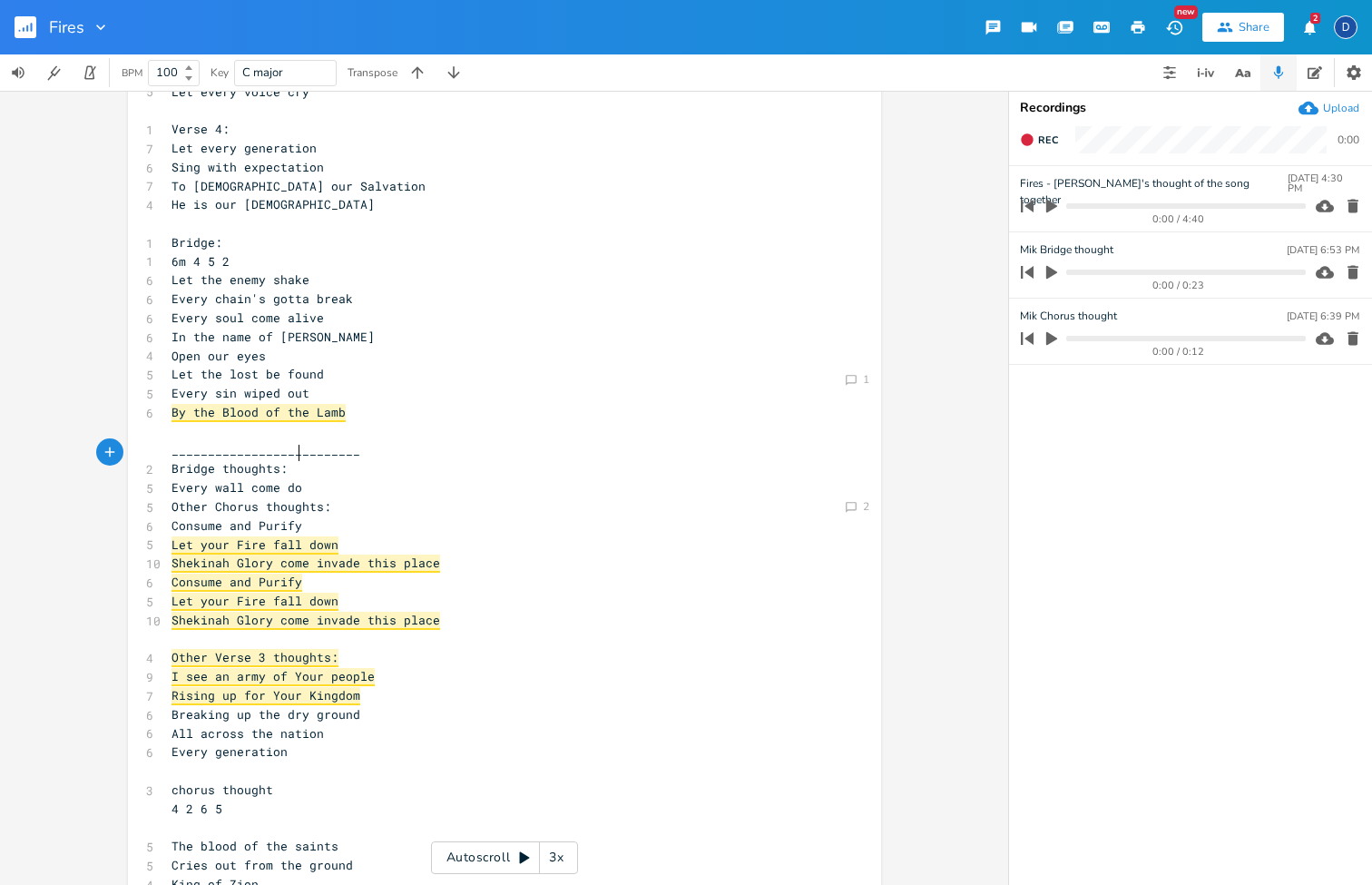
scroll to position [0, 101]
type textarea "Every wall come down"
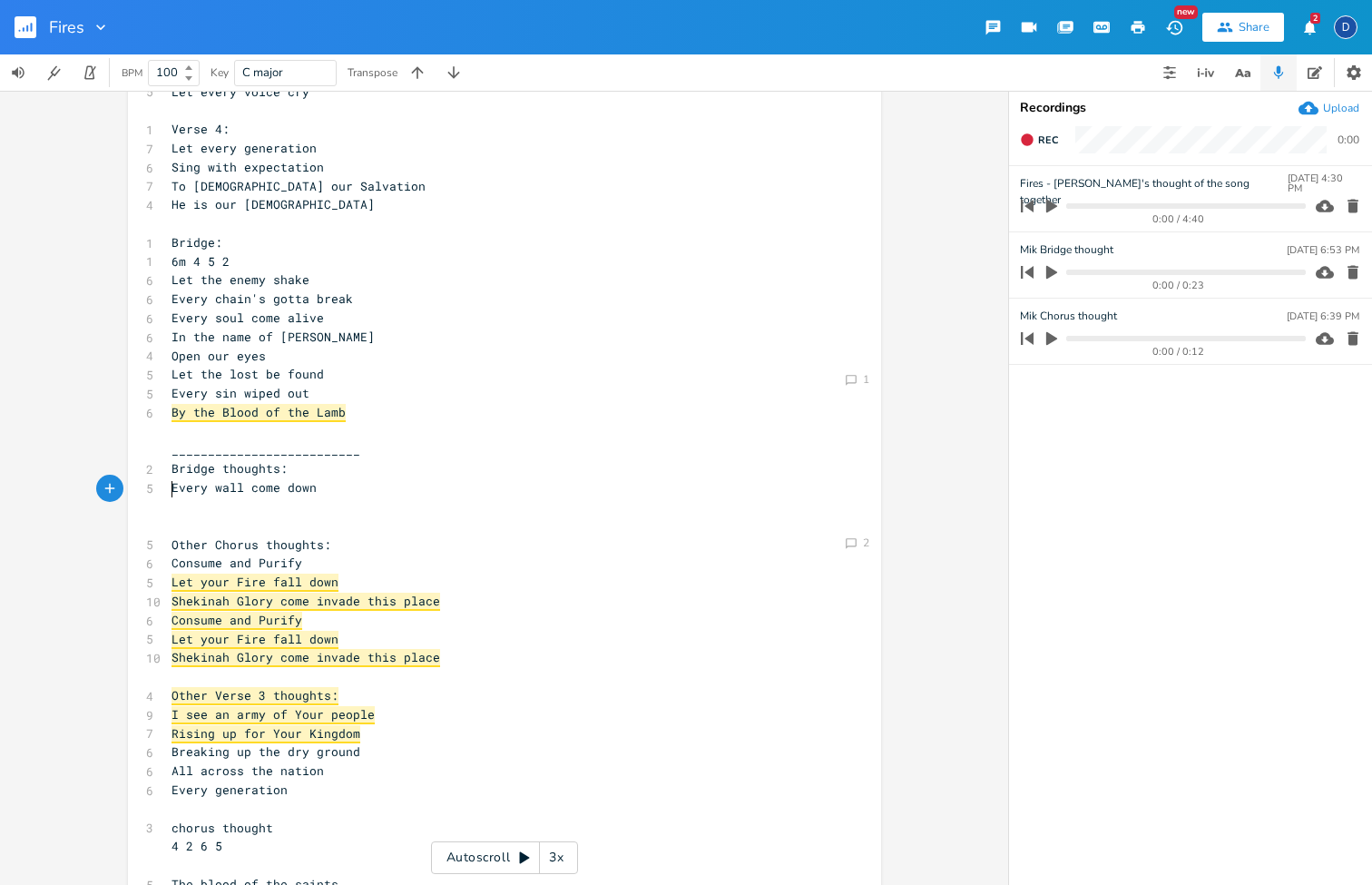
click at [307, 478] on pre "Every wall come down" at bounding box center [495, 487] width 655 height 19
click at [305, 497] on pre "​" at bounding box center [495, 506] width 655 height 19
type textarea "Lost be found"
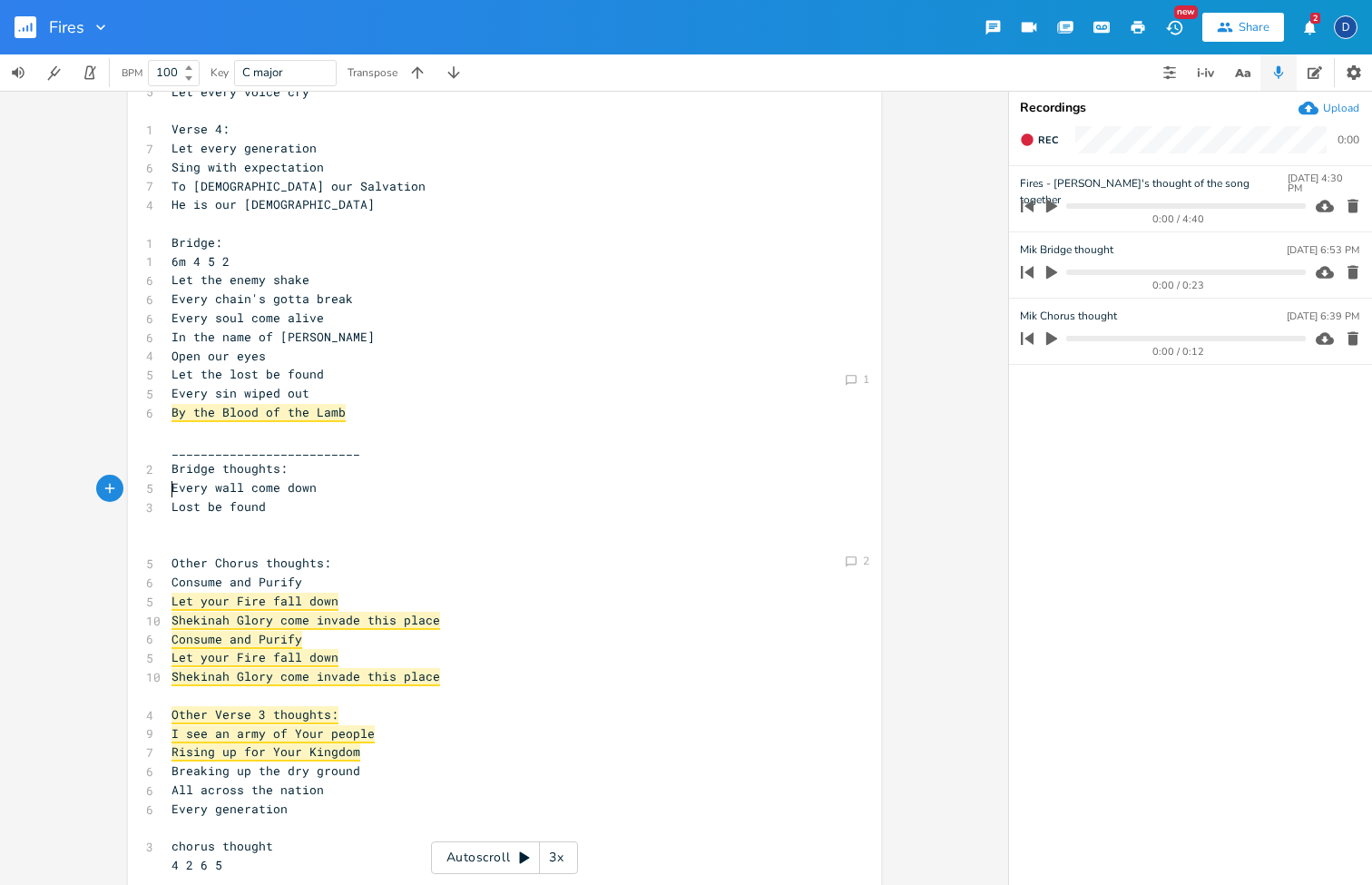
type textarea "GH"
type textarea "h"
type textarea "Sic k"
type textarea "j be"
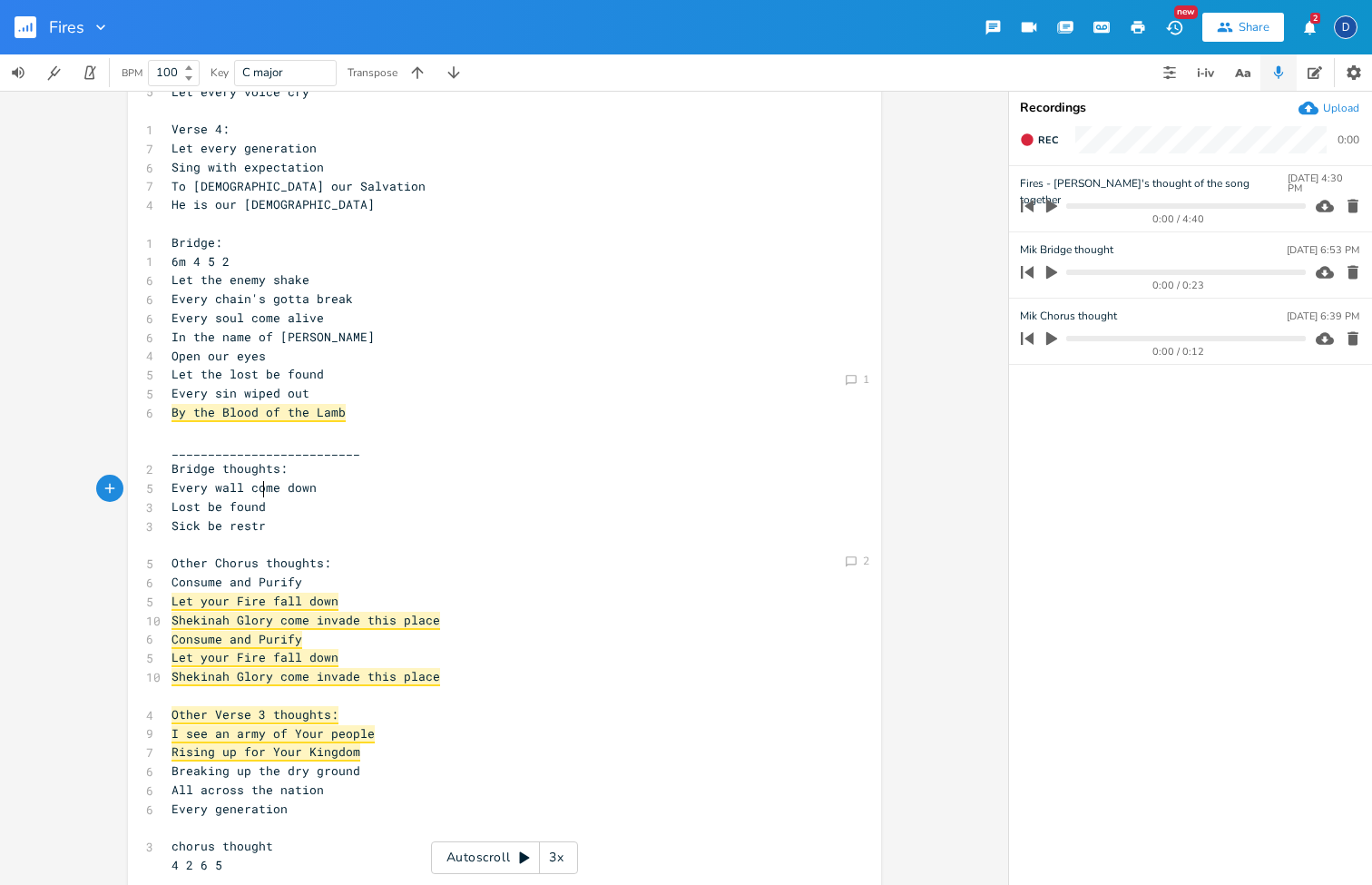
type textarea "k be restre"
type textarea "ored"
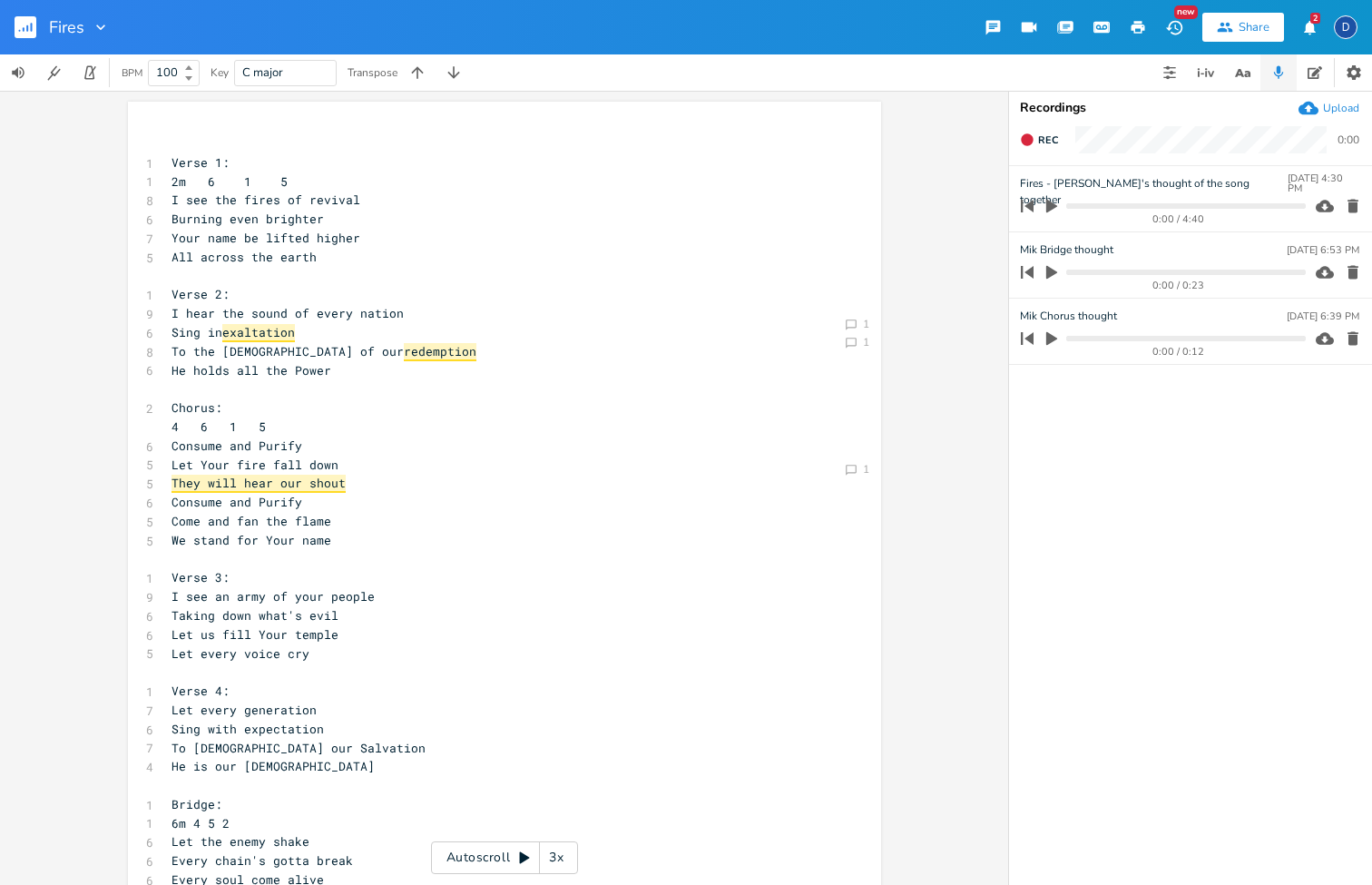
scroll to position [0, 0]
click at [1302, 39] on button "2" at bounding box center [1309, 27] width 37 height 33
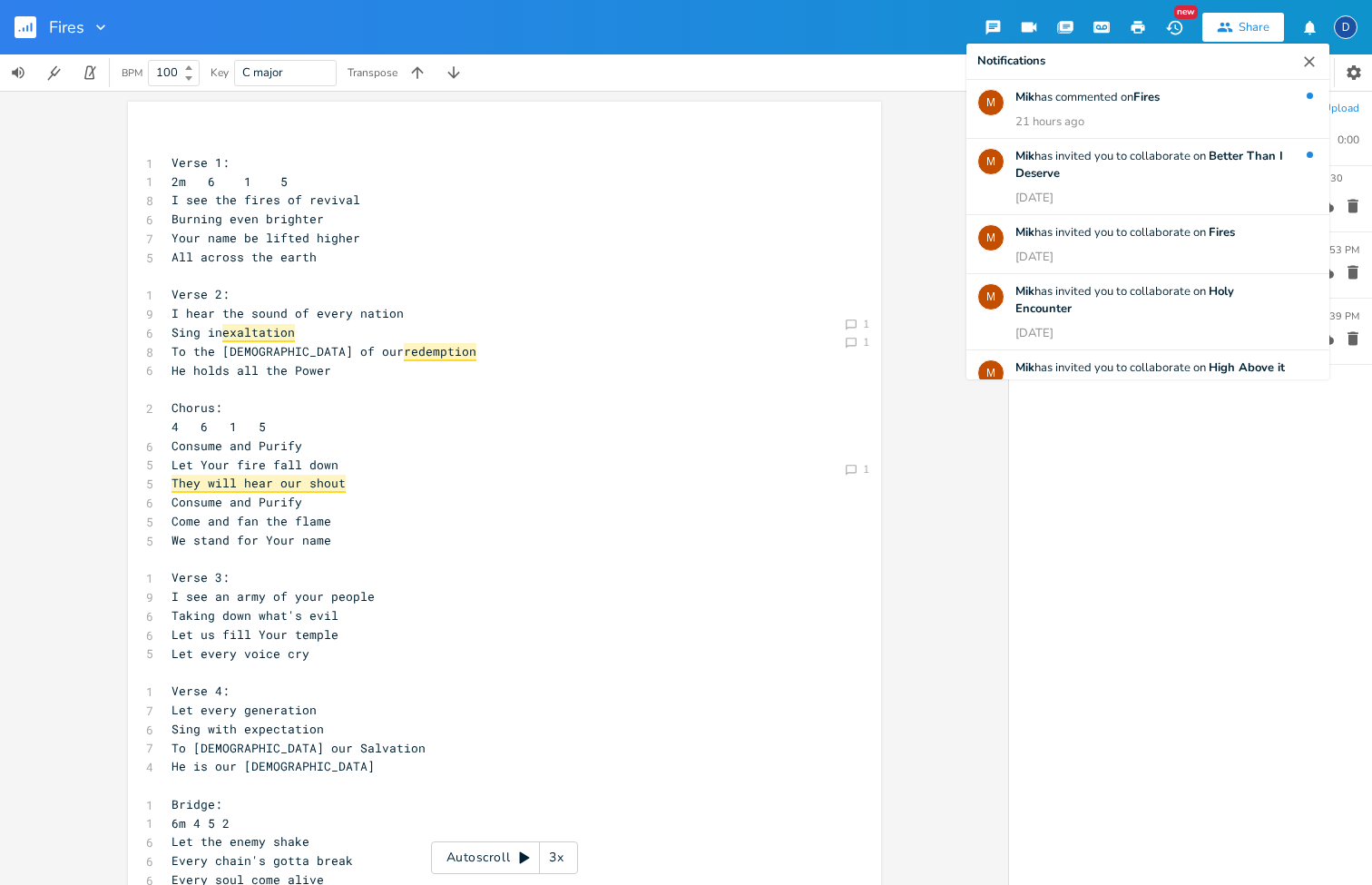
click at [1313, 49] on button "button" at bounding box center [1309, 61] width 18 height 36
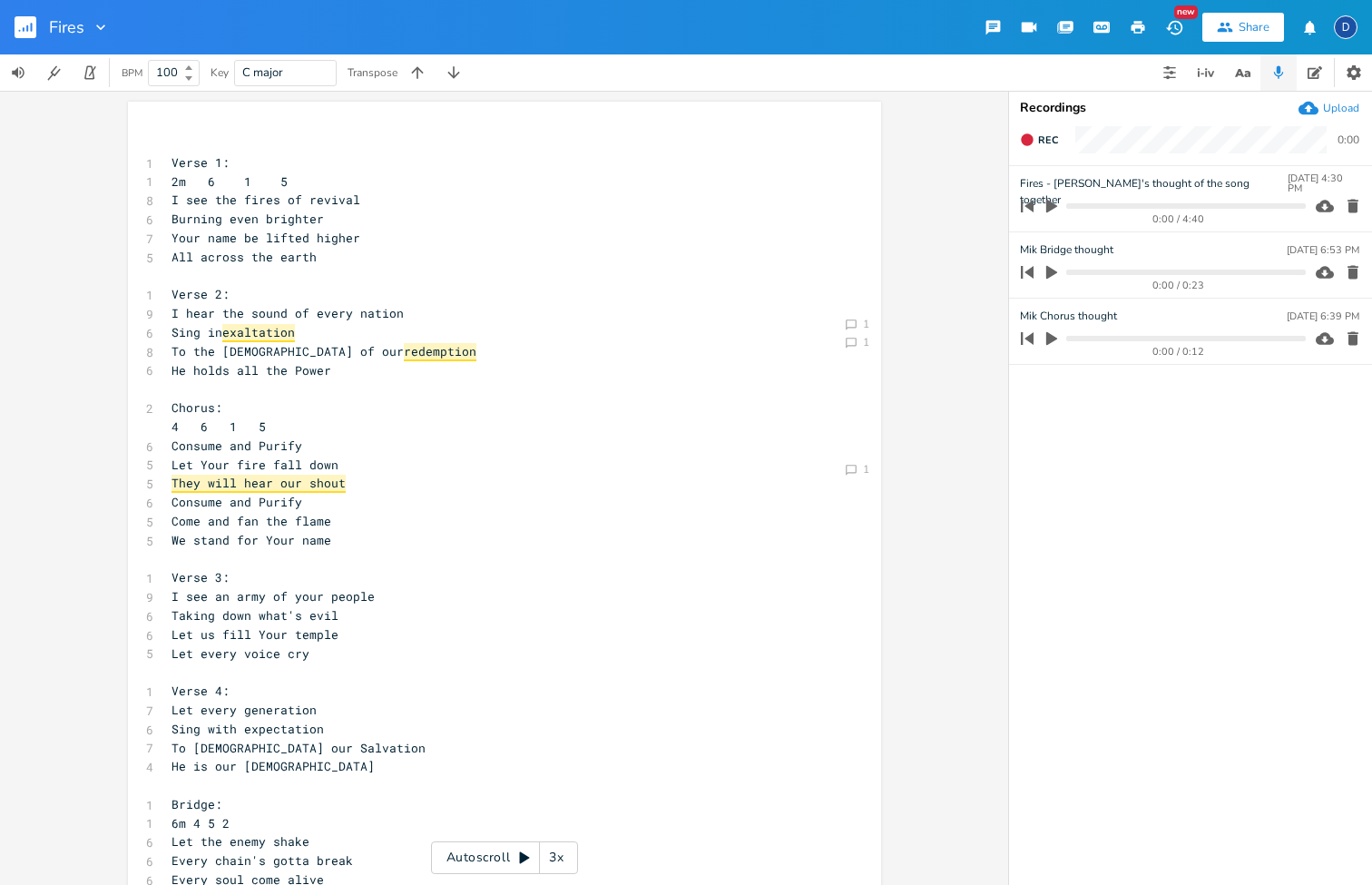
click at [1194, 28] on div "New Share D" at bounding box center [1164, 27] width 408 height 33
click at [1179, 32] on icon "button" at bounding box center [1174, 27] width 19 height 19
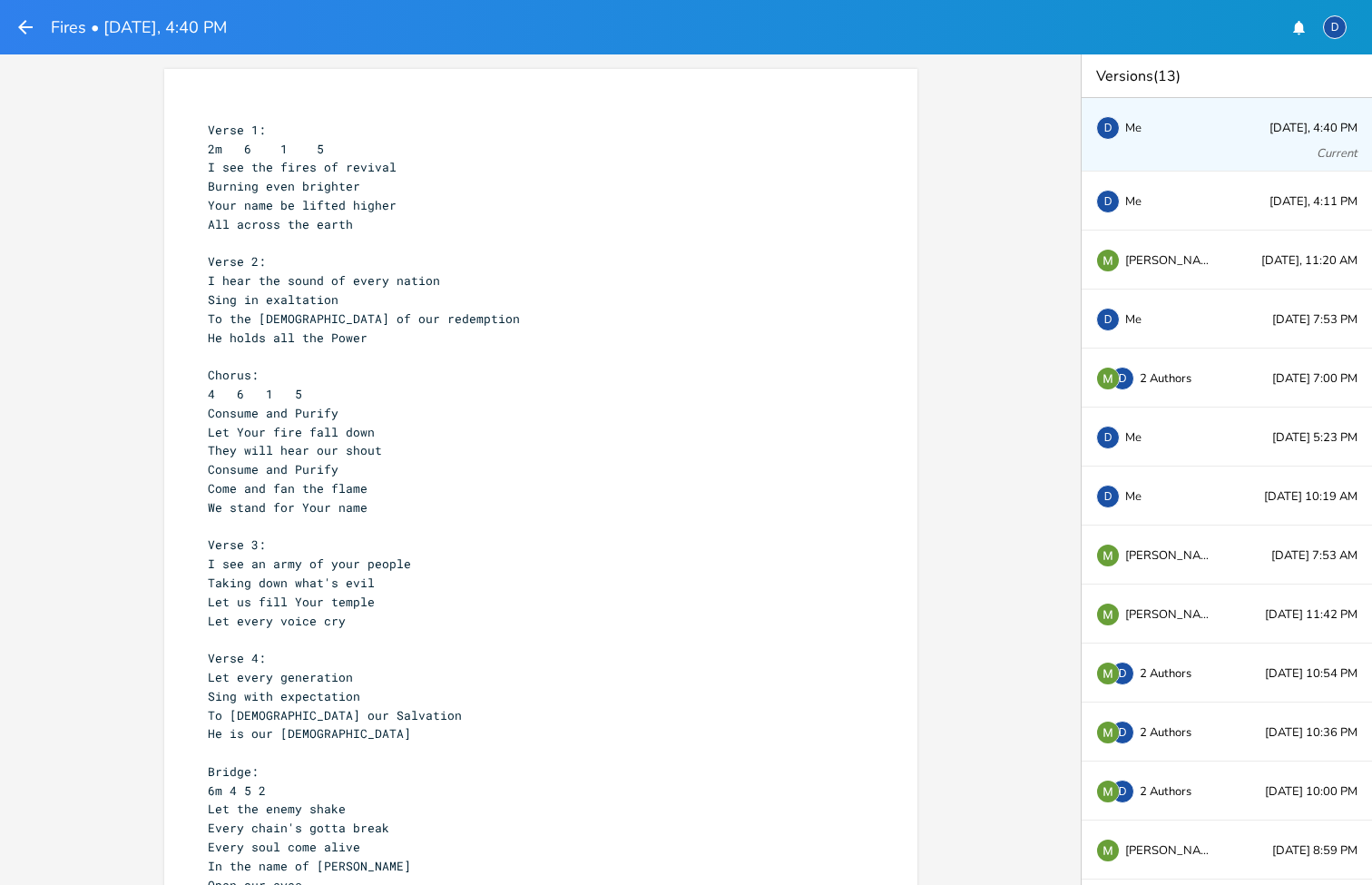
click at [28, 31] on icon "button" at bounding box center [26, 28] width 22 height 22
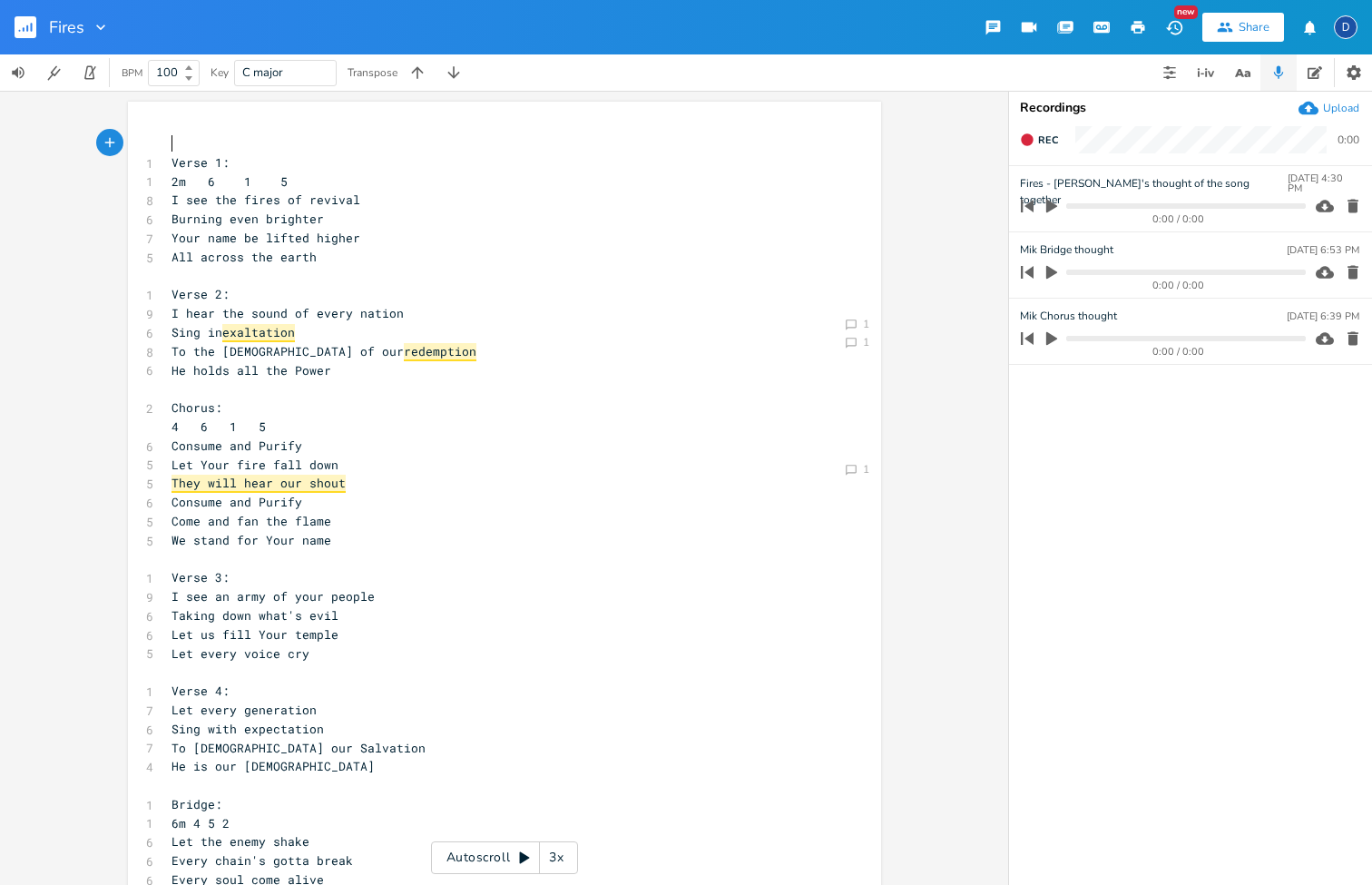
scroll to position [0, 1]
click at [1304, 42] on button "button" at bounding box center [1309, 27] width 37 height 33
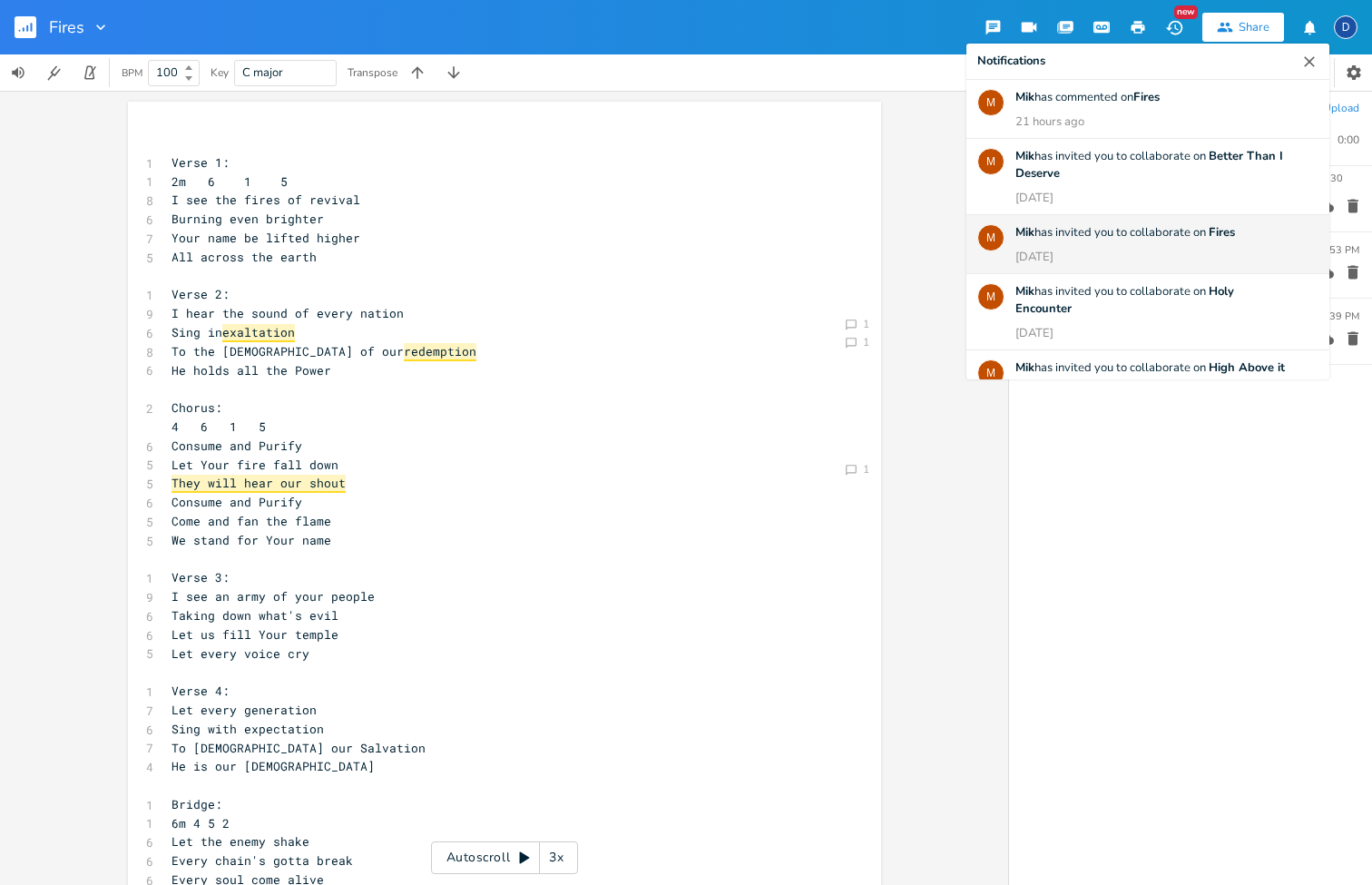
scroll to position [0, 0]
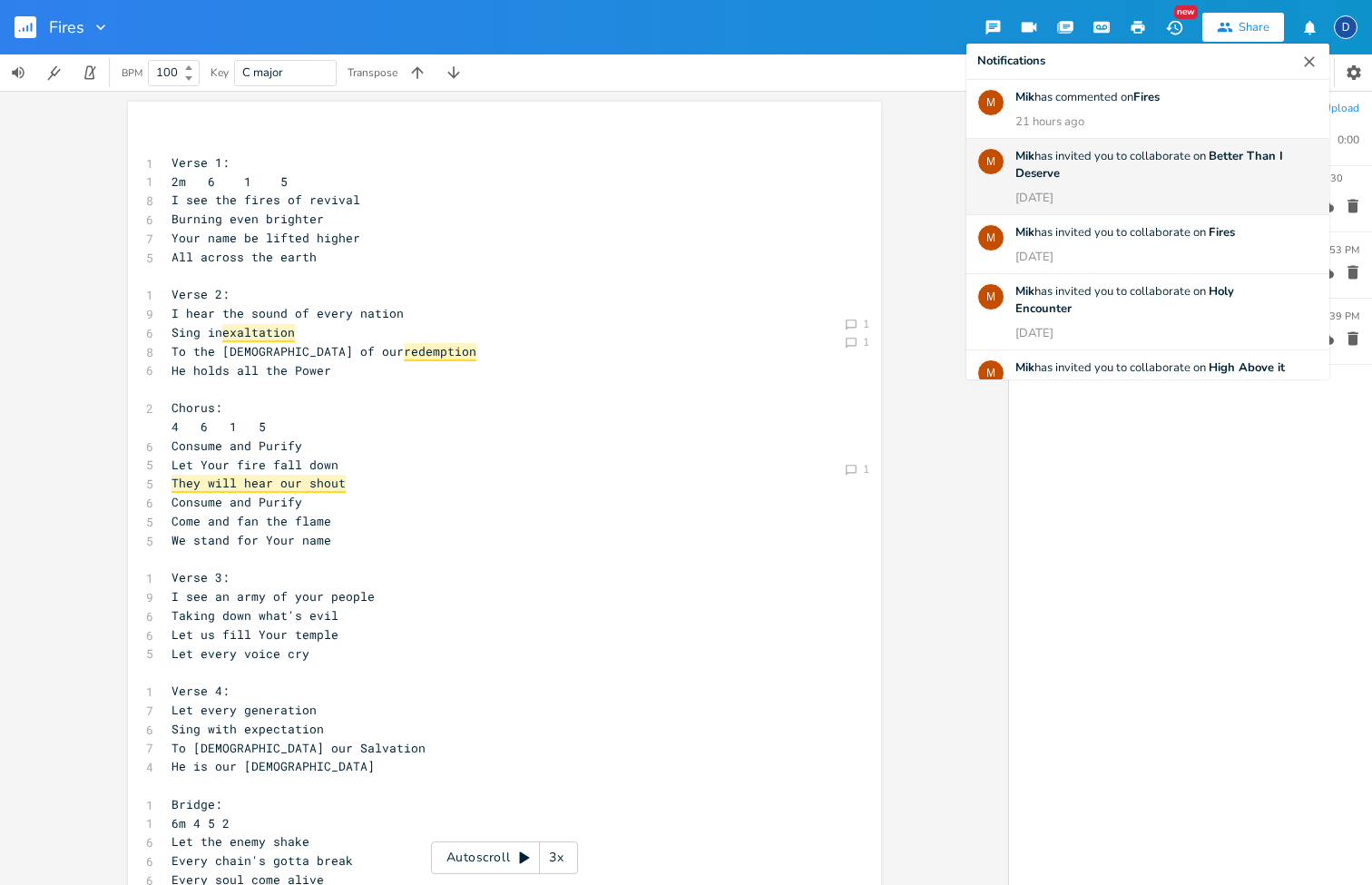
click at [1215, 164] on div "[PERSON_NAME] has invited you to collaborate on Better Than I Deserve [DATE]" at bounding box center [1154, 178] width 278 height 59
